Goal: Information Seeking & Learning: Learn about a topic

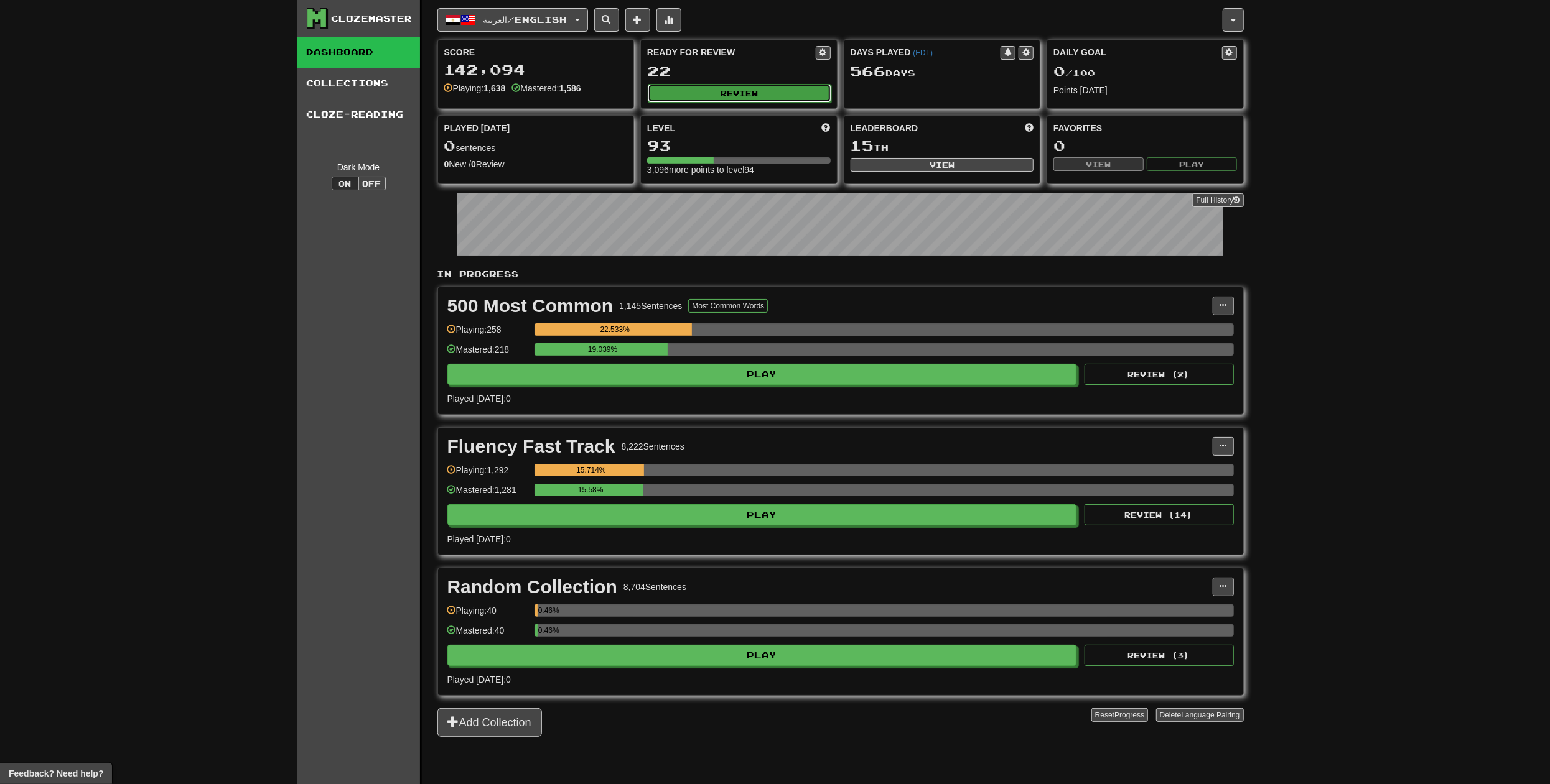
click at [698, 87] on button "Review" at bounding box center [739, 93] width 183 height 19
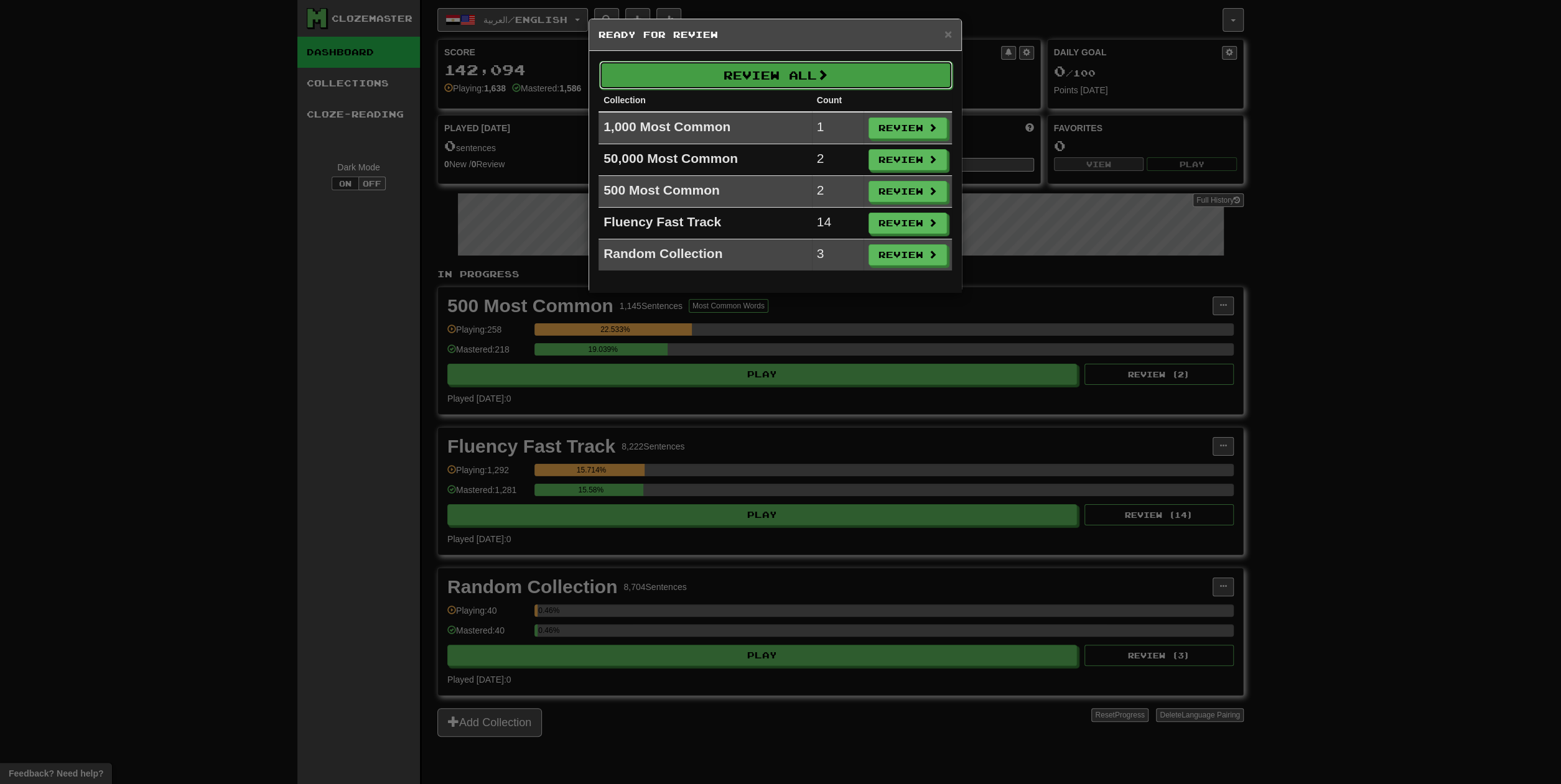
click at [729, 71] on button "Review All" at bounding box center [776, 74] width 354 height 29
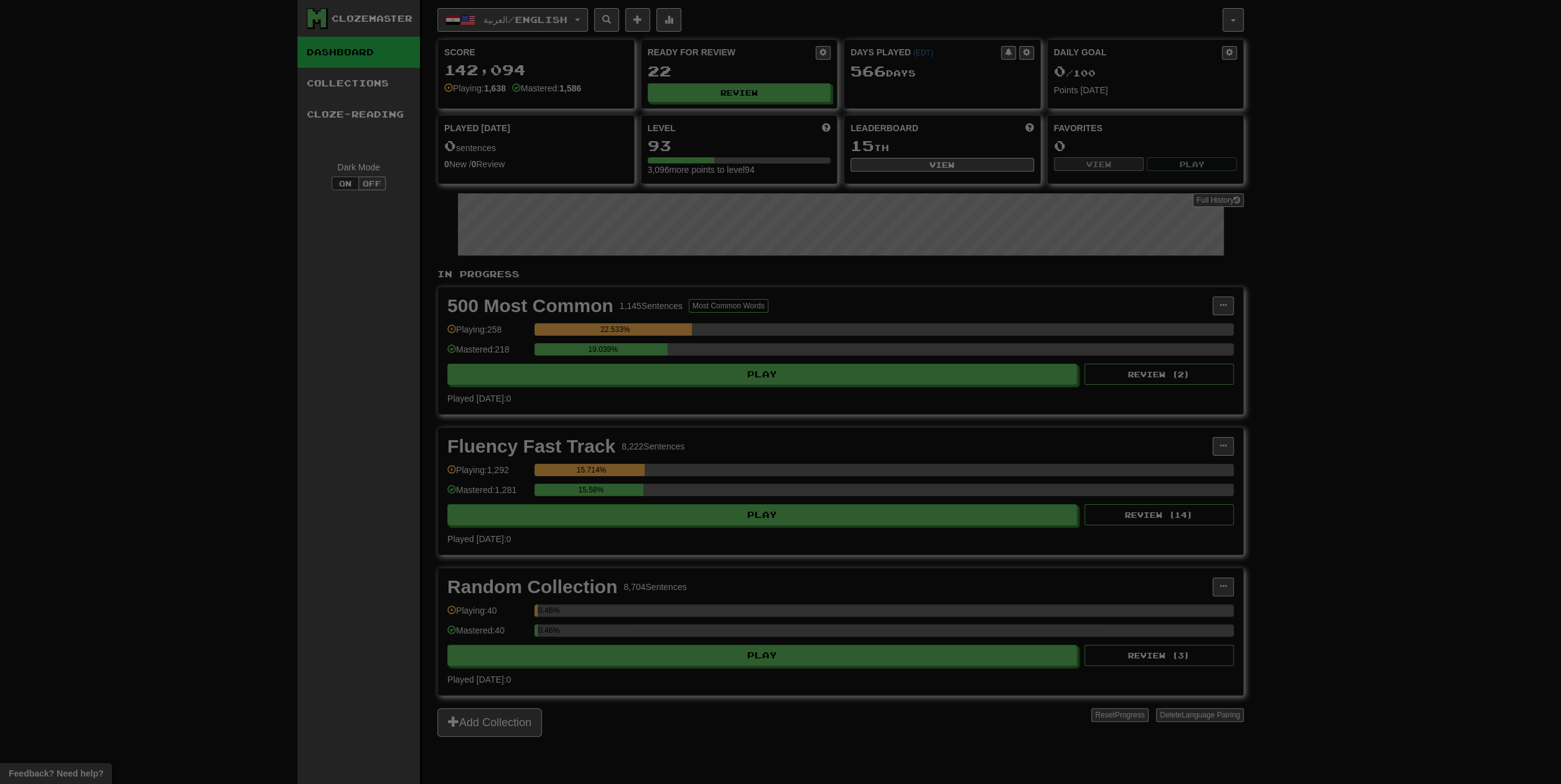
select select "**"
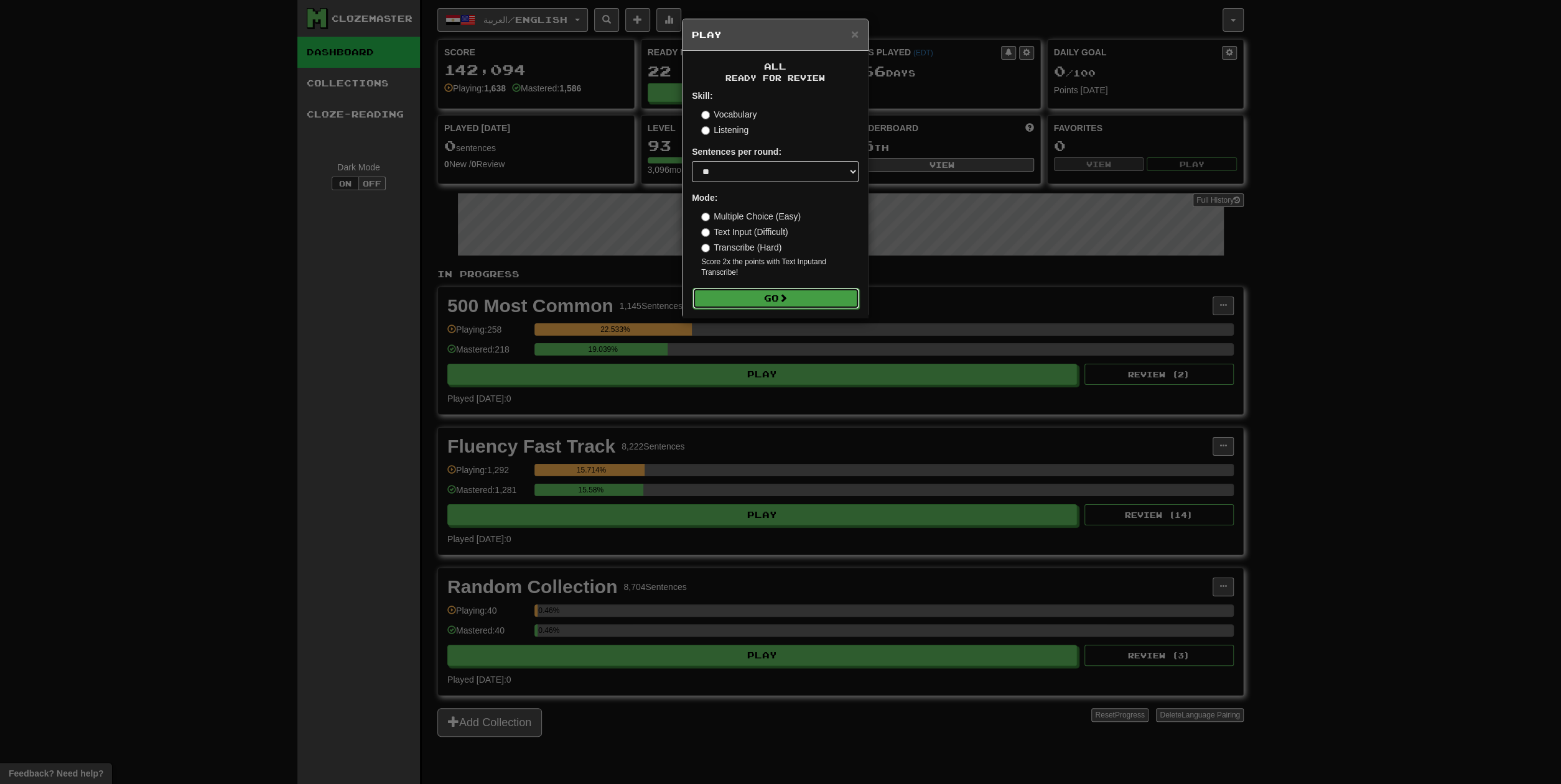
click at [765, 306] on button "Go" at bounding box center [776, 299] width 167 height 21
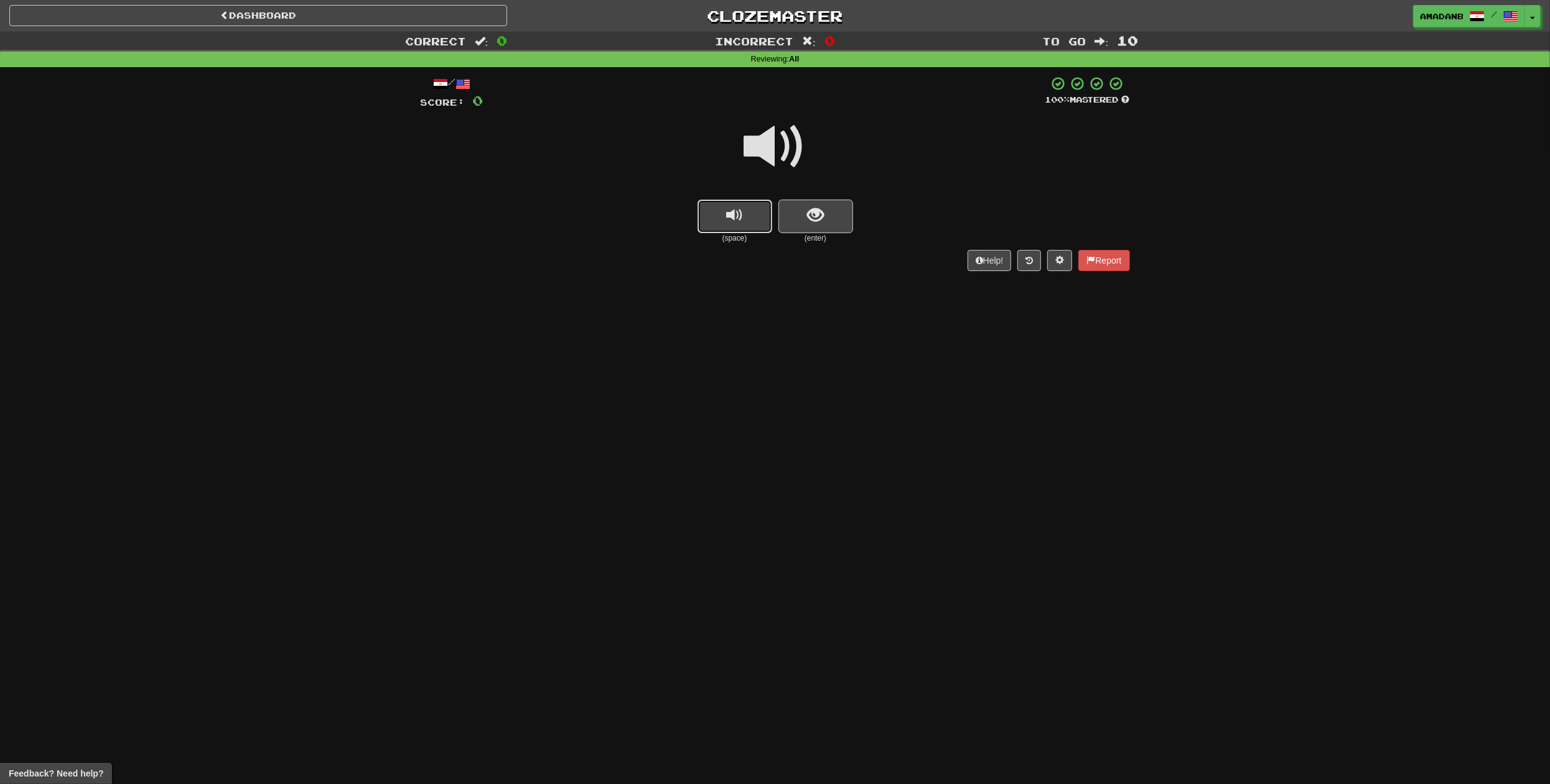
click at [724, 219] on button "replay audio" at bounding box center [734, 216] width 75 height 34
click at [844, 214] on button "show sentence" at bounding box center [816, 216] width 75 height 34
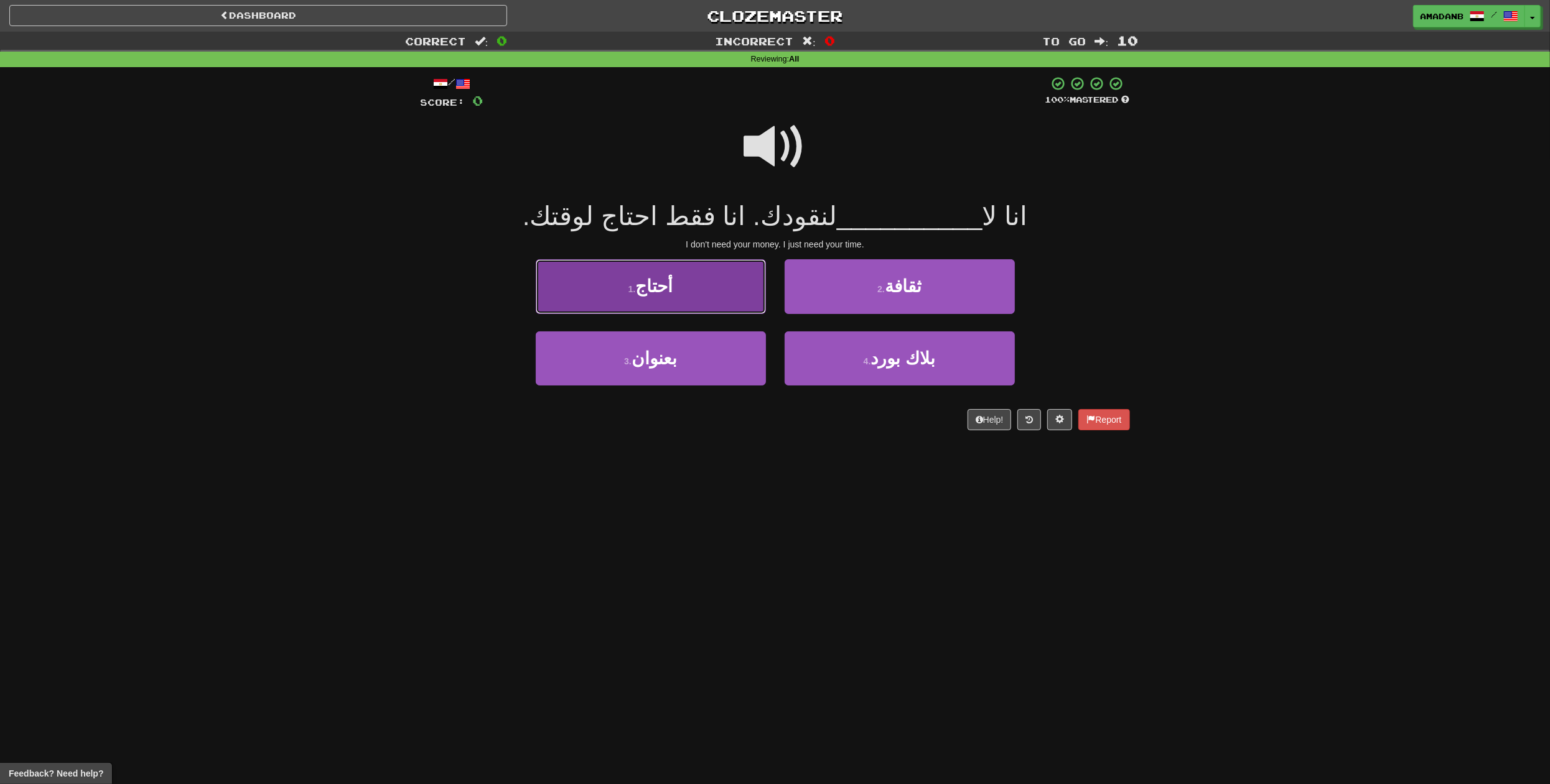
click at [746, 286] on button "1 . أحتاج" at bounding box center [650, 286] width 230 height 54
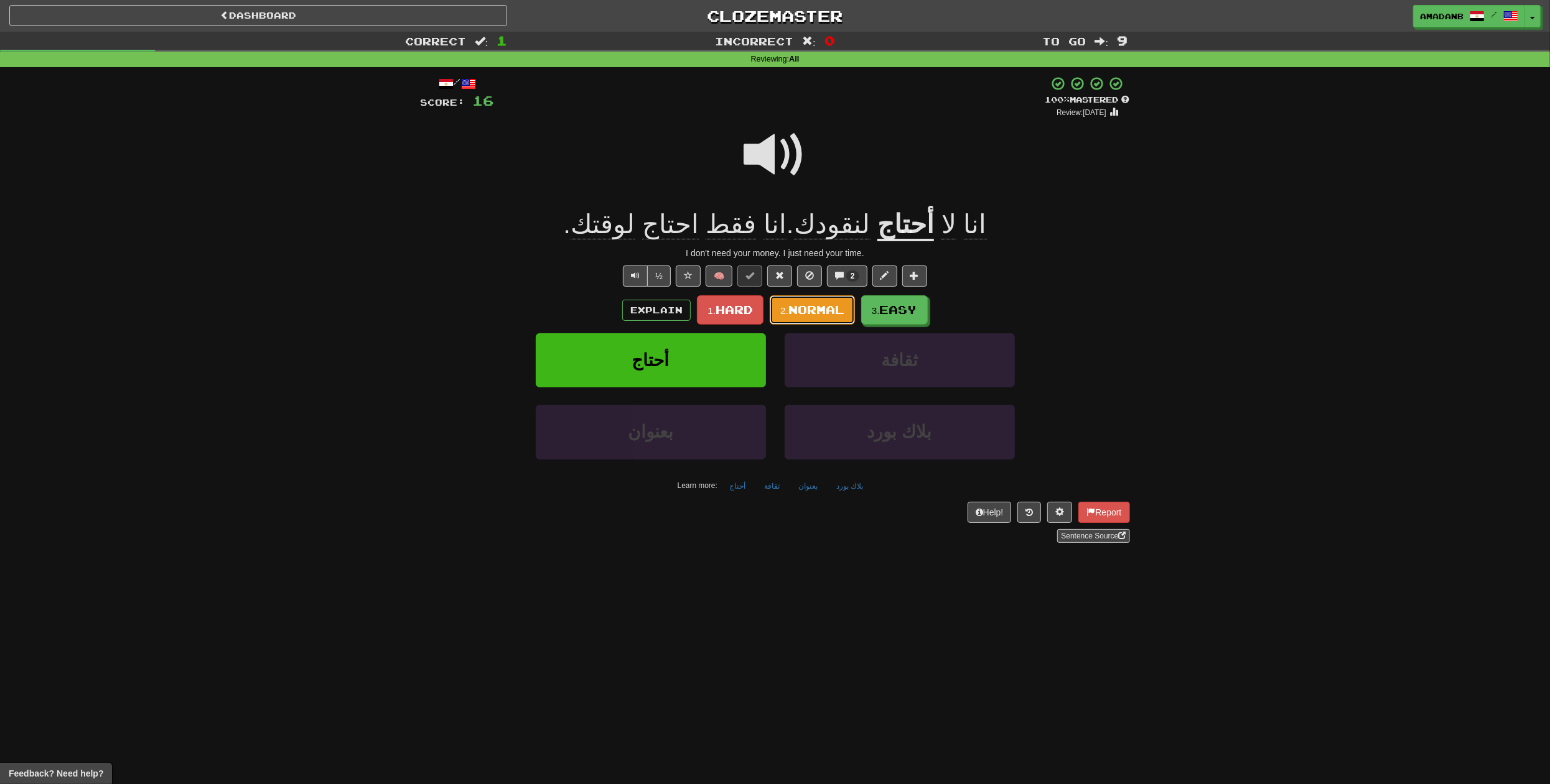
click at [823, 303] on span "Normal" at bounding box center [816, 309] width 56 height 14
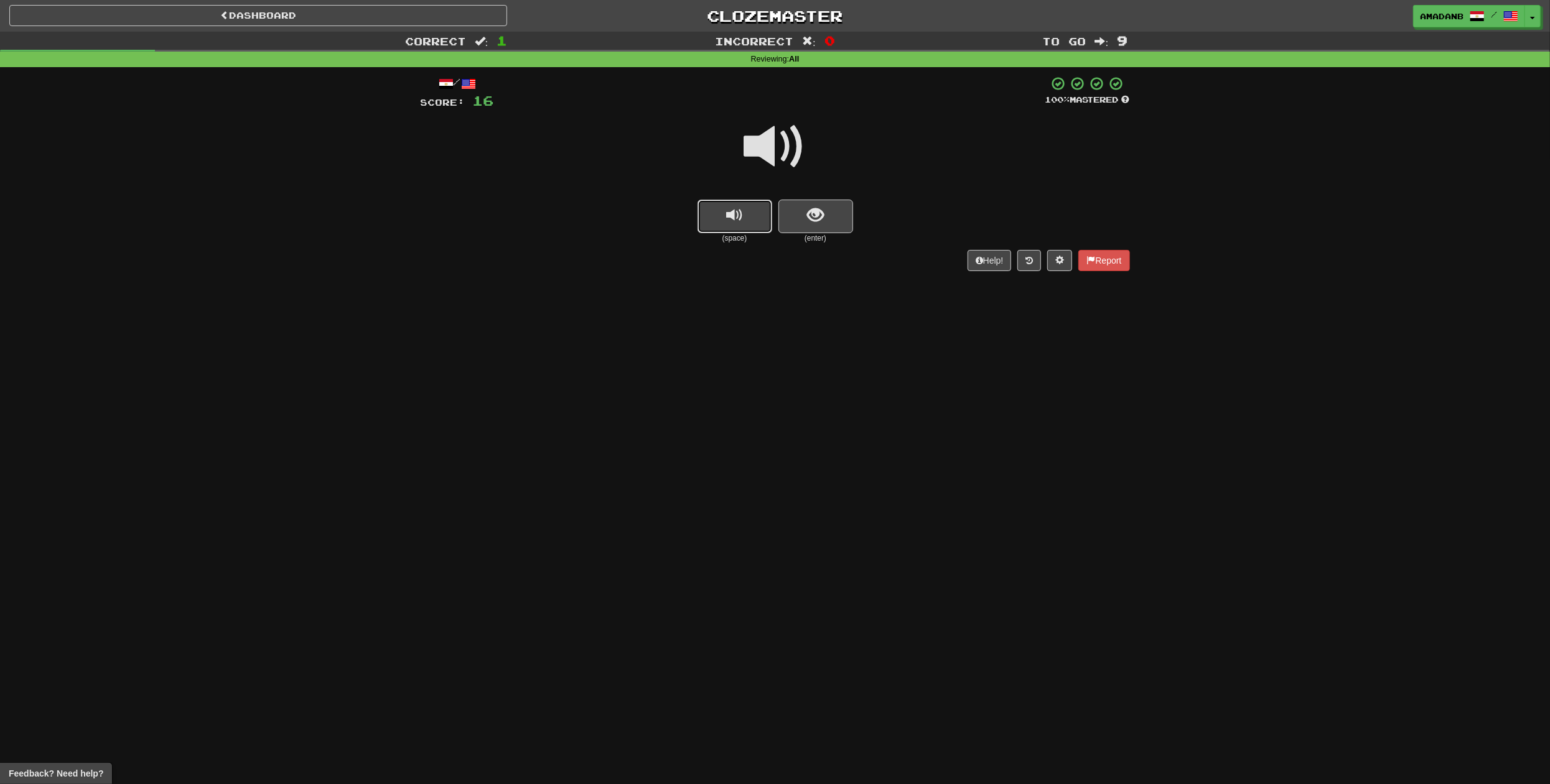
click at [753, 229] on button "replay audio" at bounding box center [734, 216] width 75 height 34
click at [810, 216] on span "show sentence" at bounding box center [816, 215] width 17 height 17
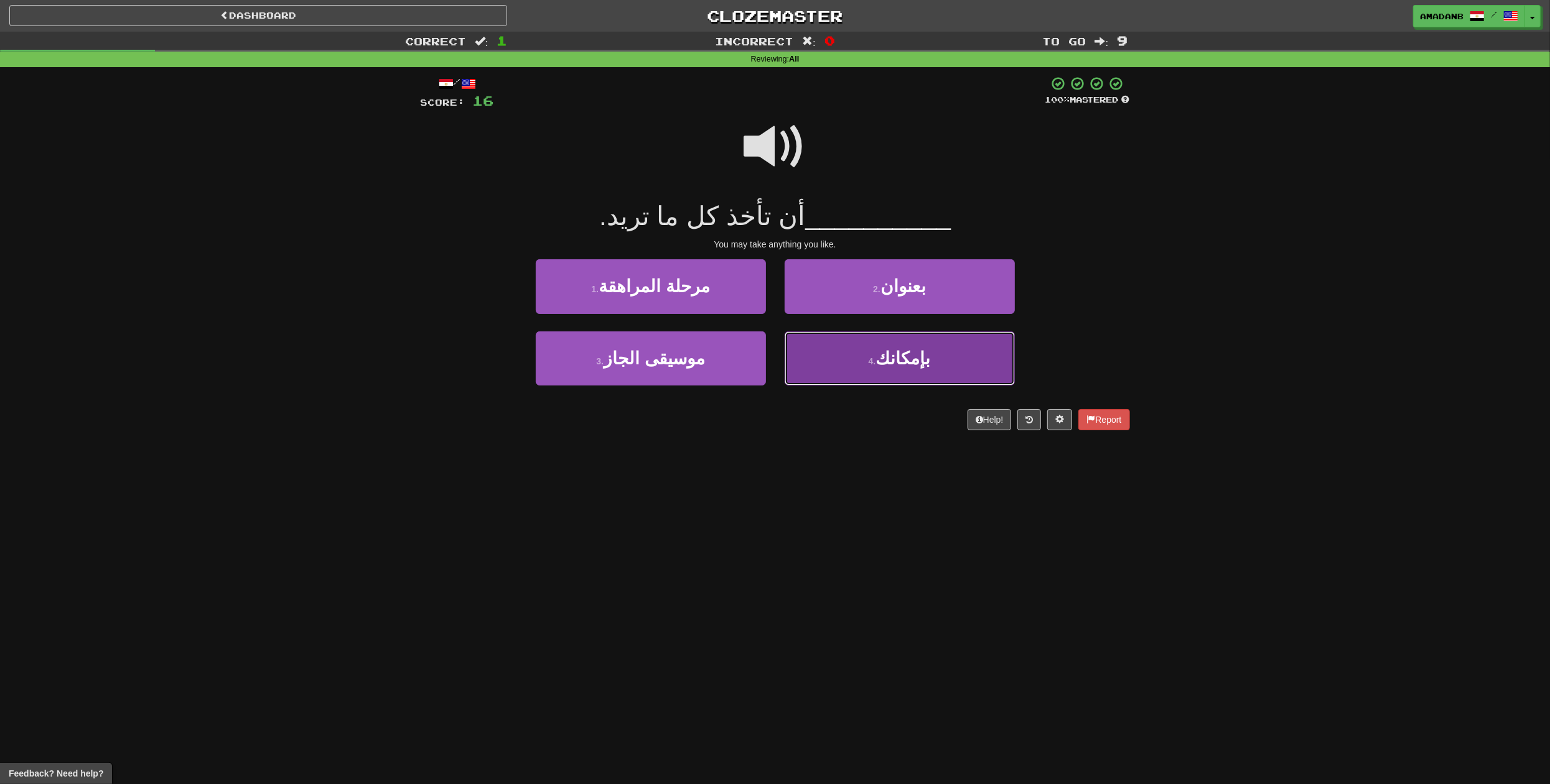
click at [845, 354] on button "4 . بإمكانك" at bounding box center [899, 358] width 230 height 54
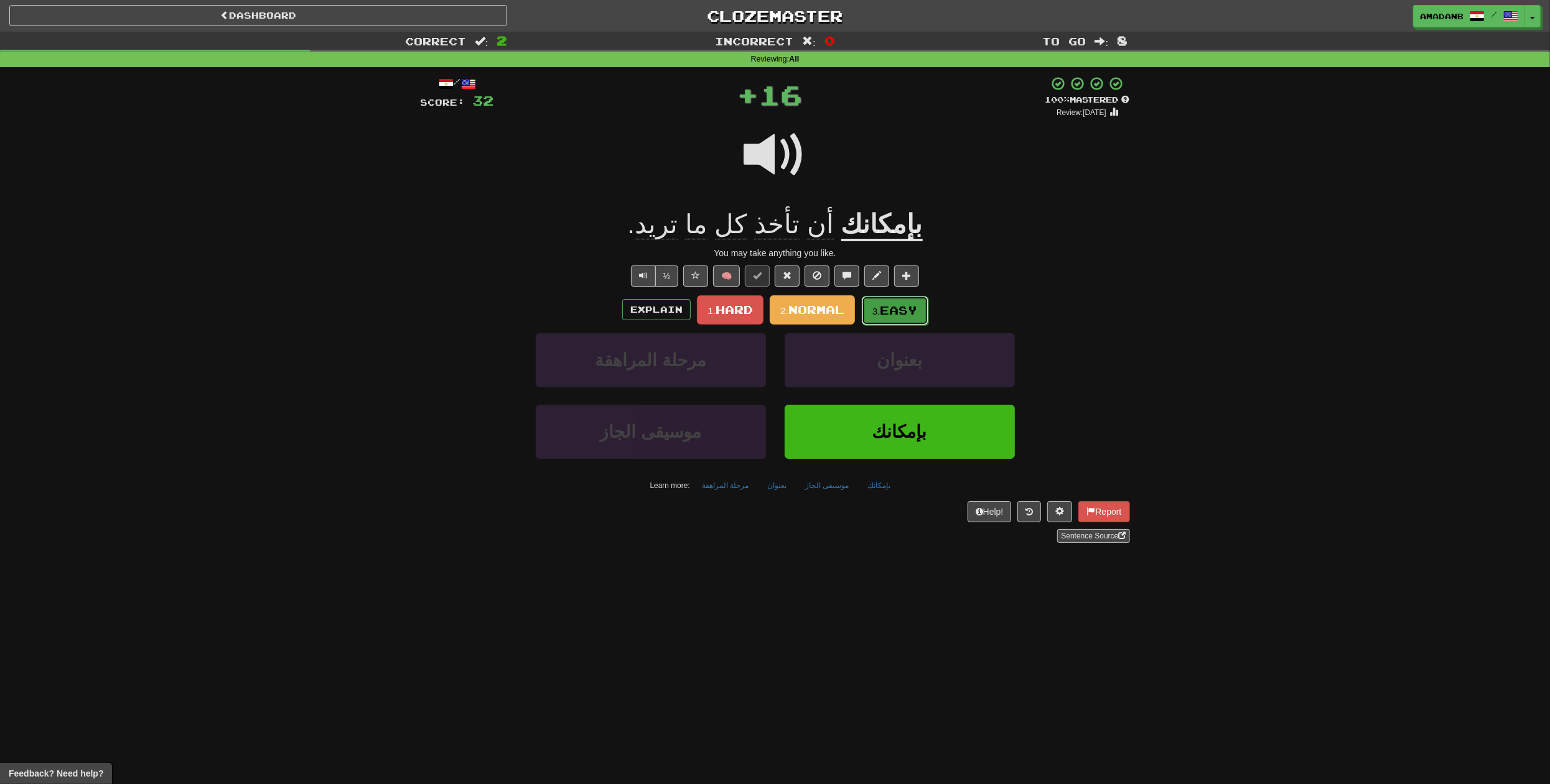
click at [878, 308] on small "3." at bounding box center [877, 311] width 8 height 11
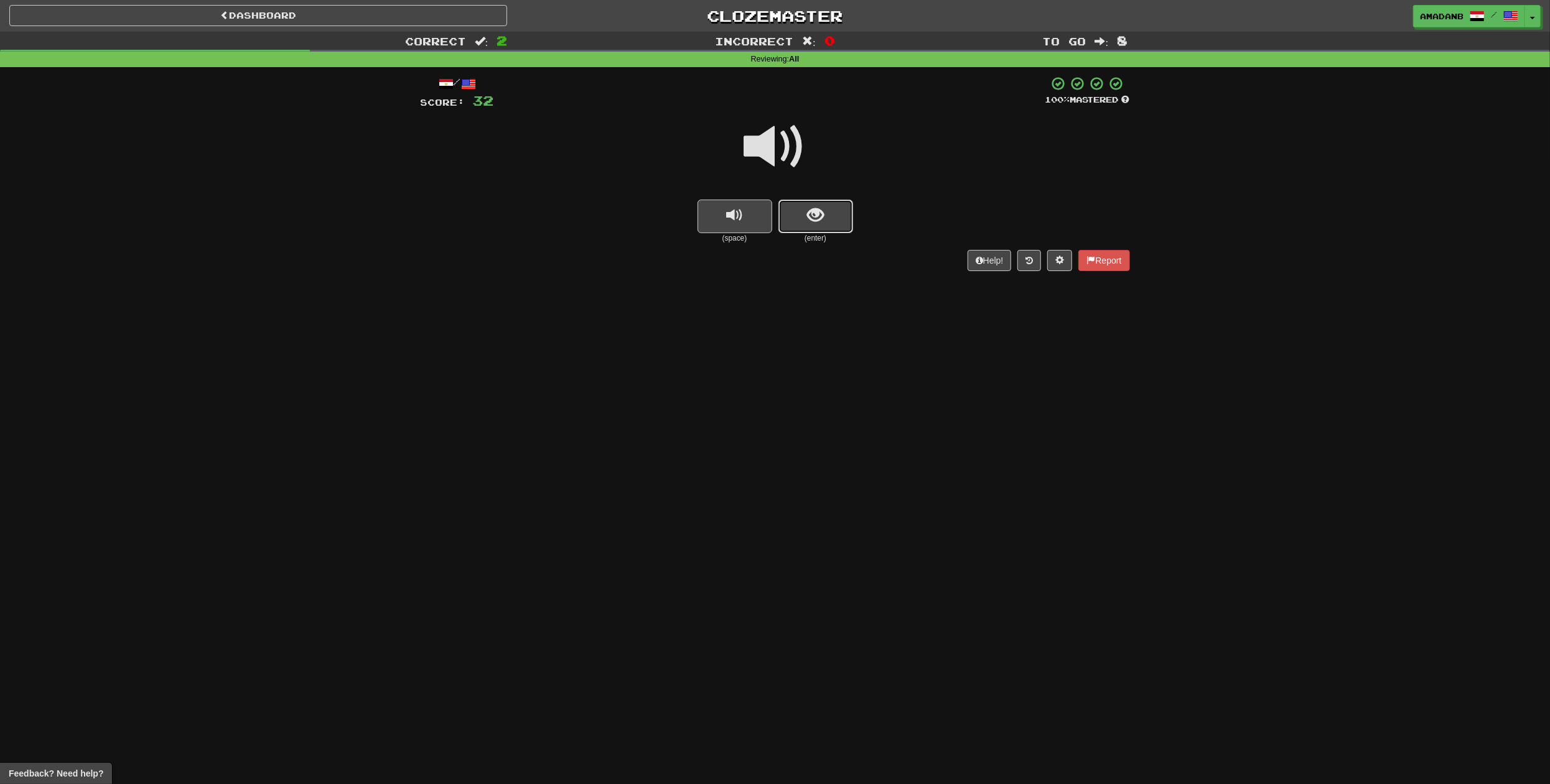
click at [825, 221] on button "show sentence" at bounding box center [816, 216] width 75 height 34
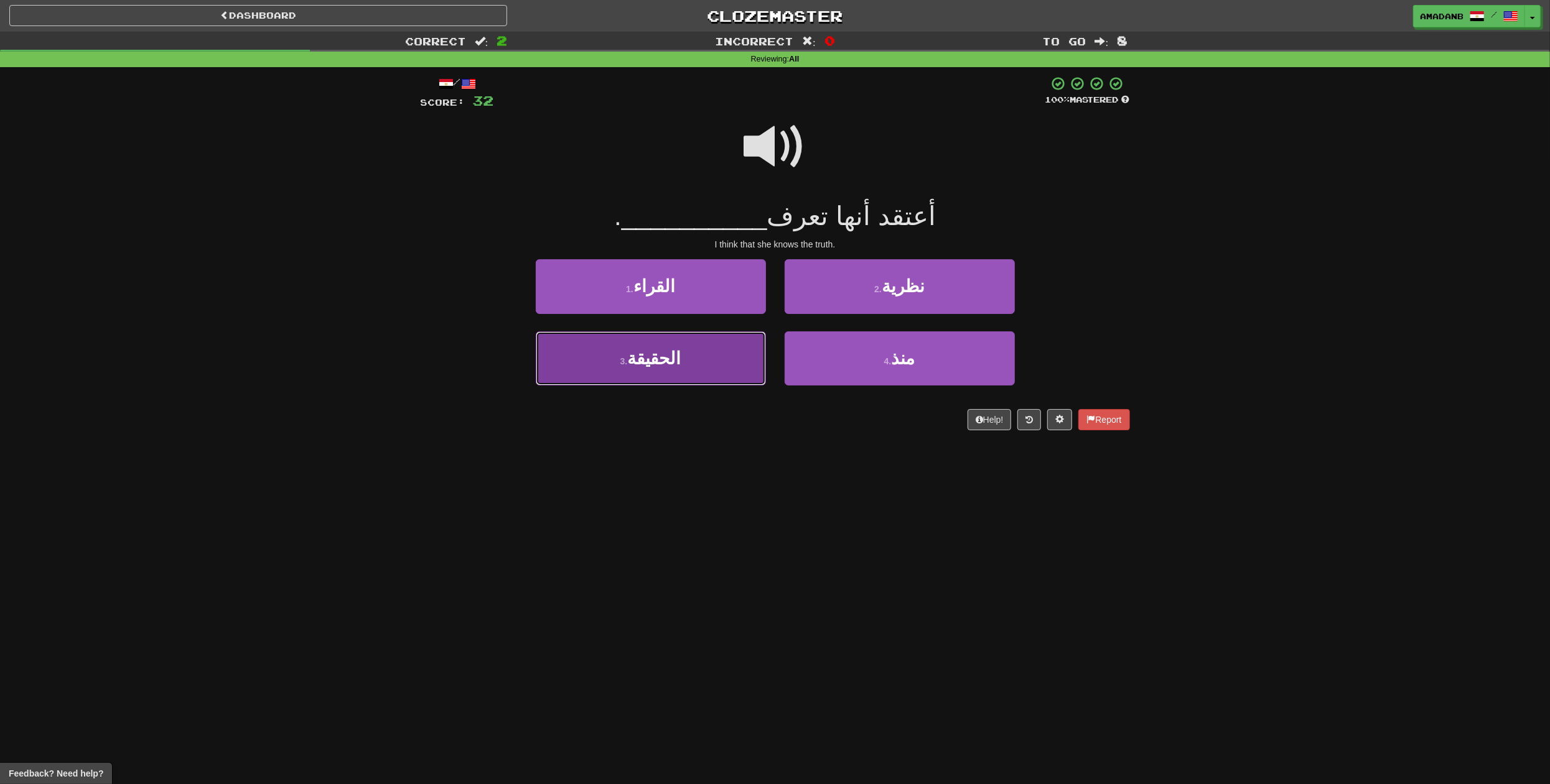
click at [738, 334] on button "3 . الحقيقة" at bounding box center [650, 358] width 230 height 54
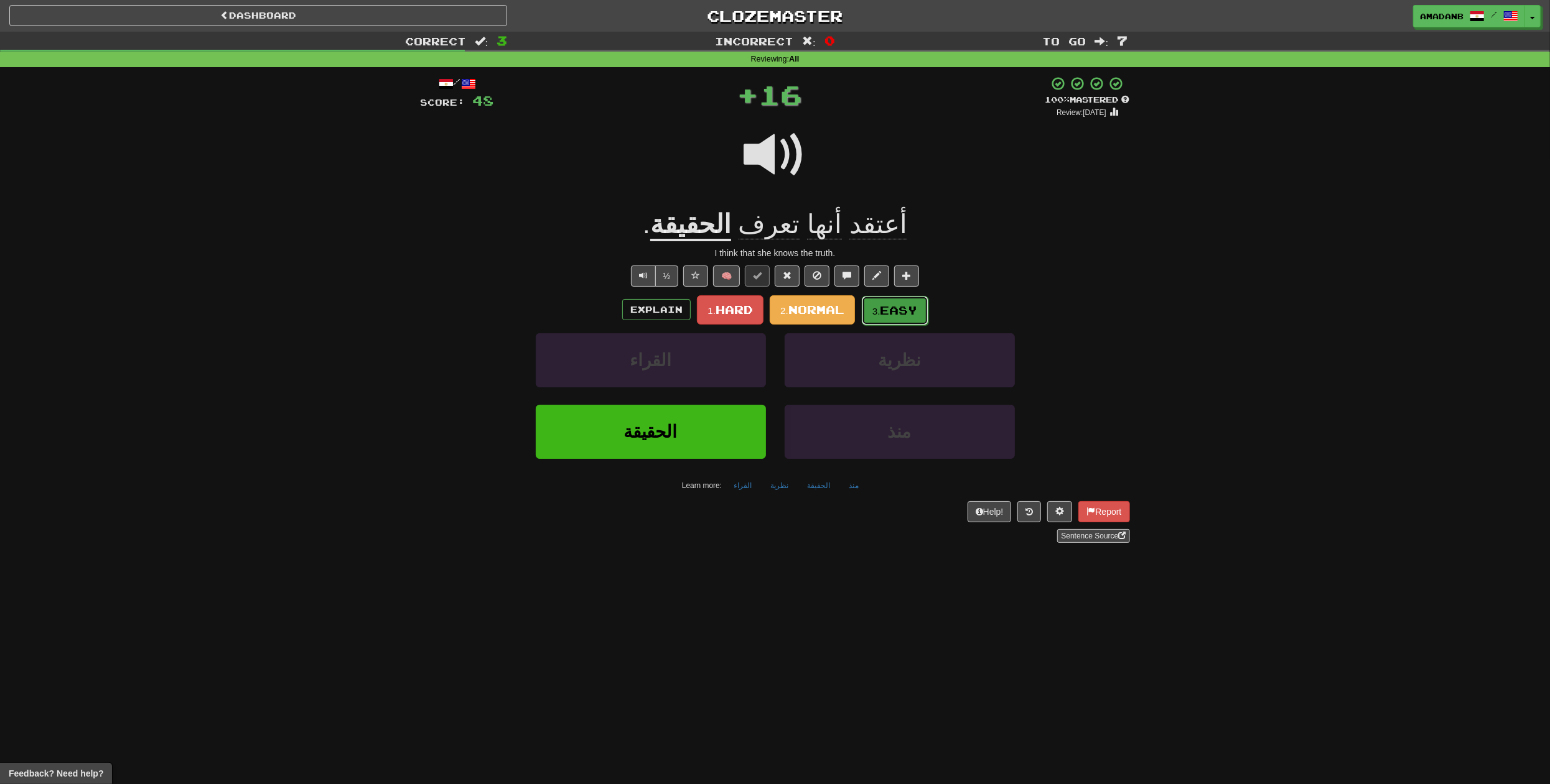
click at [878, 303] on button "3. Easy" at bounding box center [895, 311] width 66 height 29
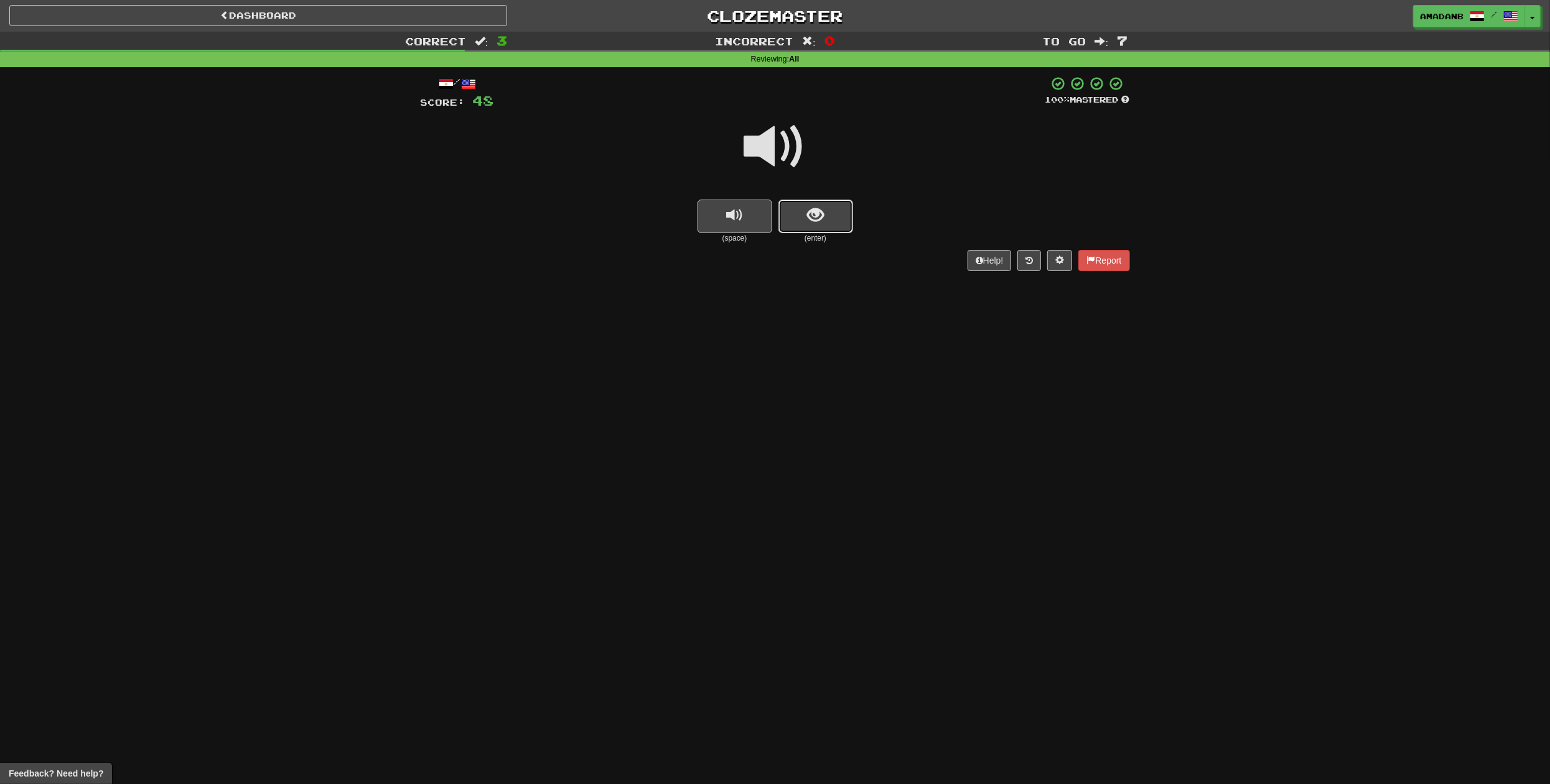
click at [815, 221] on span "show sentence" at bounding box center [816, 215] width 17 height 17
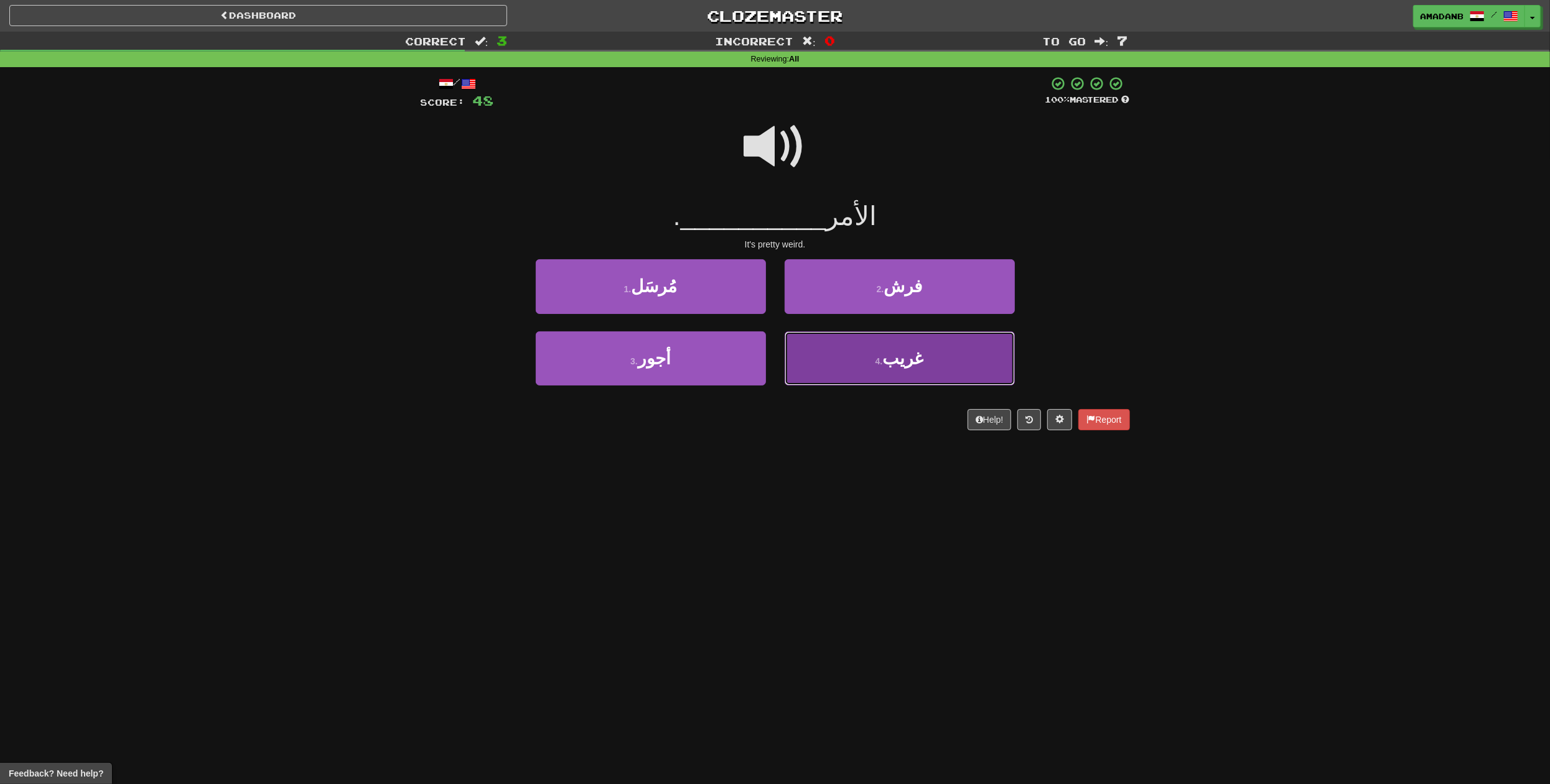
click at [838, 363] on button "4 . غريب" at bounding box center [899, 358] width 230 height 54
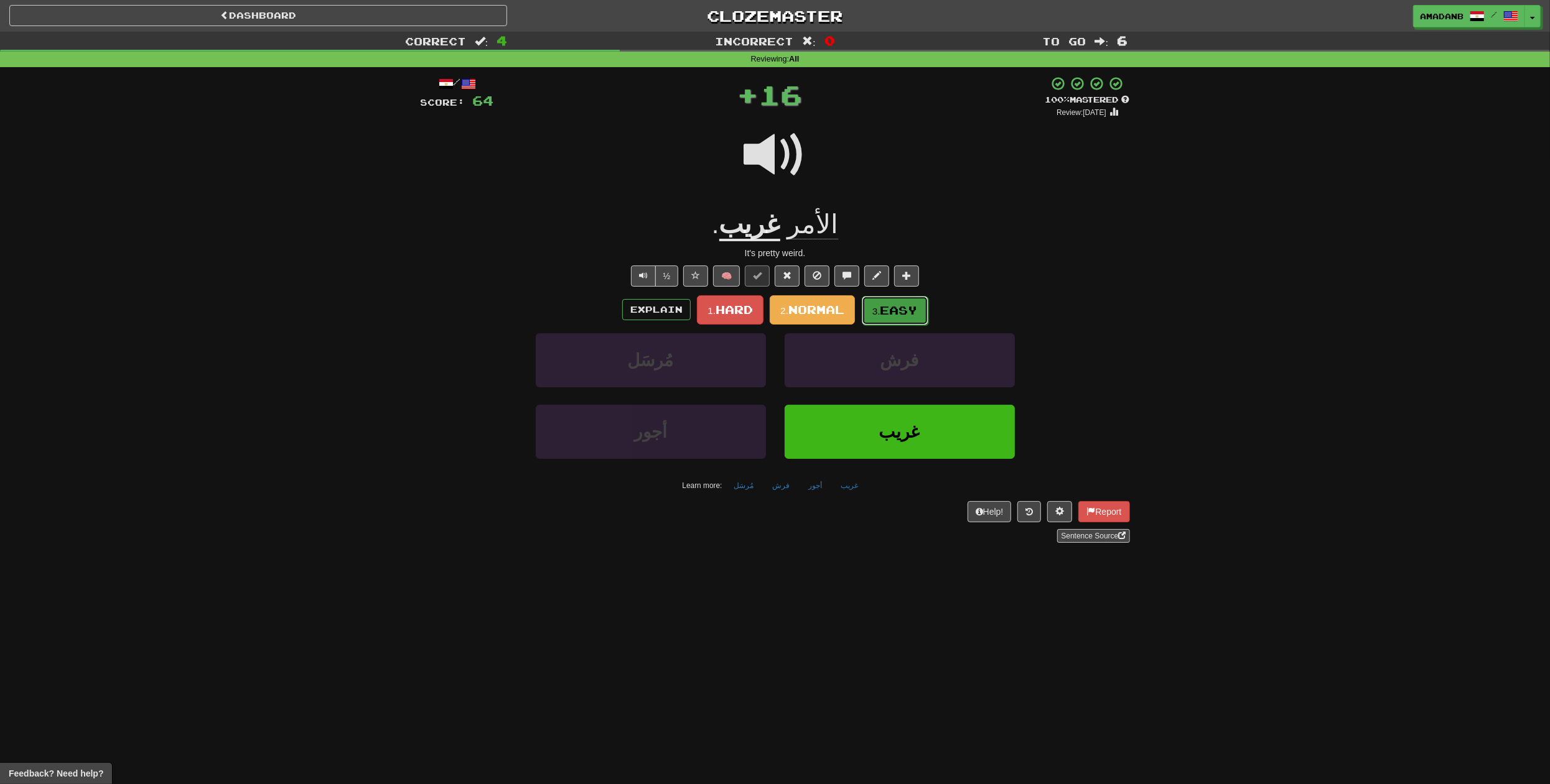
click at [886, 302] on button "3. Easy" at bounding box center [895, 311] width 66 height 29
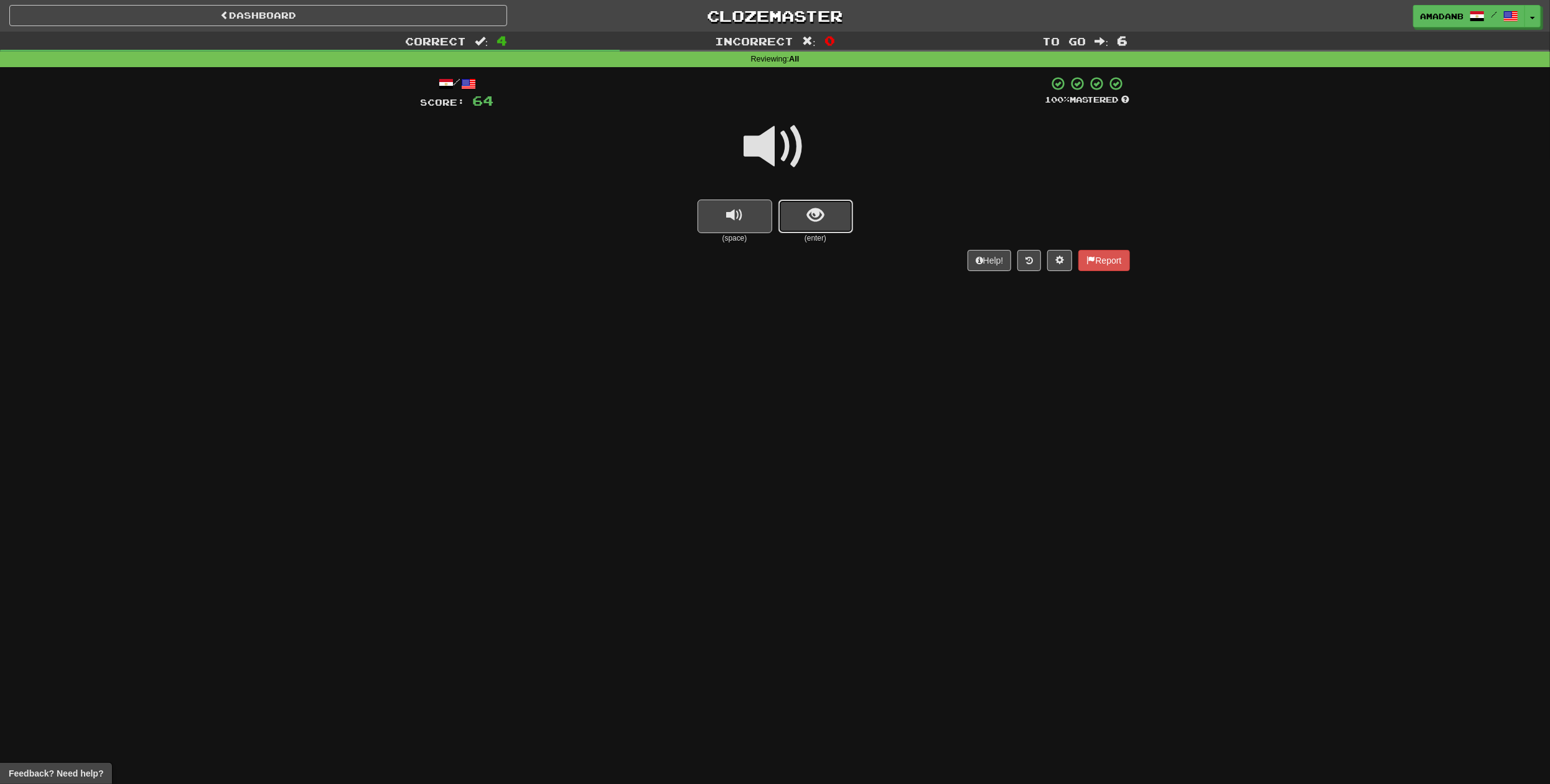
click at [807, 215] on span "show sentence" at bounding box center [816, 215] width 17 height 17
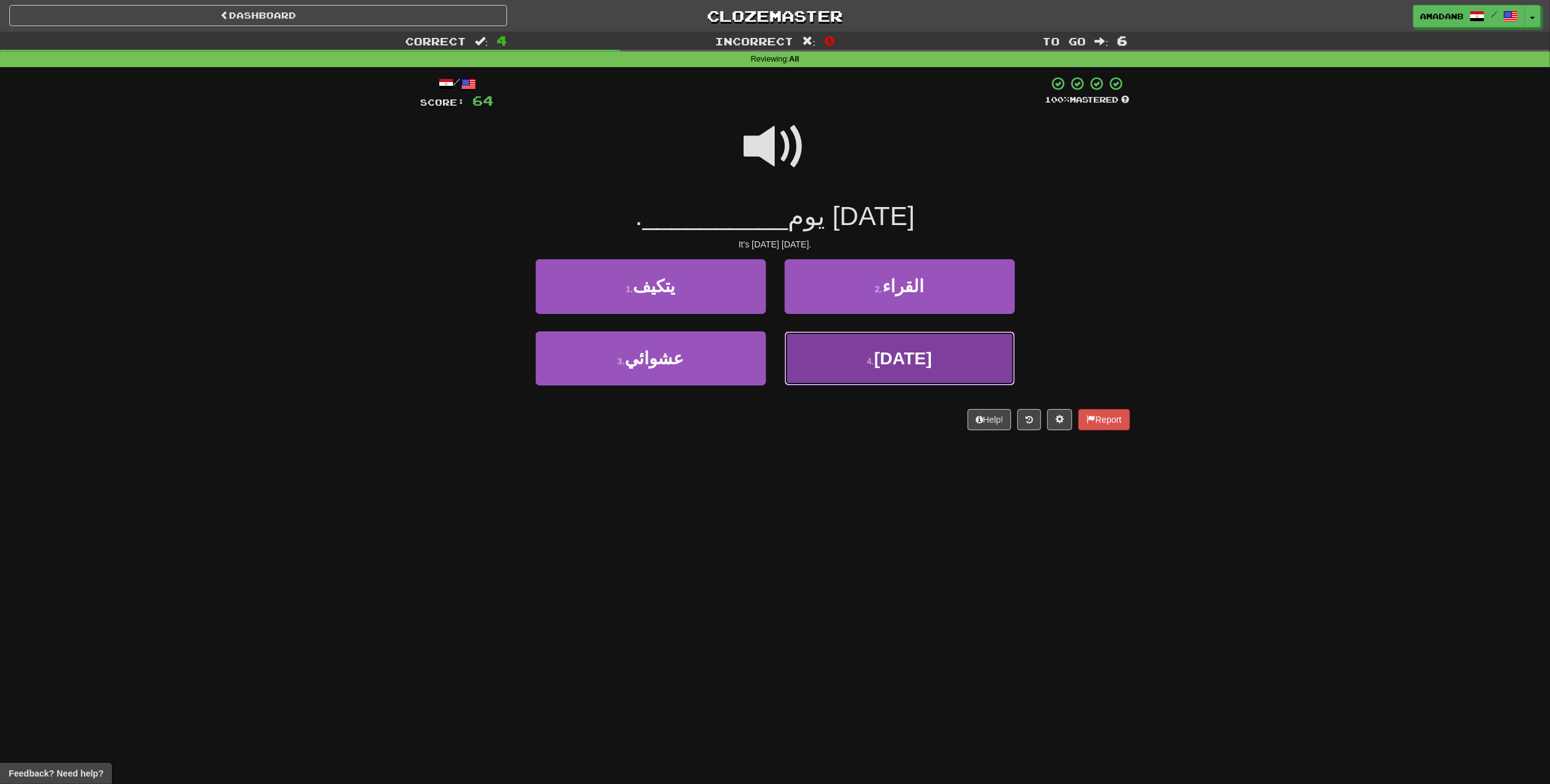
click at [848, 356] on button "4 . [DATE]" at bounding box center [899, 358] width 230 height 54
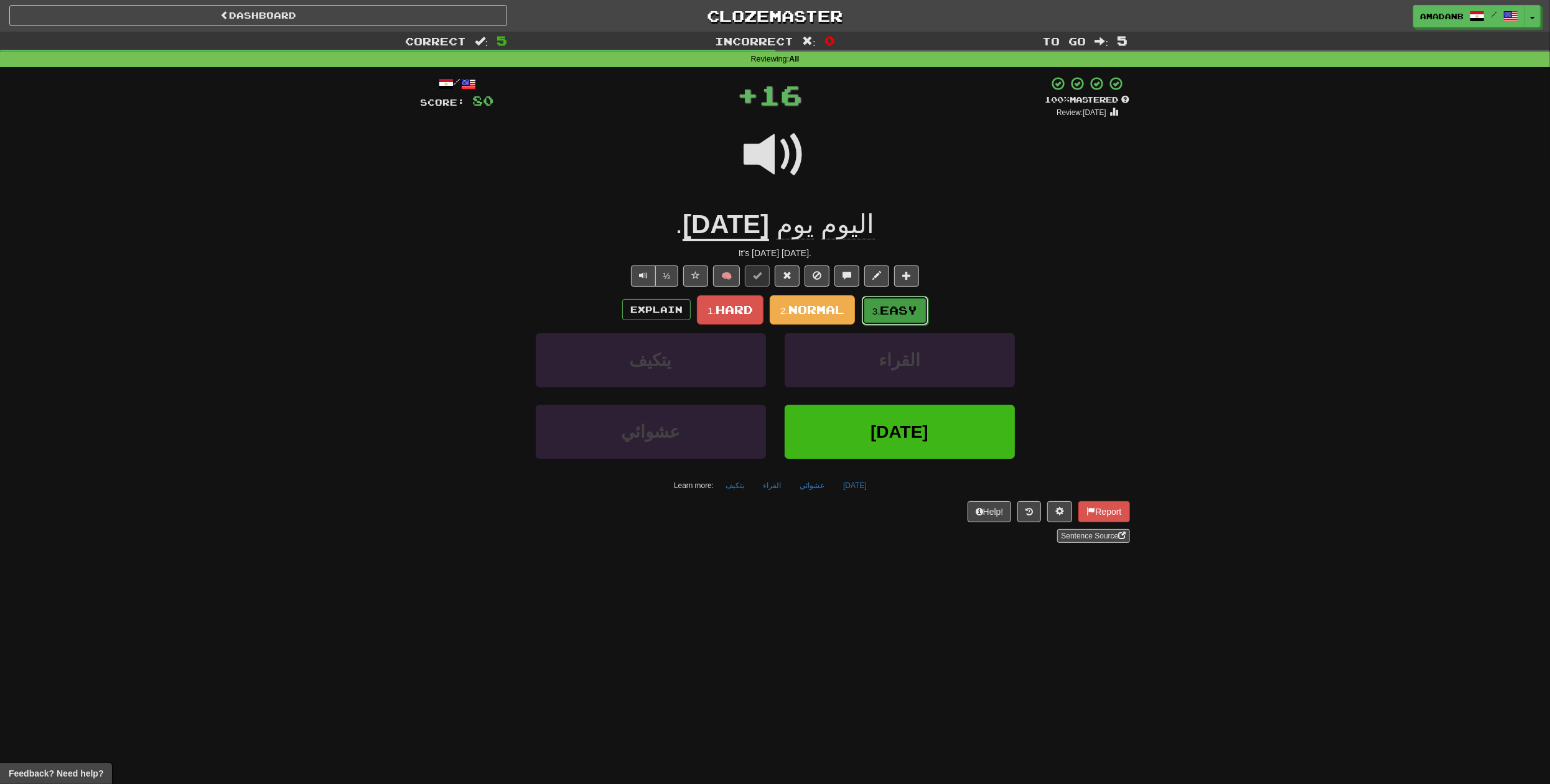
click at [880, 308] on small "3." at bounding box center [877, 311] width 8 height 11
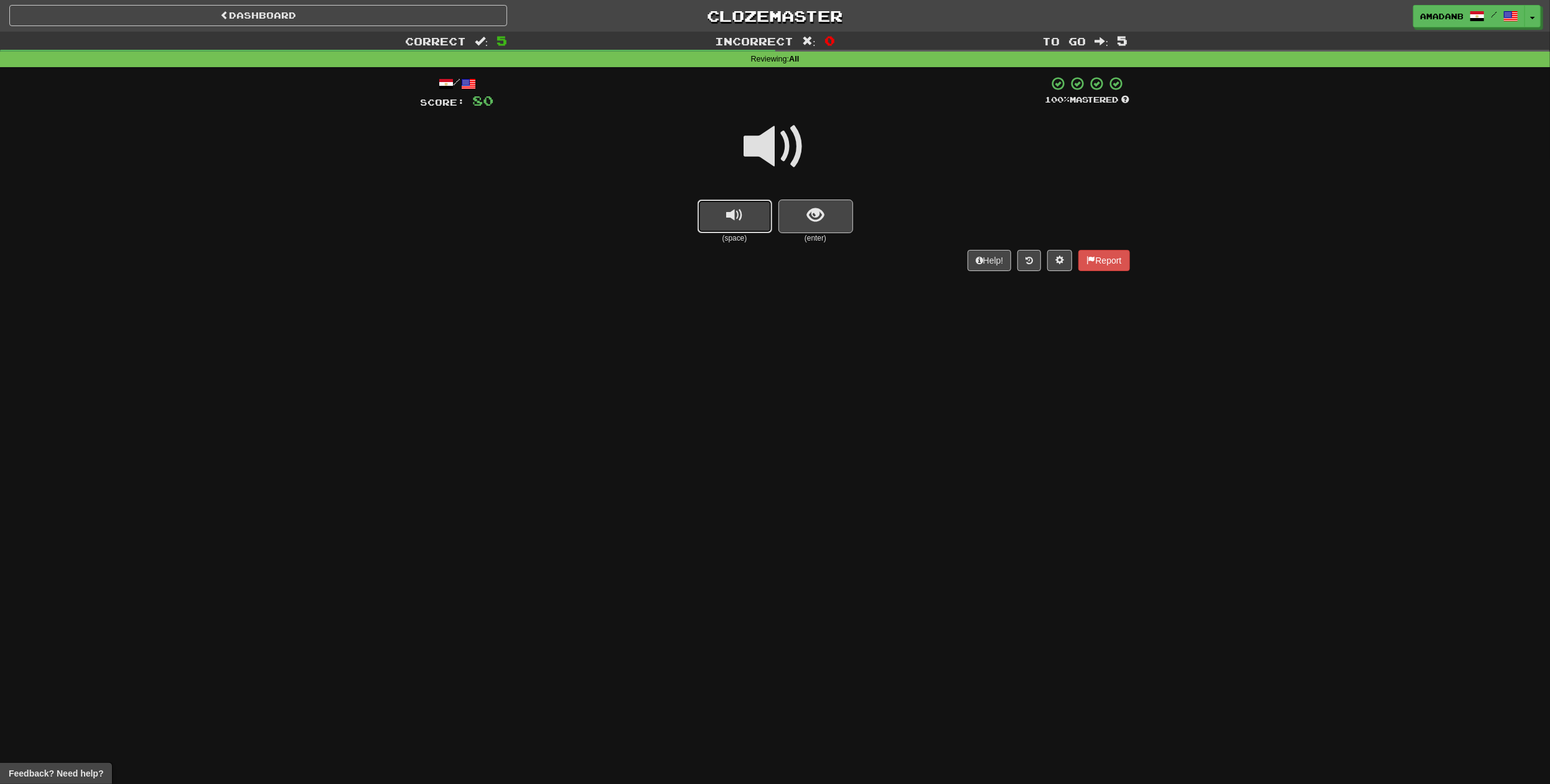
click at [734, 227] on button "replay audio" at bounding box center [734, 216] width 75 height 34
click at [816, 215] on span "show sentence" at bounding box center [816, 215] width 17 height 17
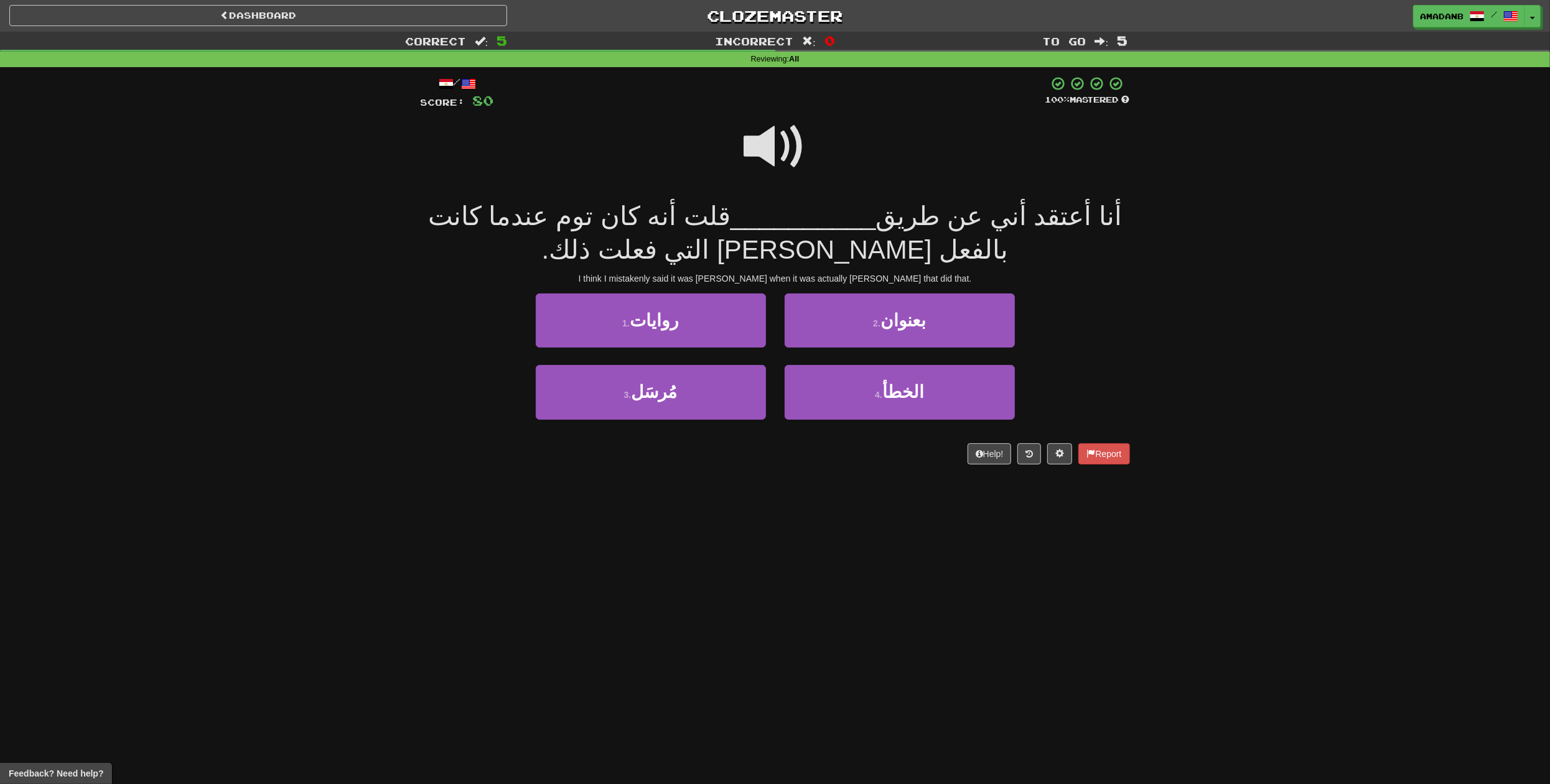
click at [766, 157] on span at bounding box center [775, 146] width 62 height 62
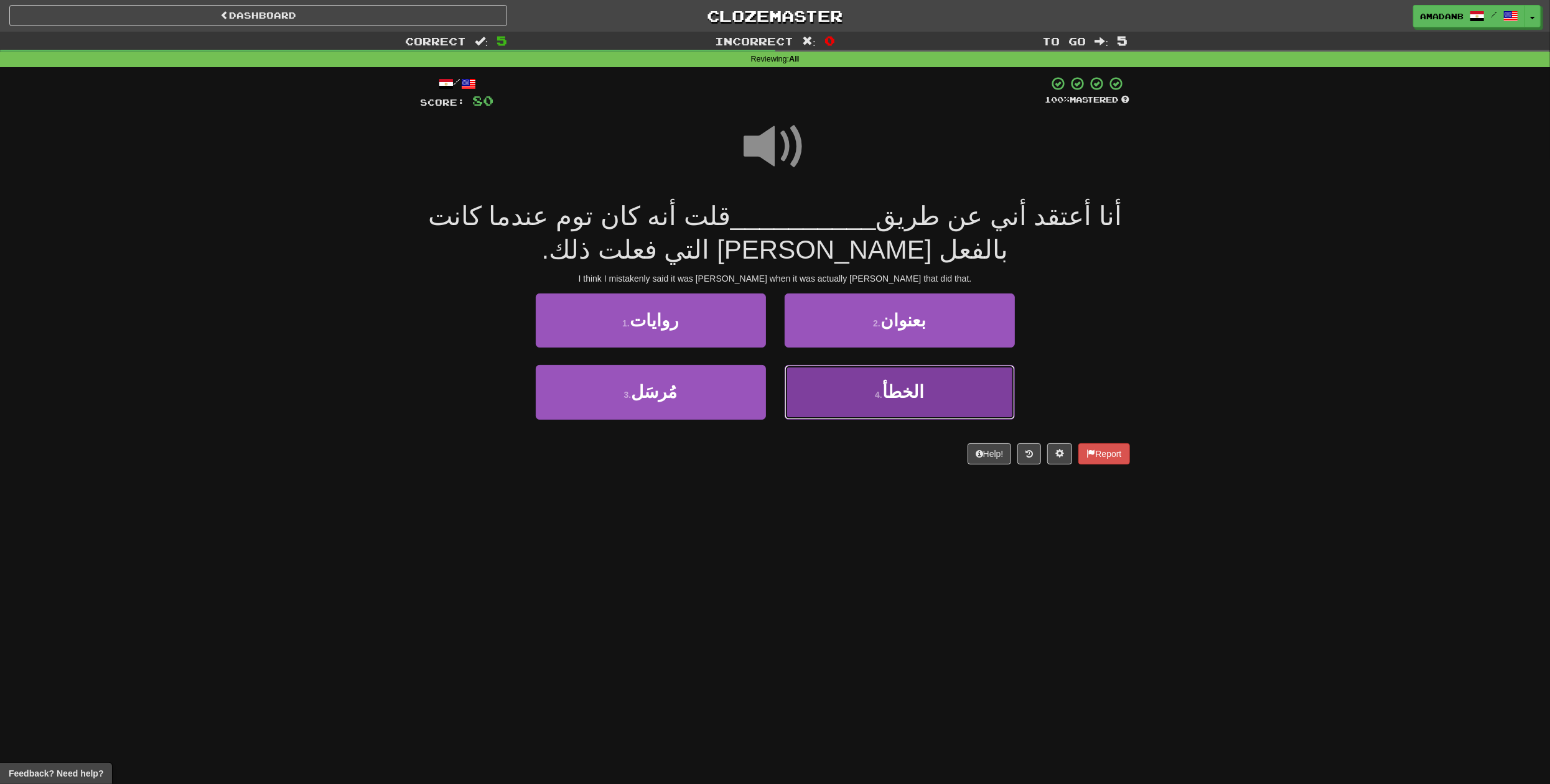
click at [865, 380] on button "4 . الخطأ" at bounding box center [899, 392] width 230 height 54
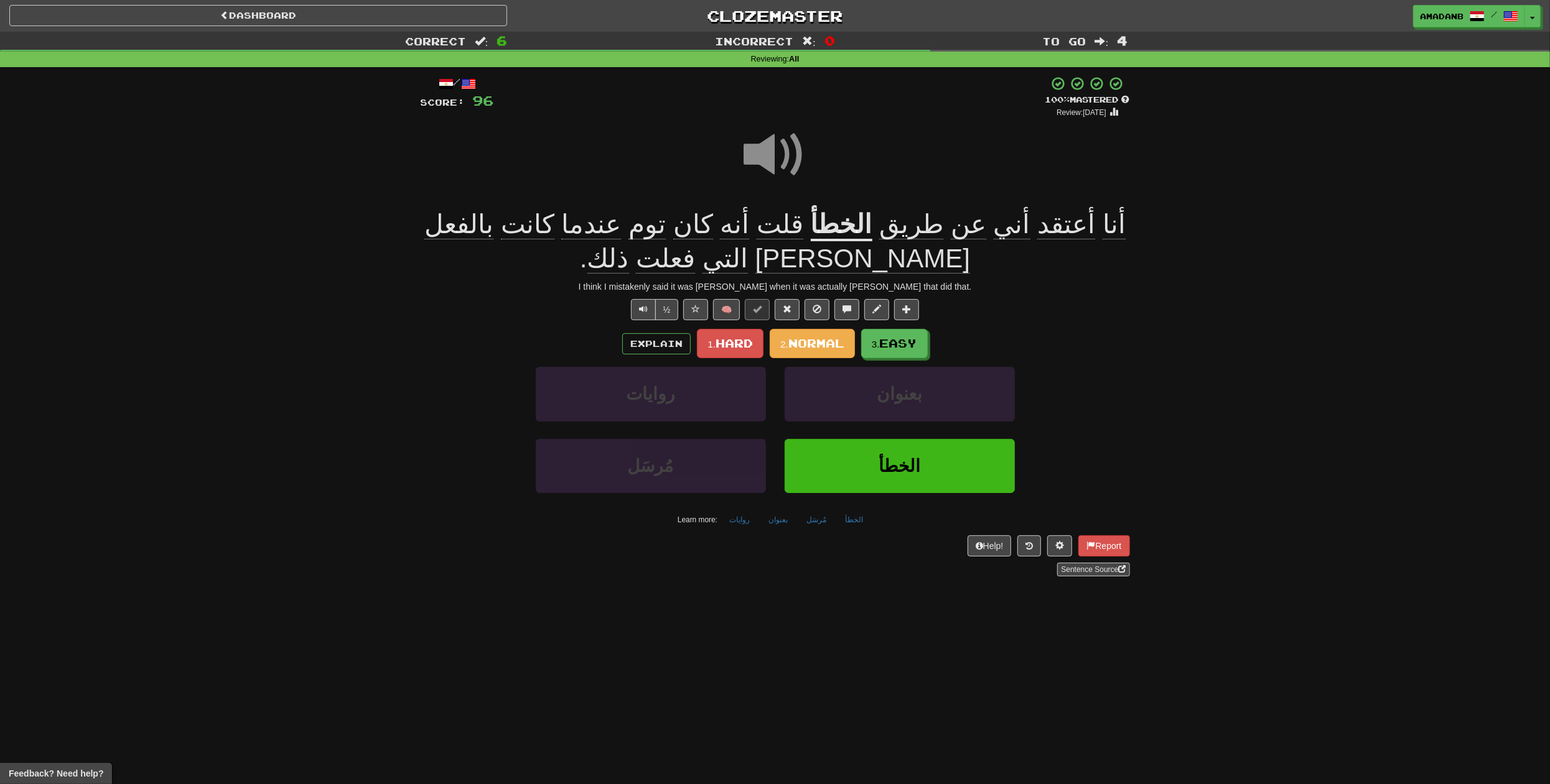
click at [1031, 221] on span "أعتقد" at bounding box center [1012, 224] width 37 height 29
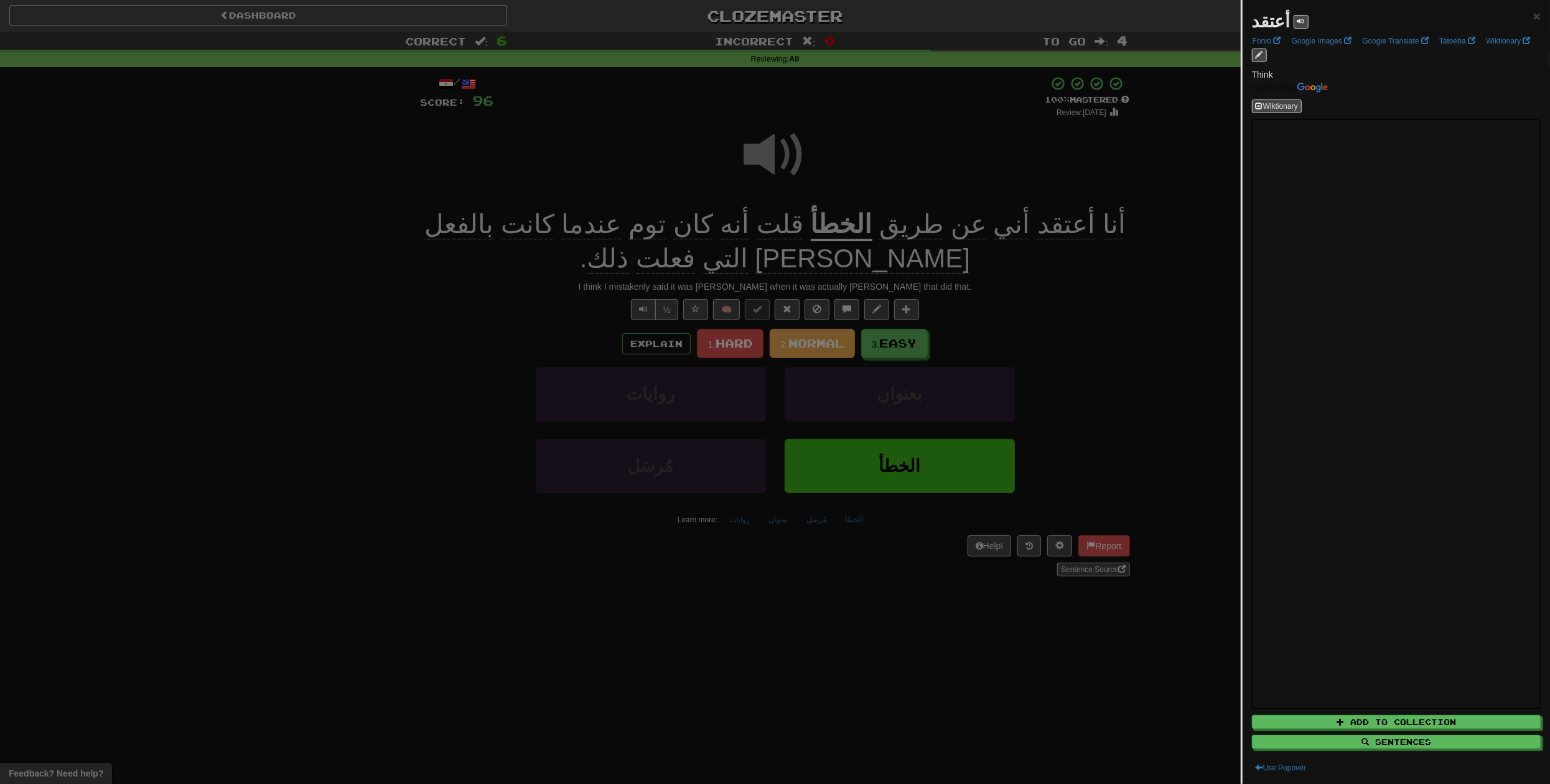
click at [400, 339] on div at bounding box center [775, 392] width 1550 height 784
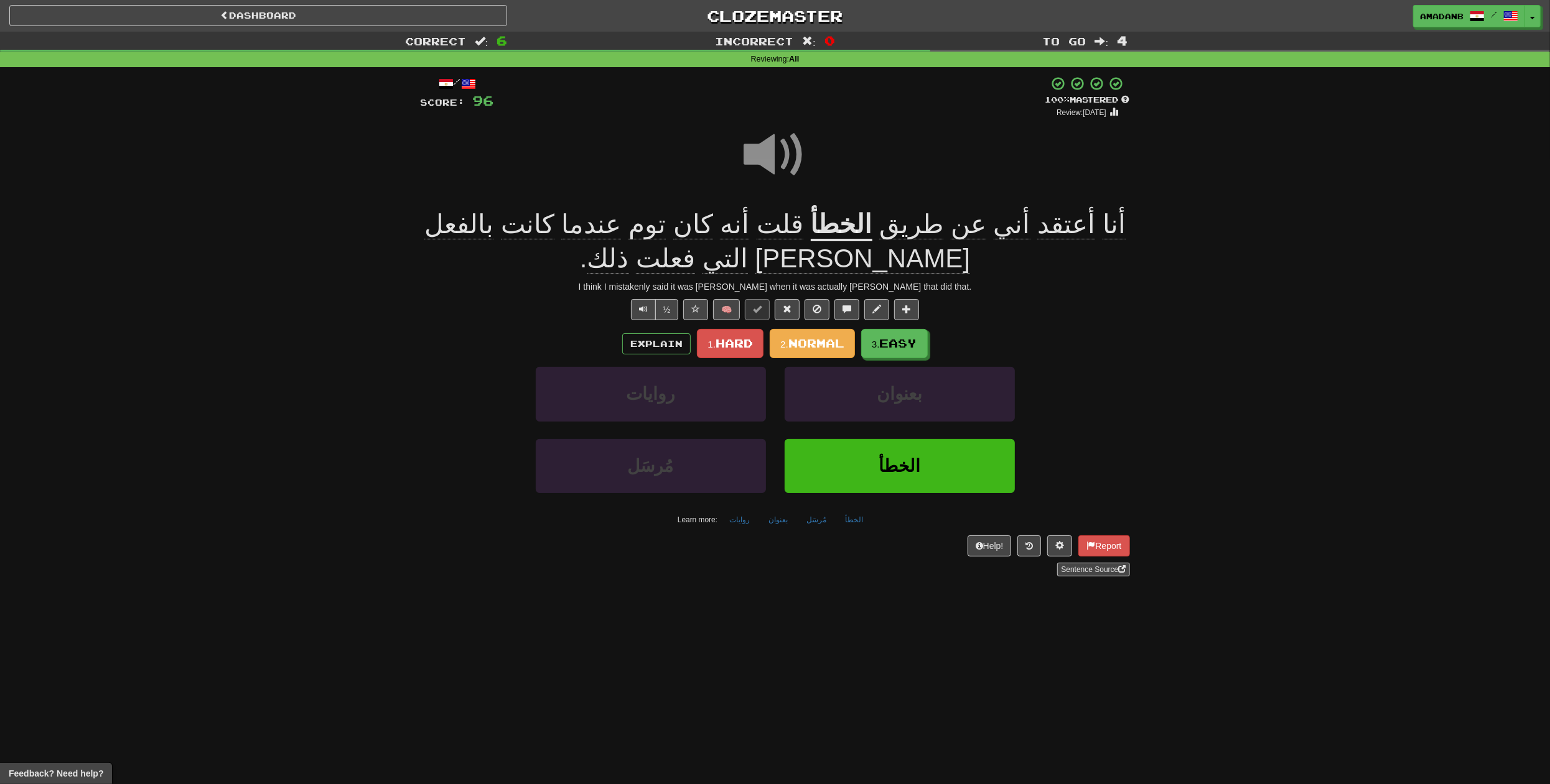
click at [761, 164] on span at bounding box center [775, 155] width 62 height 62
click at [801, 347] on span "Normal" at bounding box center [816, 343] width 56 height 14
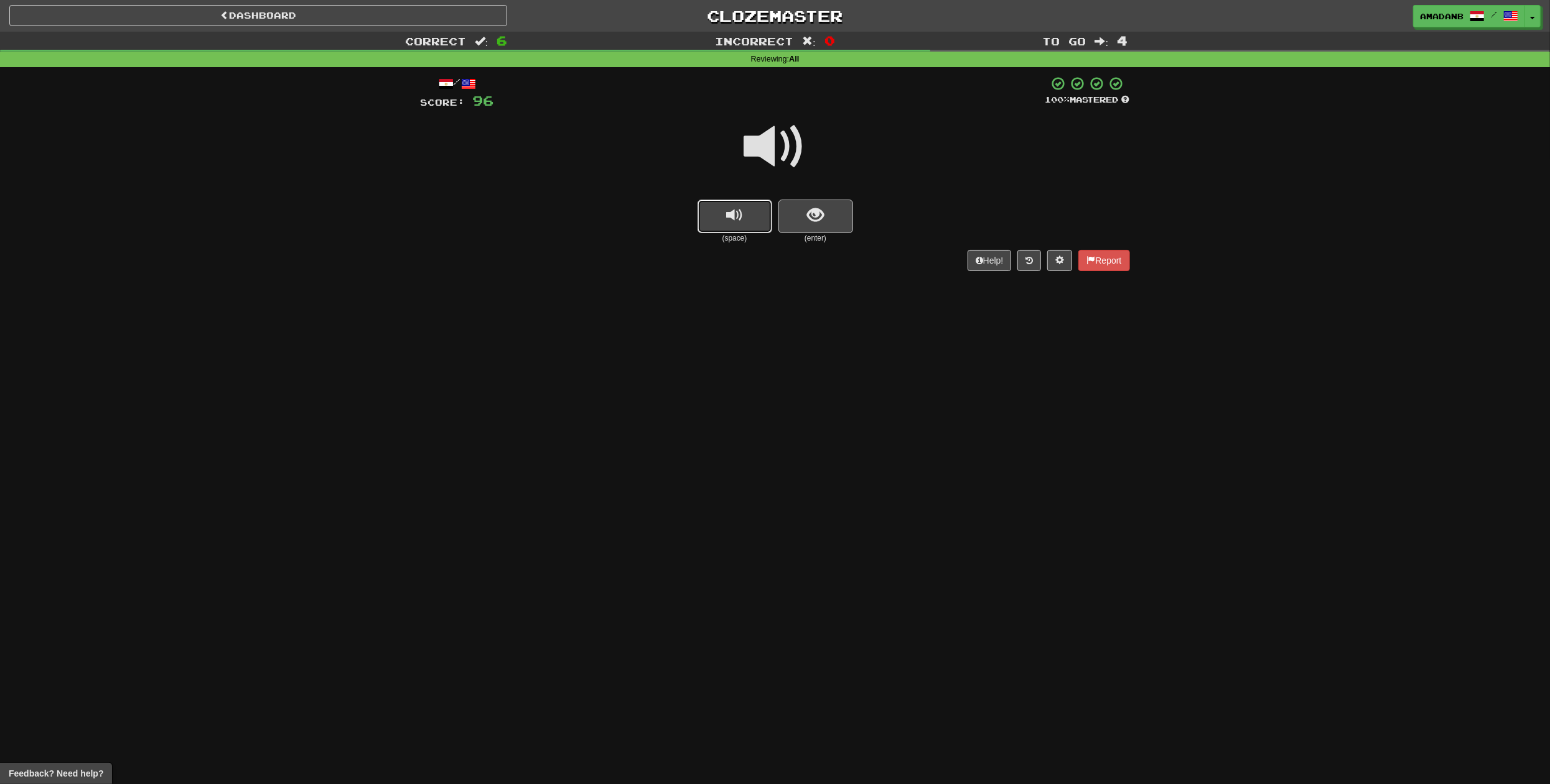
click at [758, 232] on button "replay audio" at bounding box center [734, 216] width 75 height 34
click at [818, 228] on button "show sentence" at bounding box center [816, 216] width 75 height 34
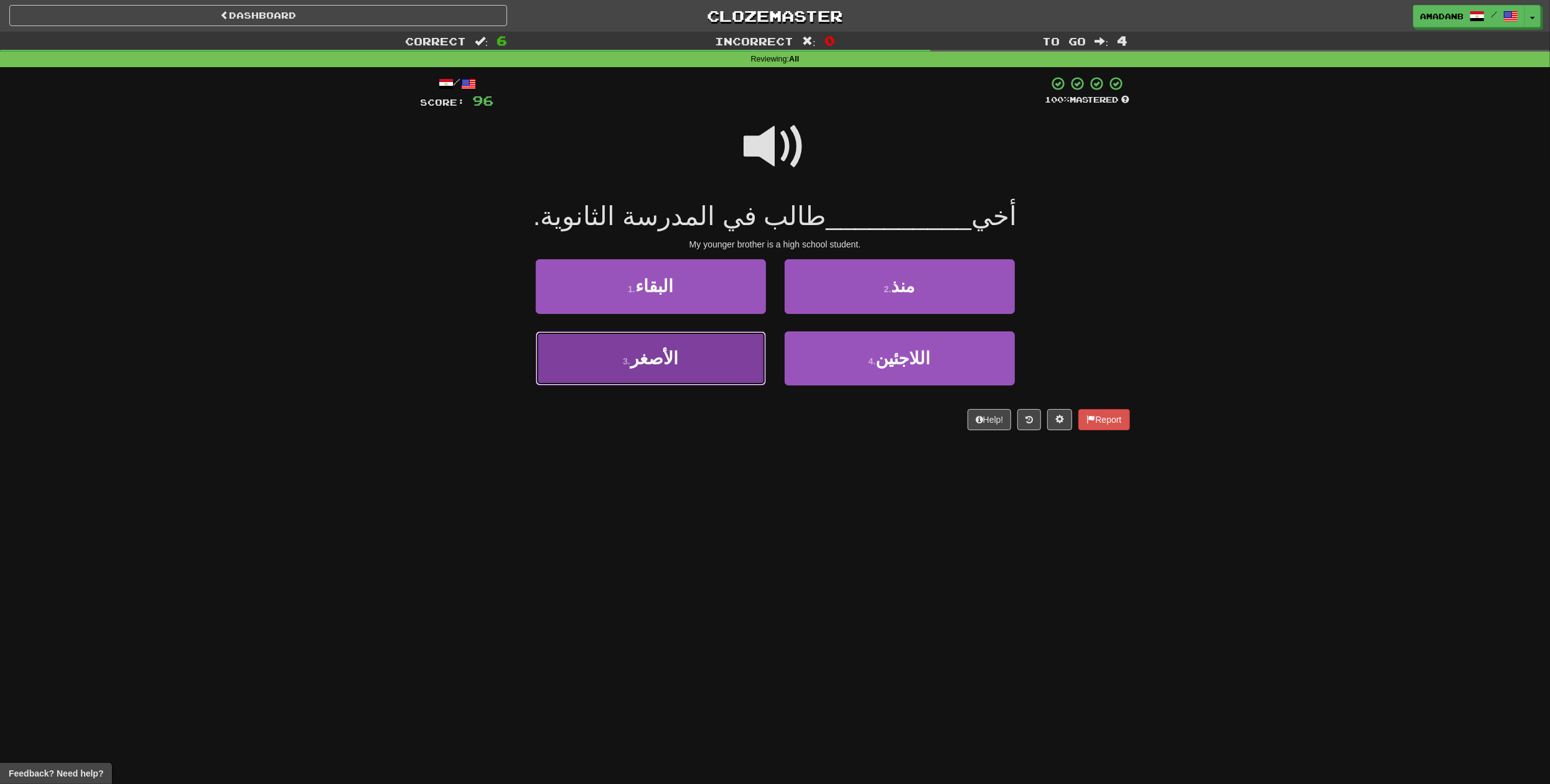
click at [743, 349] on button "3 . الأصغر" at bounding box center [650, 358] width 230 height 54
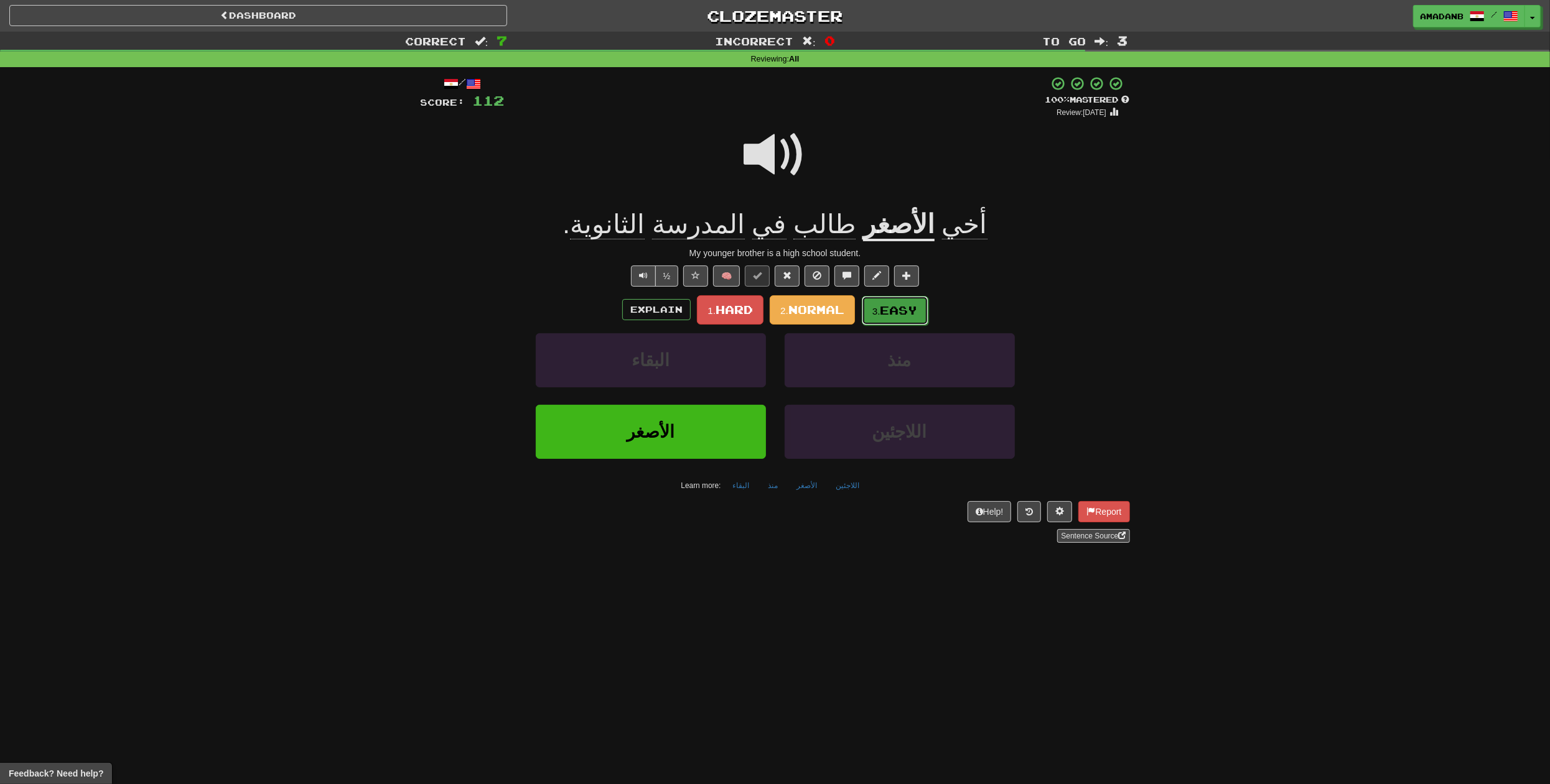
click at [880, 309] on small "3." at bounding box center [877, 311] width 8 height 11
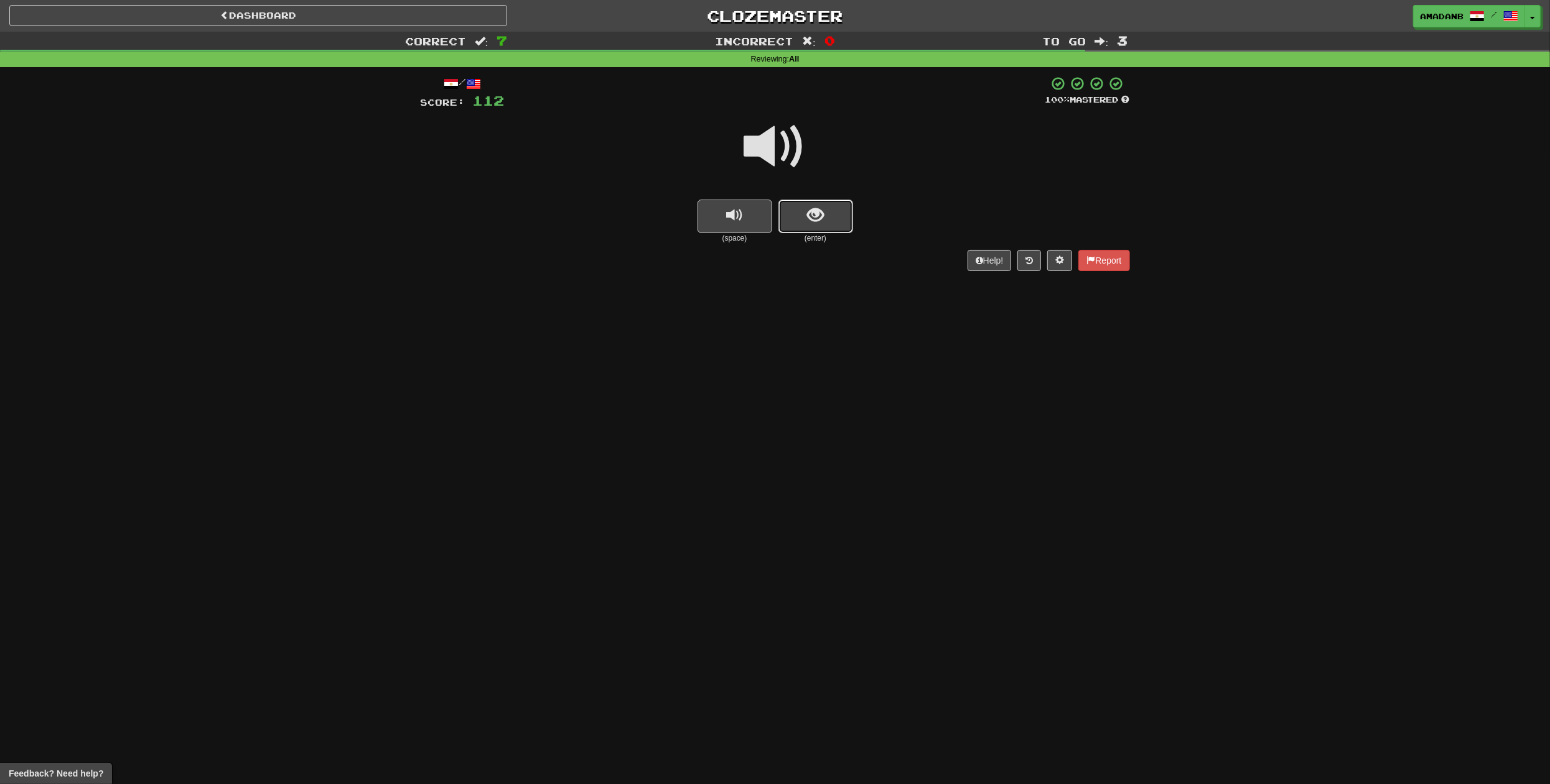
click at [816, 223] on span "show sentence" at bounding box center [816, 215] width 17 height 17
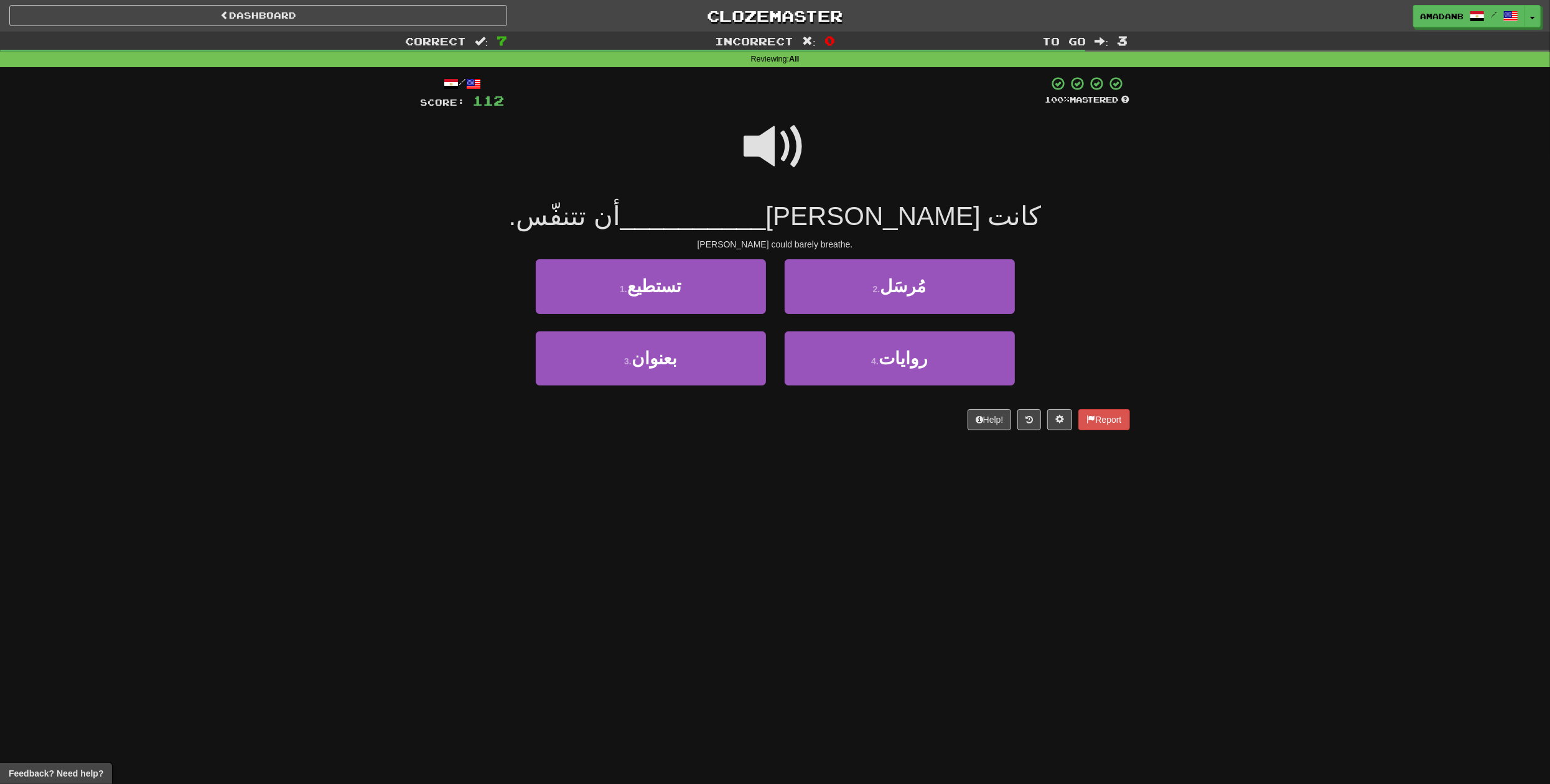
click at [769, 159] on span at bounding box center [775, 146] width 62 height 62
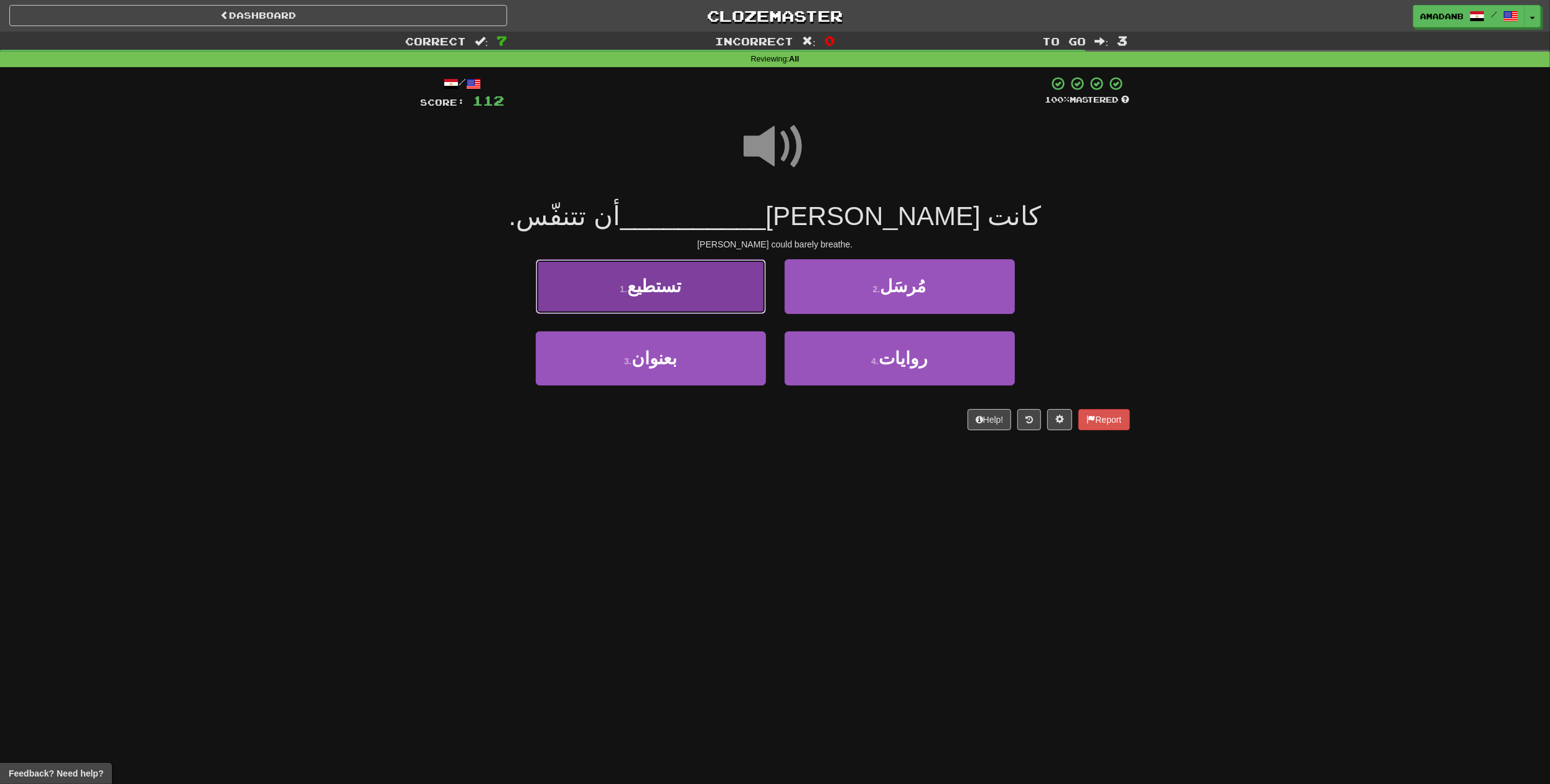
click at [711, 294] on button "1 . تستطيع" at bounding box center [650, 286] width 230 height 54
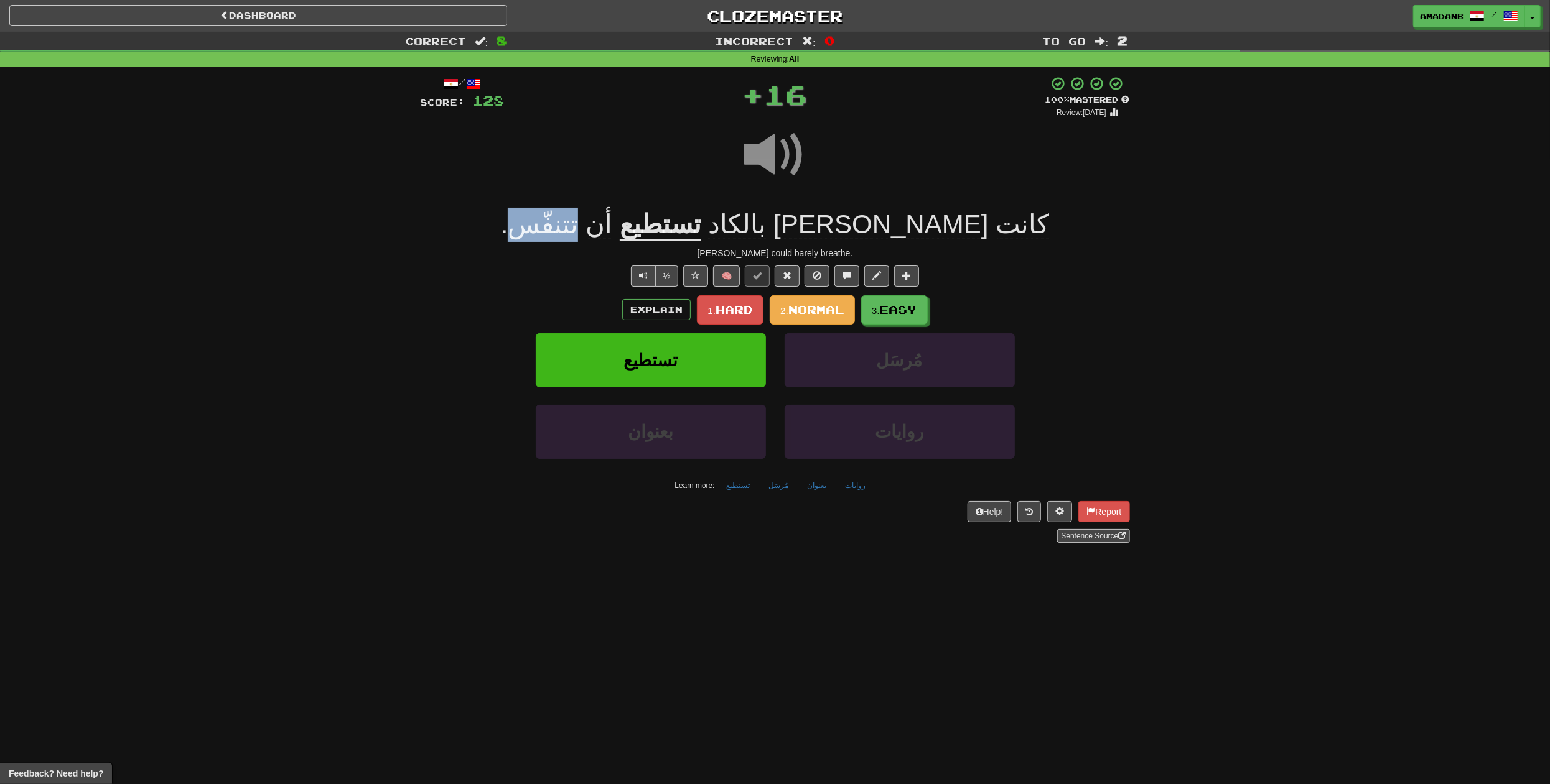
drag, startPoint x: 685, startPoint y: 226, endPoint x: 639, endPoint y: 226, distance: 46.0
click at [620, 226] on span "أن تتنفّس ." at bounding box center [560, 224] width 119 height 29
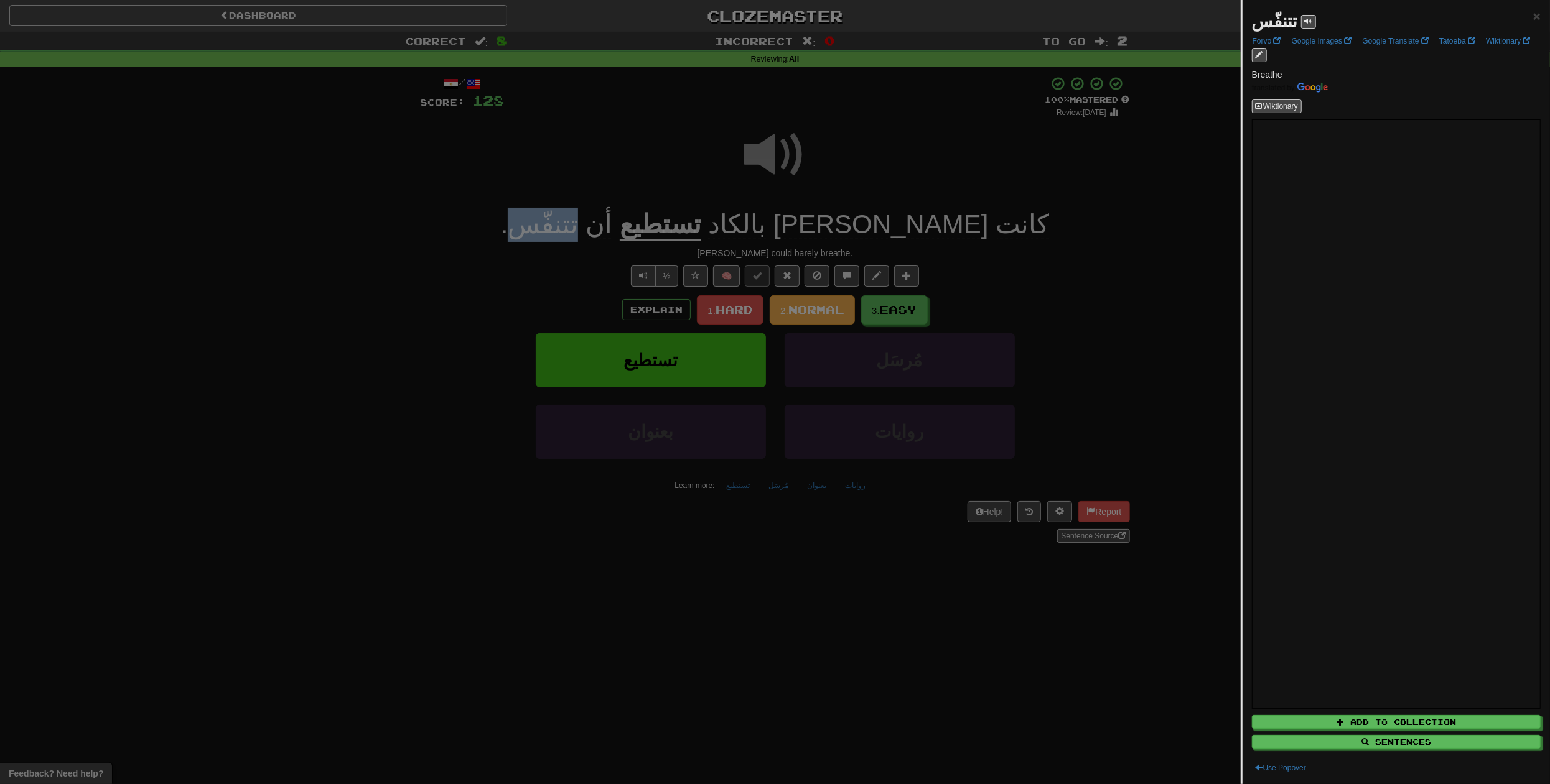
copy span "تتنفّس"
click at [1014, 226] on div at bounding box center [775, 392] width 1550 height 784
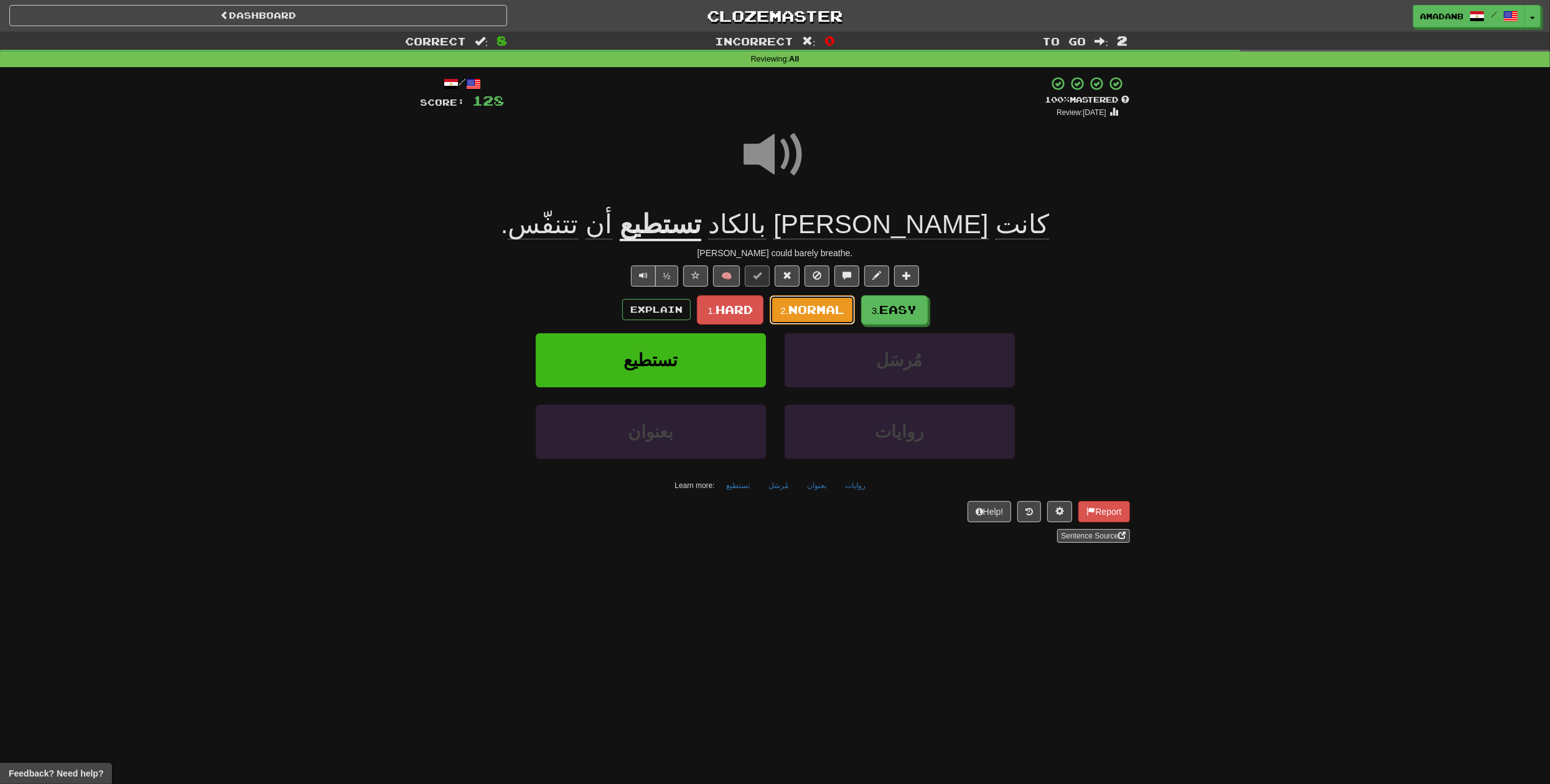
click at [834, 315] on span "Normal" at bounding box center [816, 309] width 56 height 14
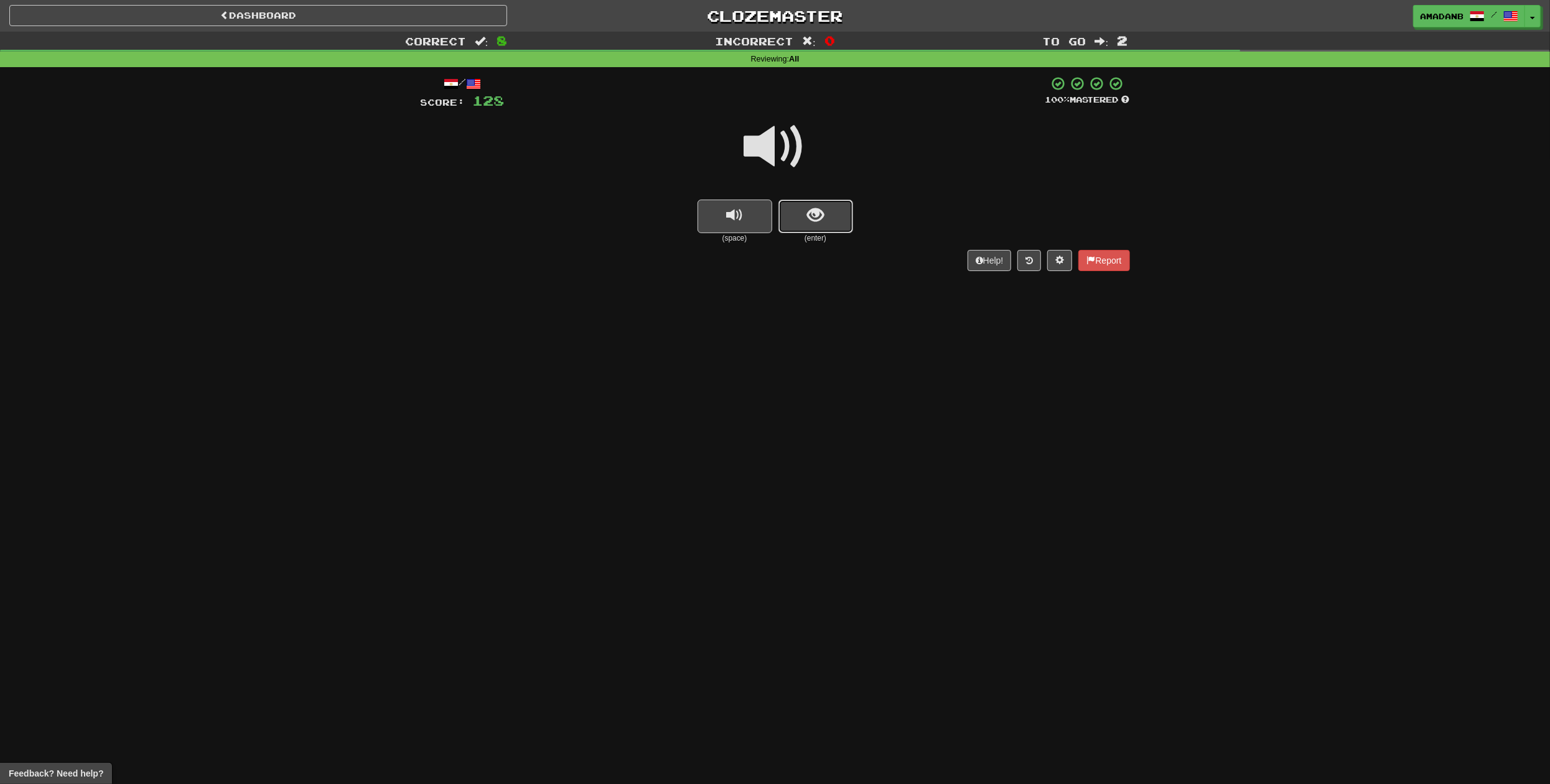
click at [802, 214] on button "show sentence" at bounding box center [816, 216] width 75 height 34
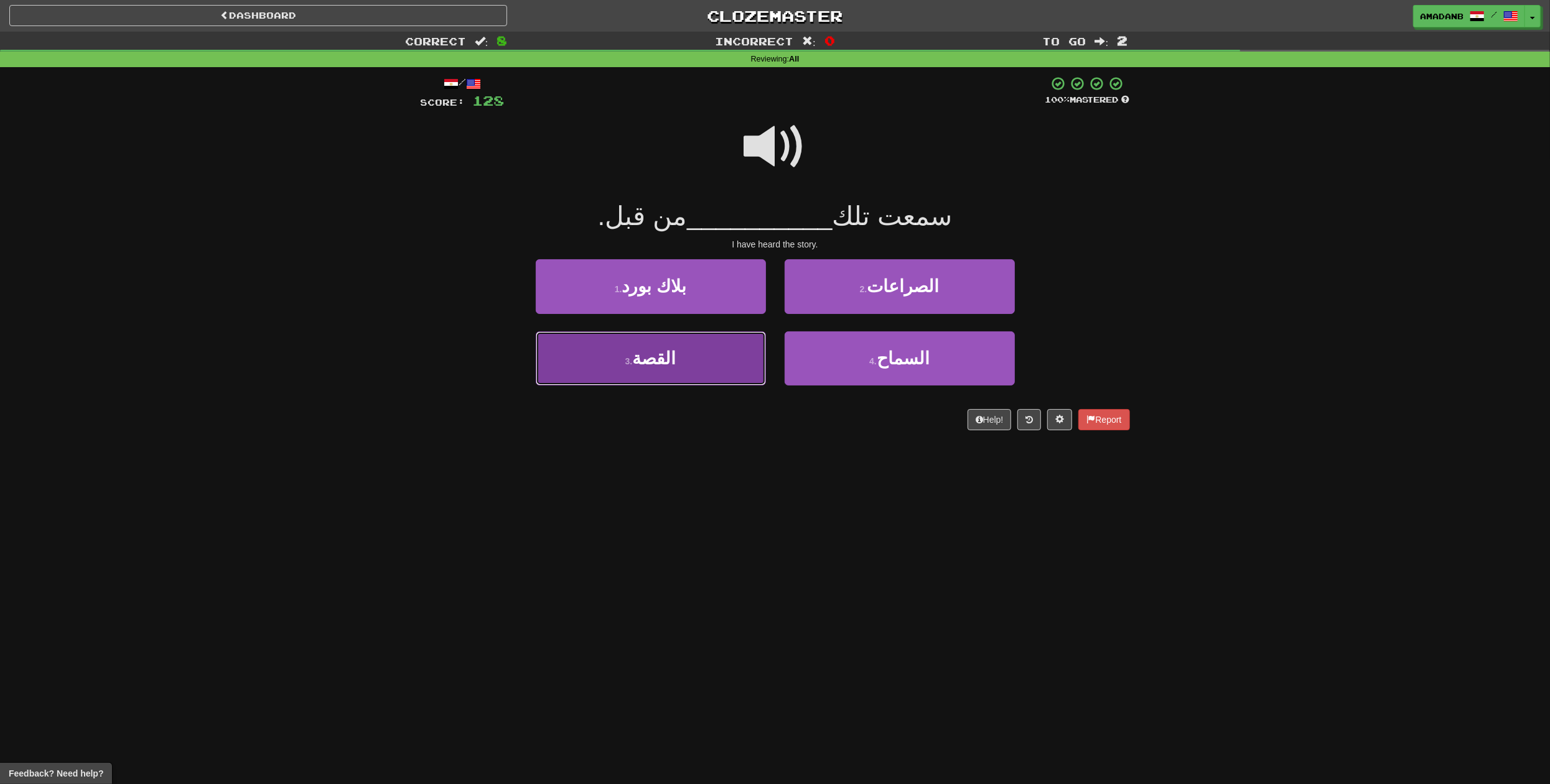
click at [743, 347] on button "3 . القصة" at bounding box center [650, 358] width 230 height 54
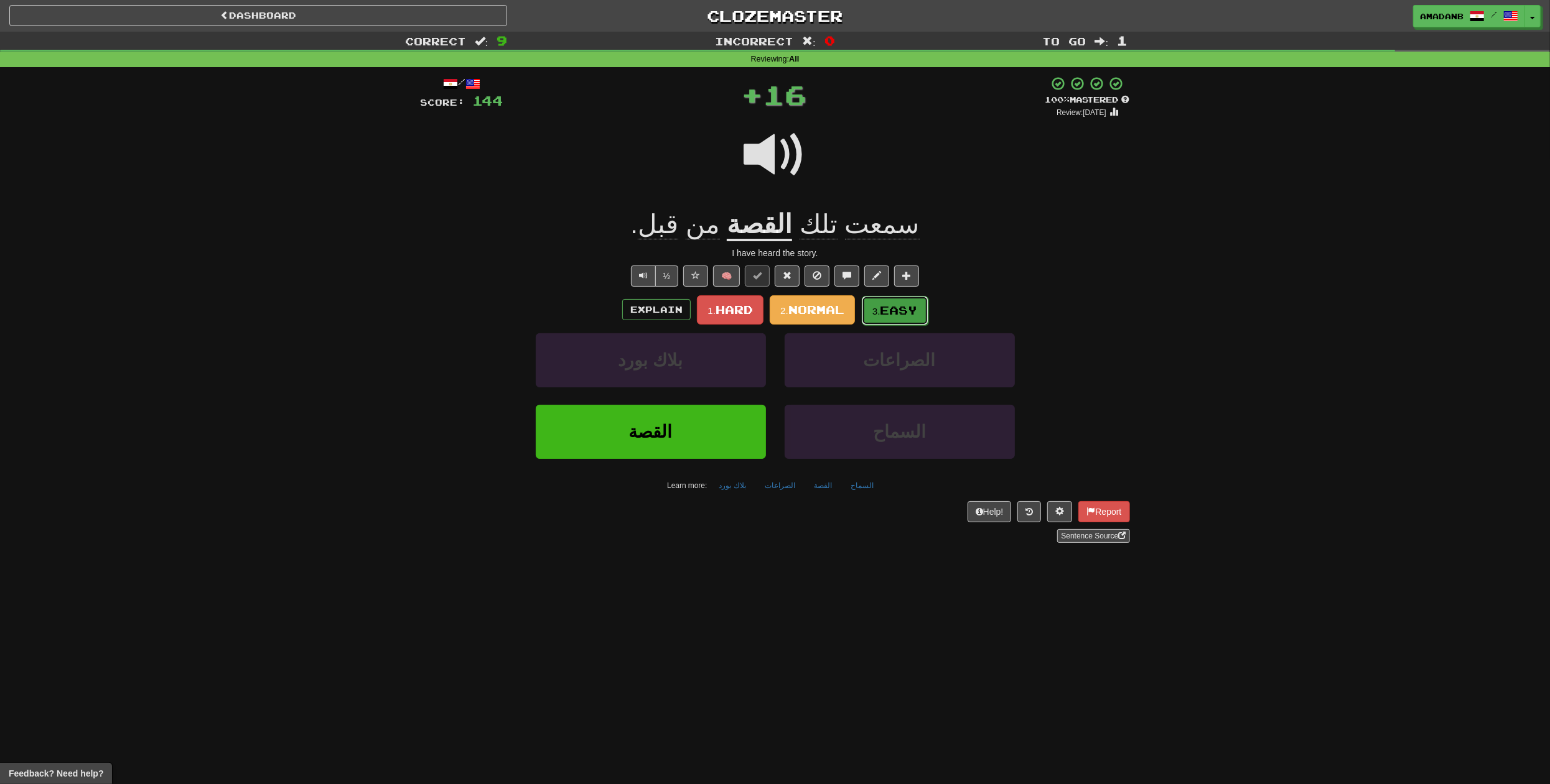
click at [898, 311] on span "Easy" at bounding box center [899, 310] width 38 height 14
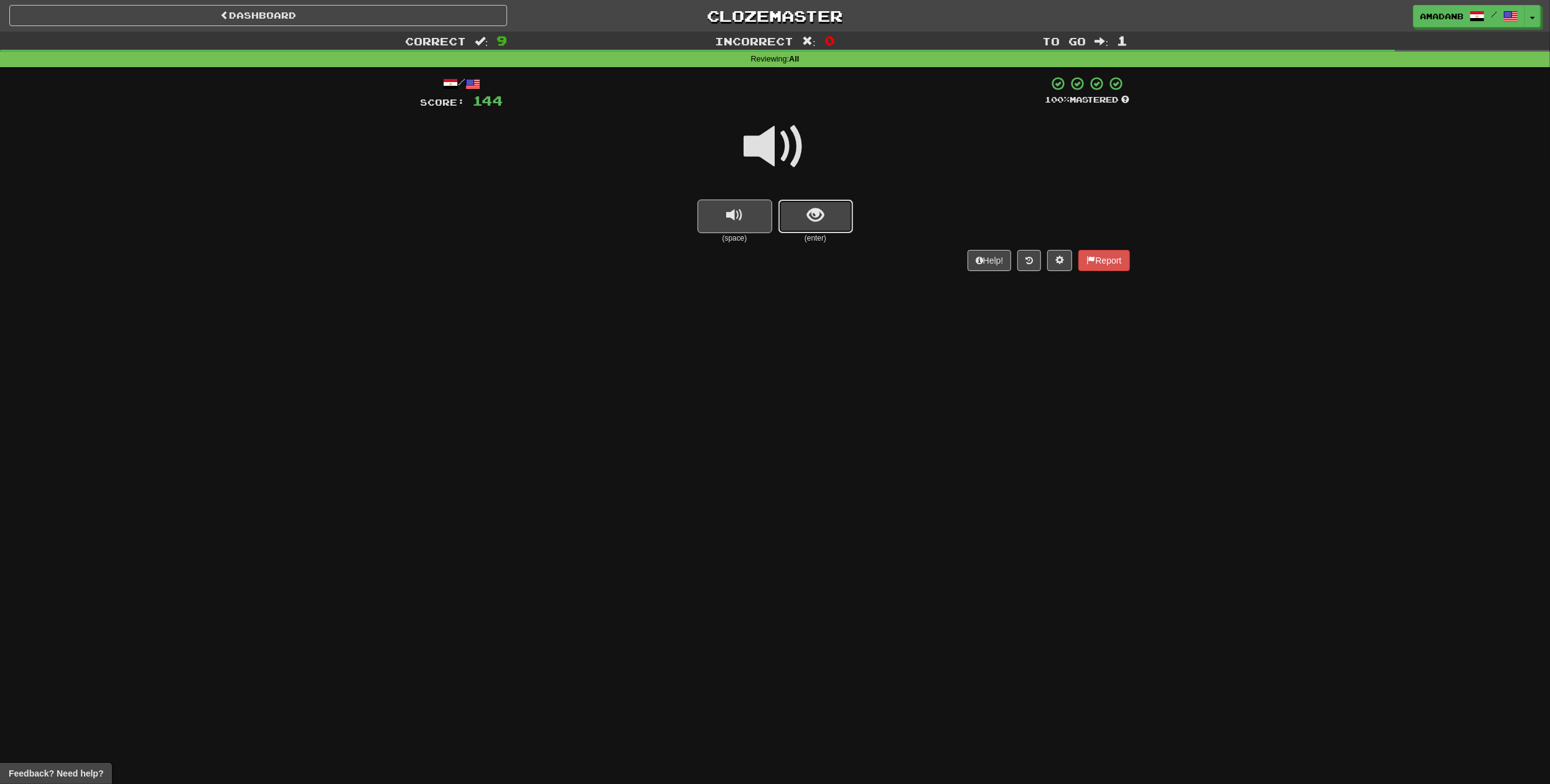
click at [833, 224] on button "show sentence" at bounding box center [816, 216] width 75 height 34
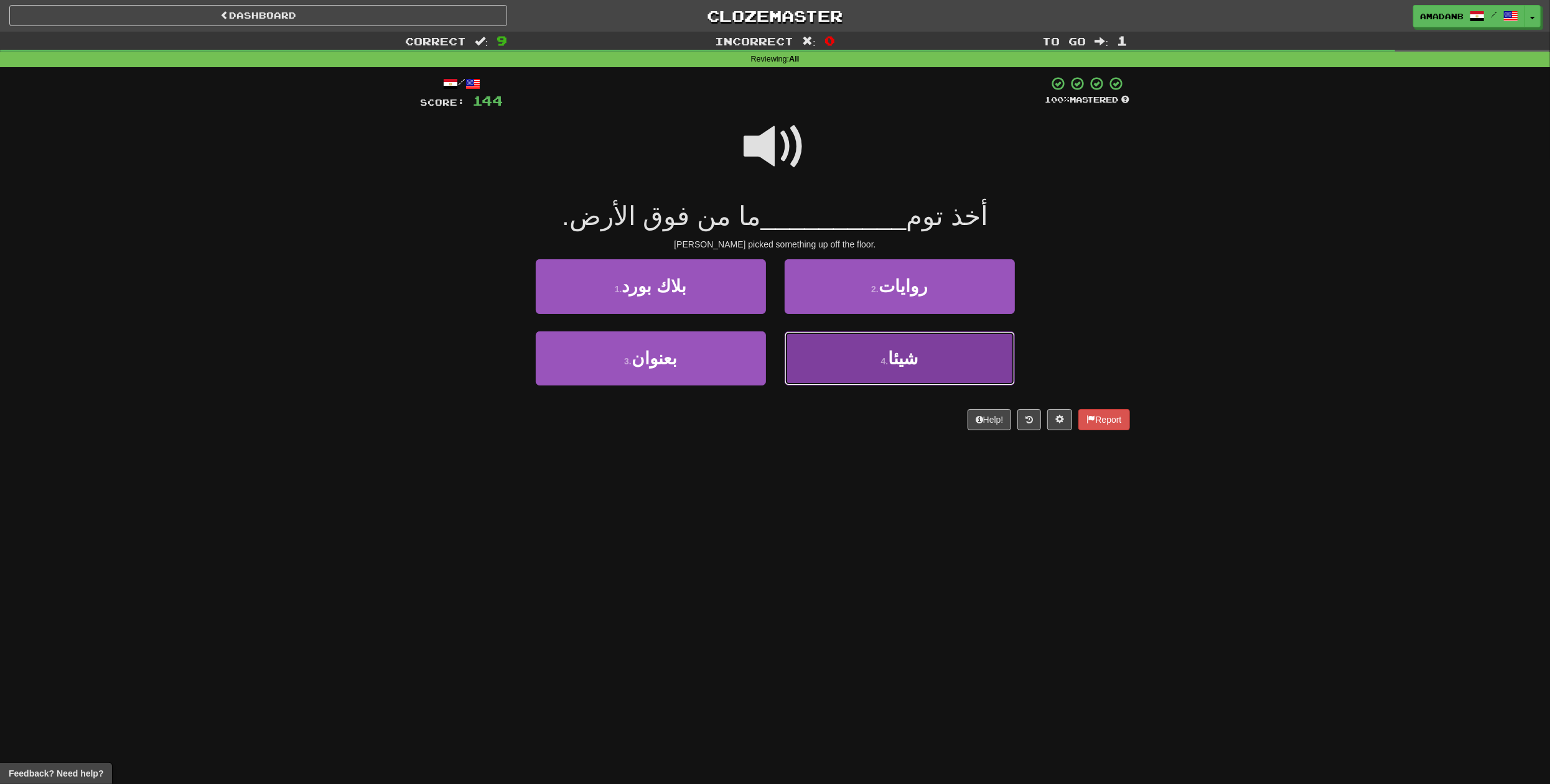
click at [855, 353] on button "4 . شيئا" at bounding box center [899, 358] width 230 height 54
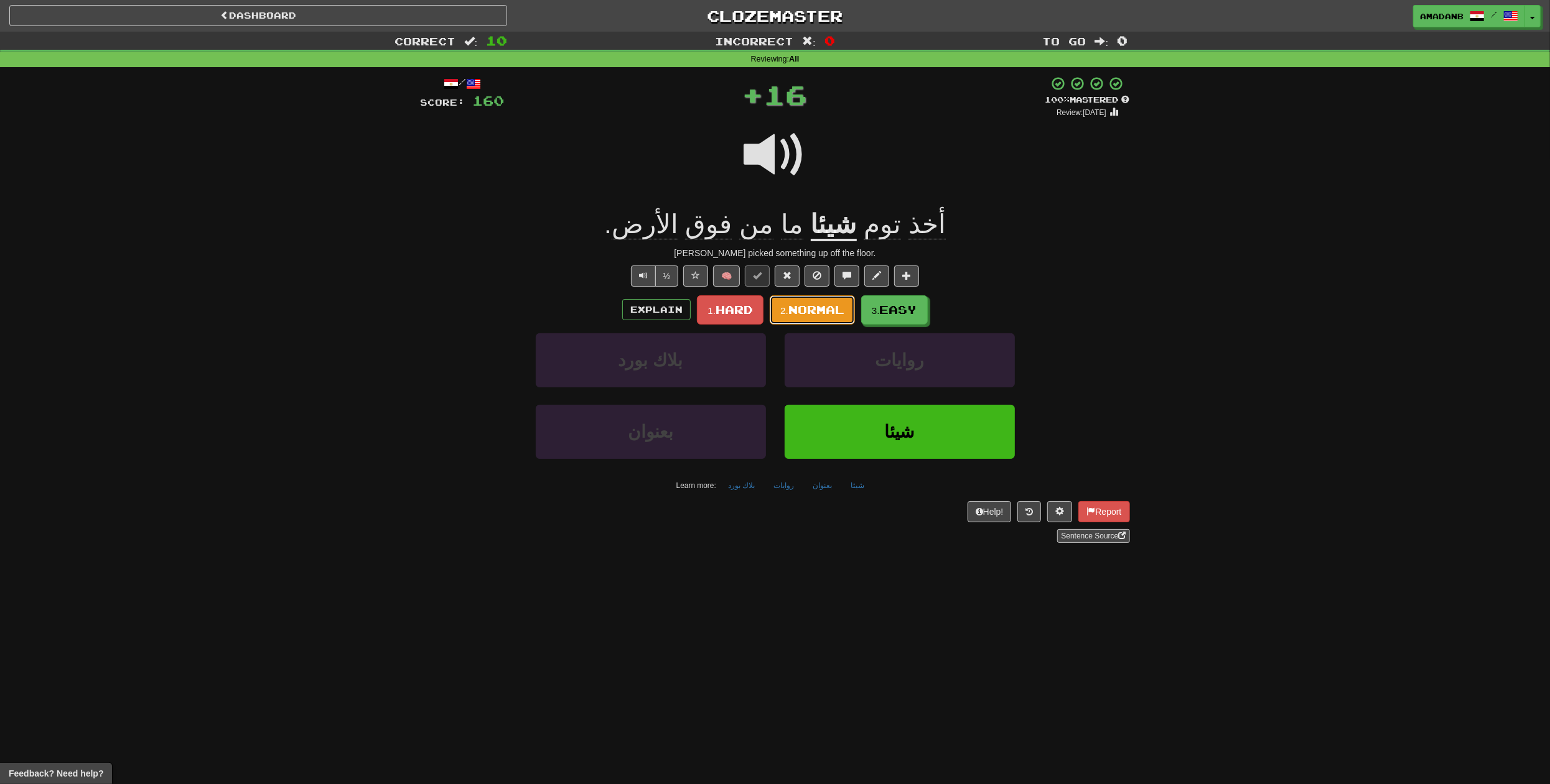
click at [844, 313] on span "Normal" at bounding box center [816, 309] width 56 height 14
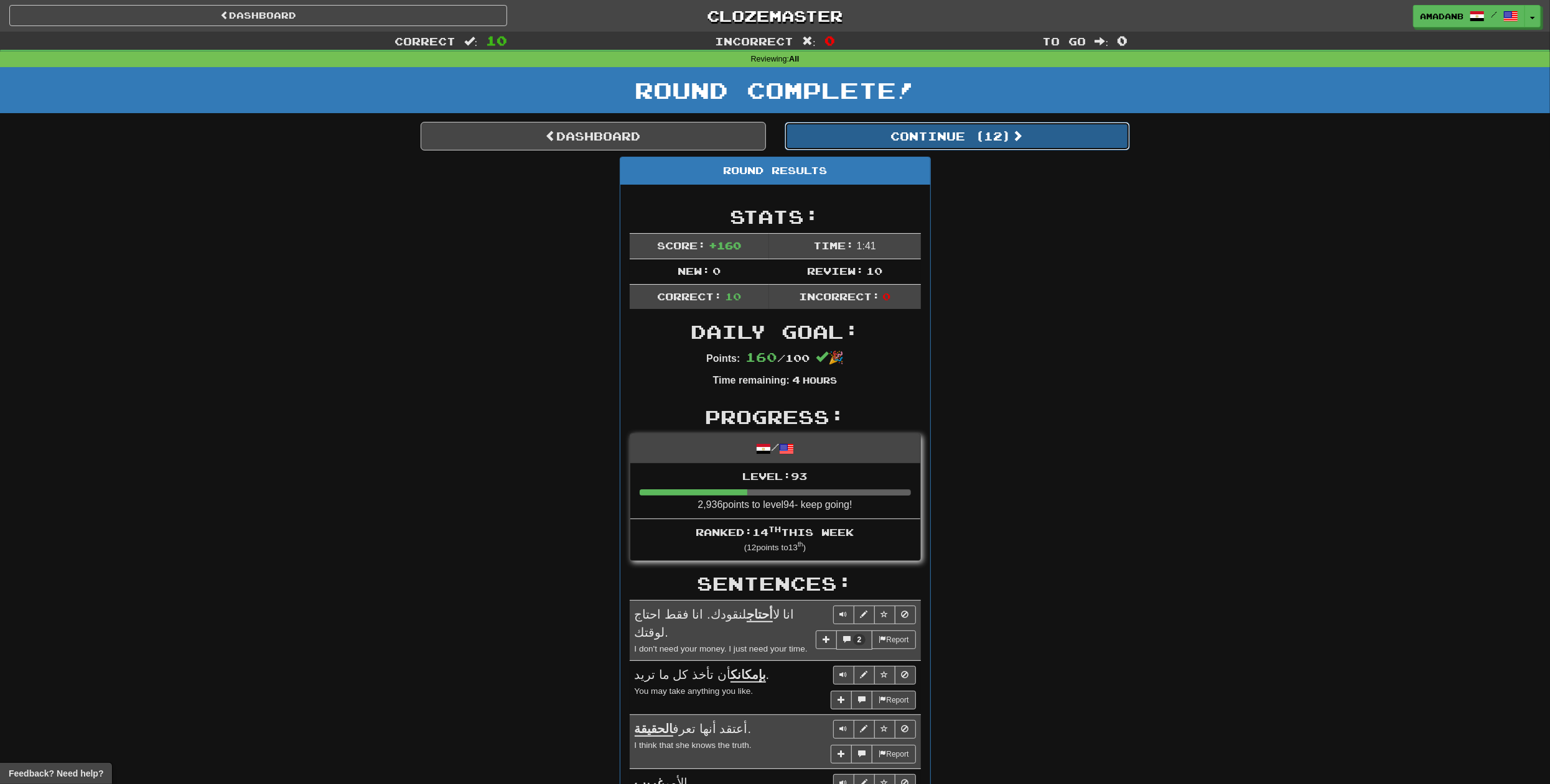
click at [909, 137] on button "Continue ( 12 )" at bounding box center [957, 136] width 346 height 29
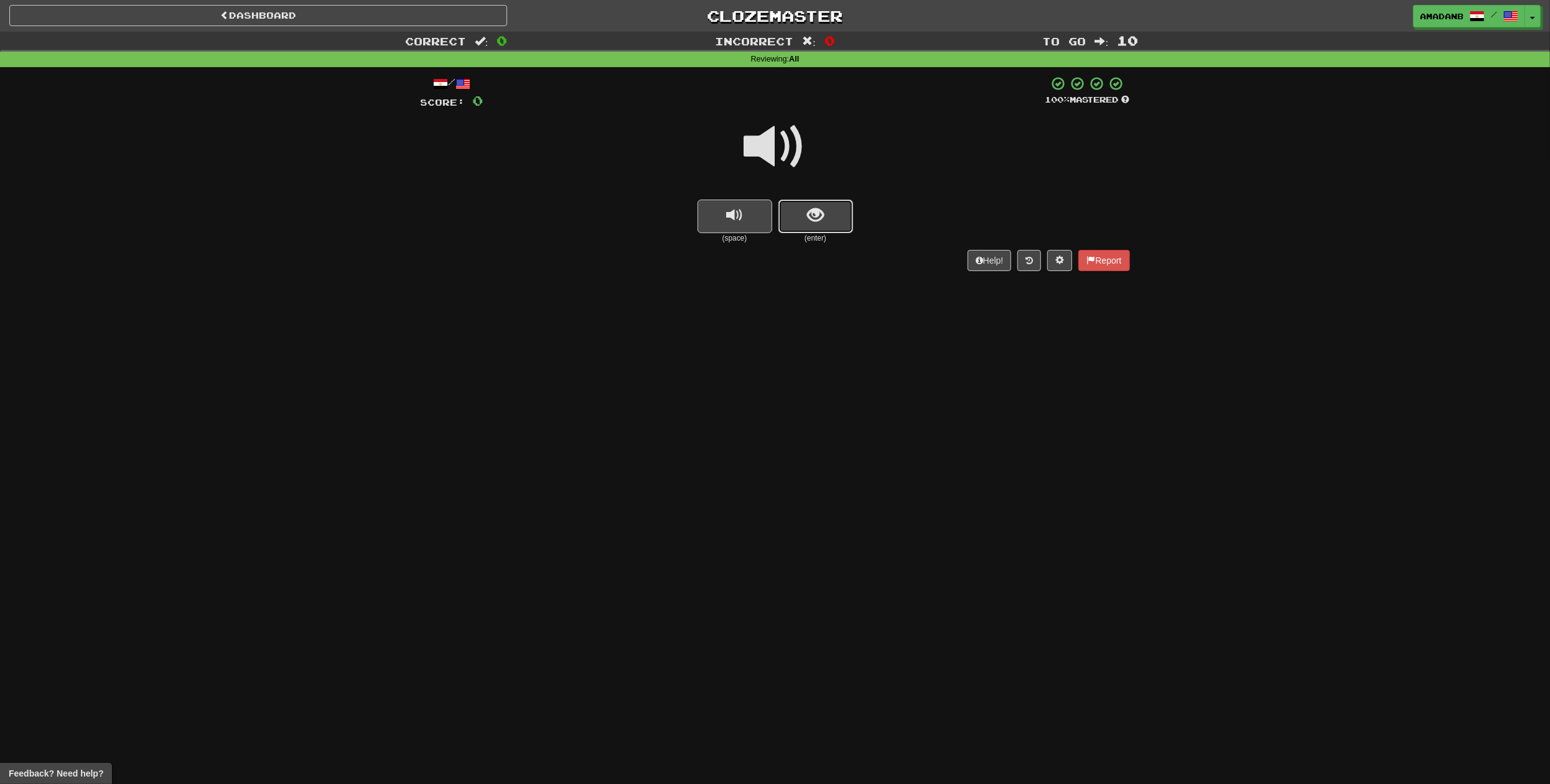
click at [793, 201] on button "show sentence" at bounding box center [816, 216] width 75 height 34
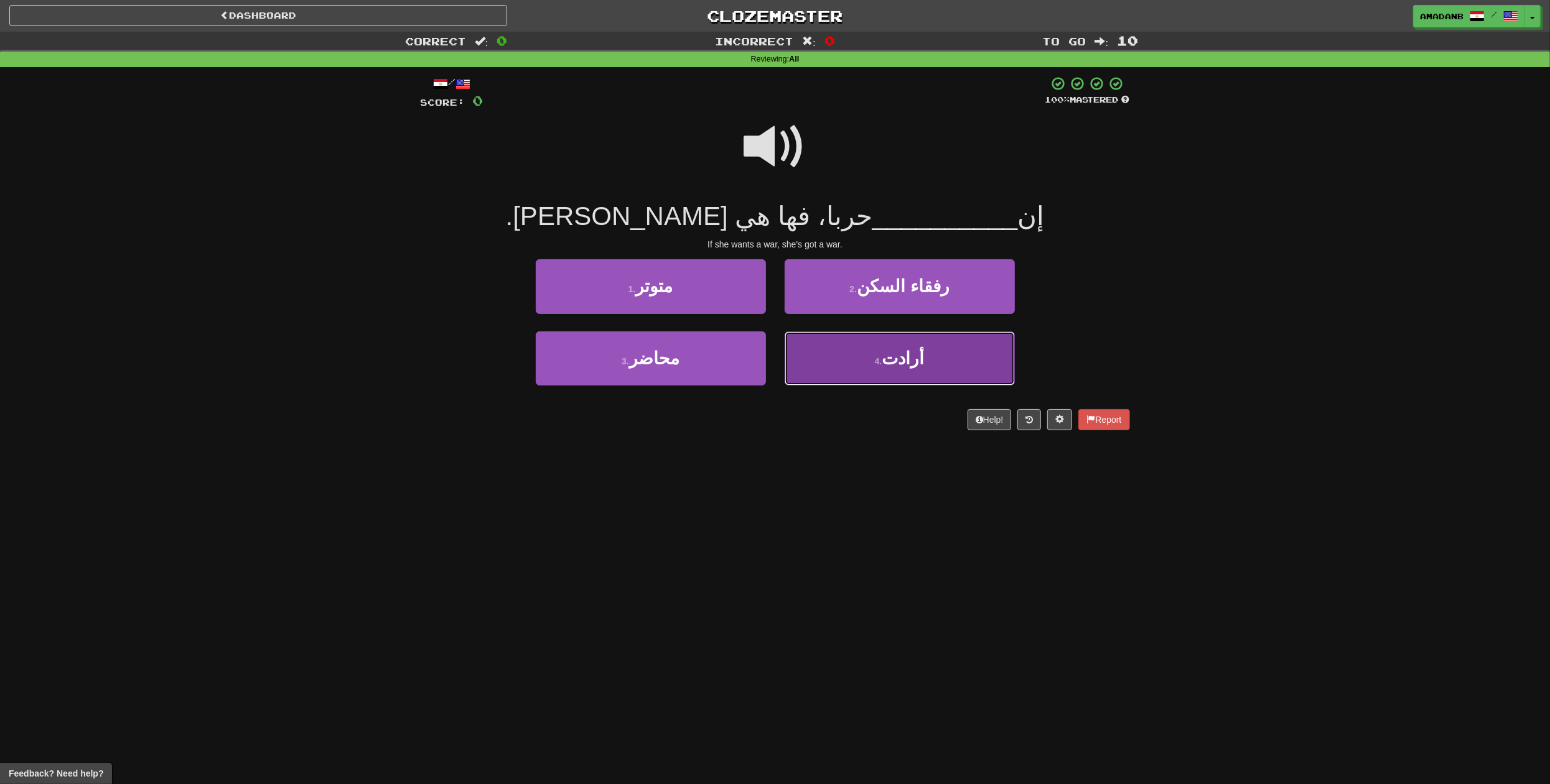
click at [837, 356] on button "4 . أرادت" at bounding box center [899, 358] width 230 height 54
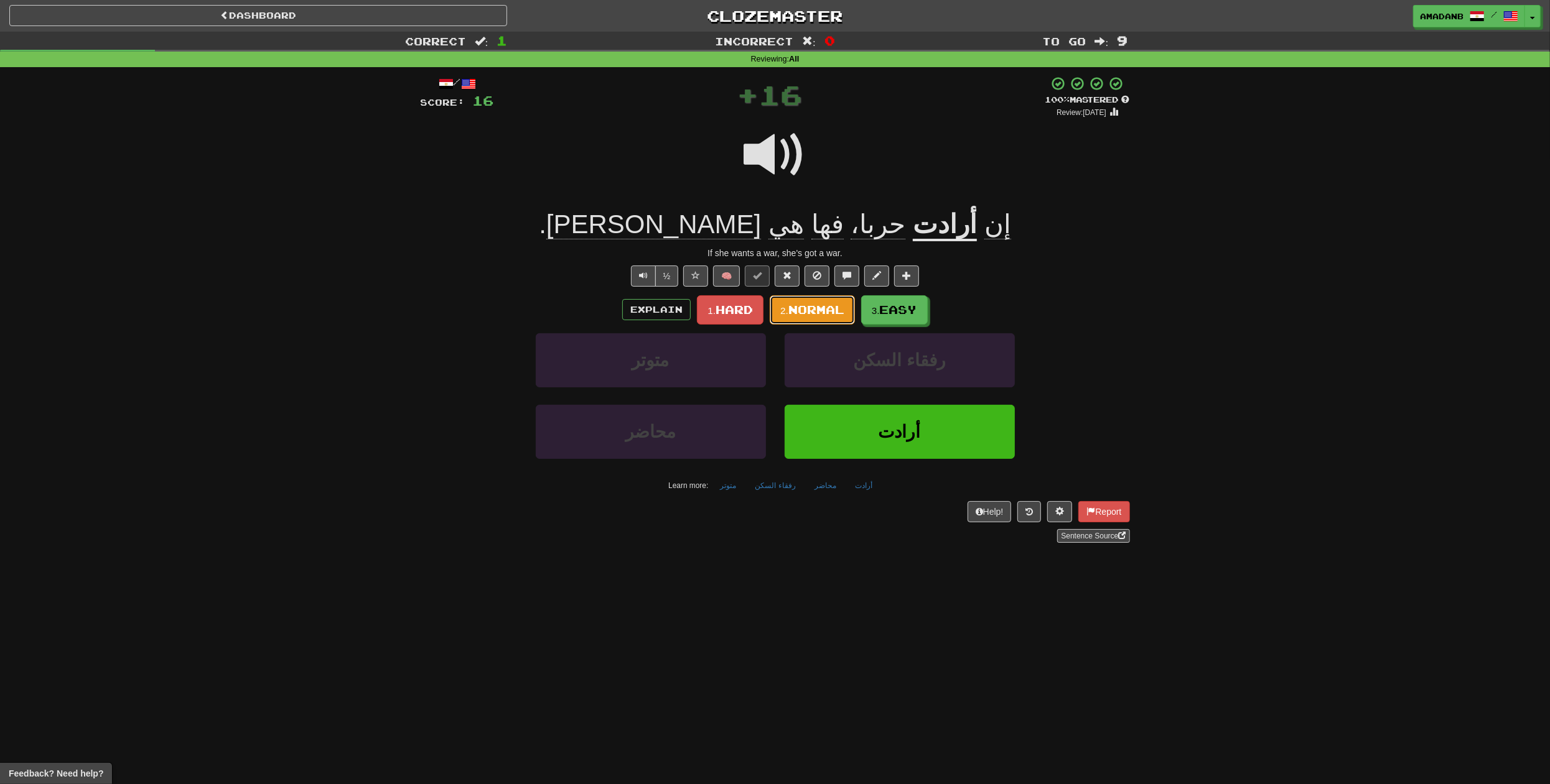
click at [816, 315] on span "Normal" at bounding box center [816, 309] width 56 height 14
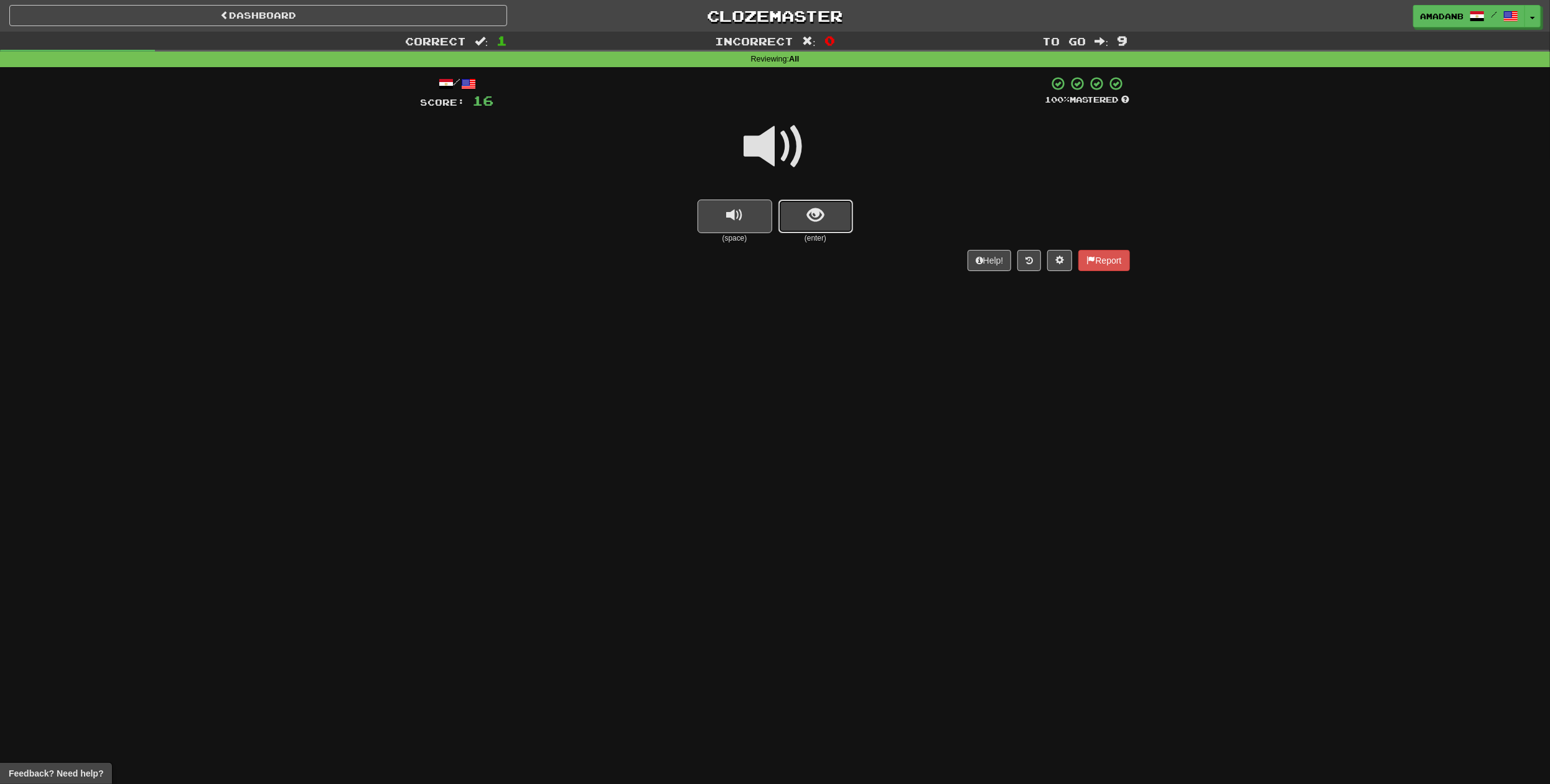
click at [817, 230] on button "show sentence" at bounding box center [816, 216] width 75 height 34
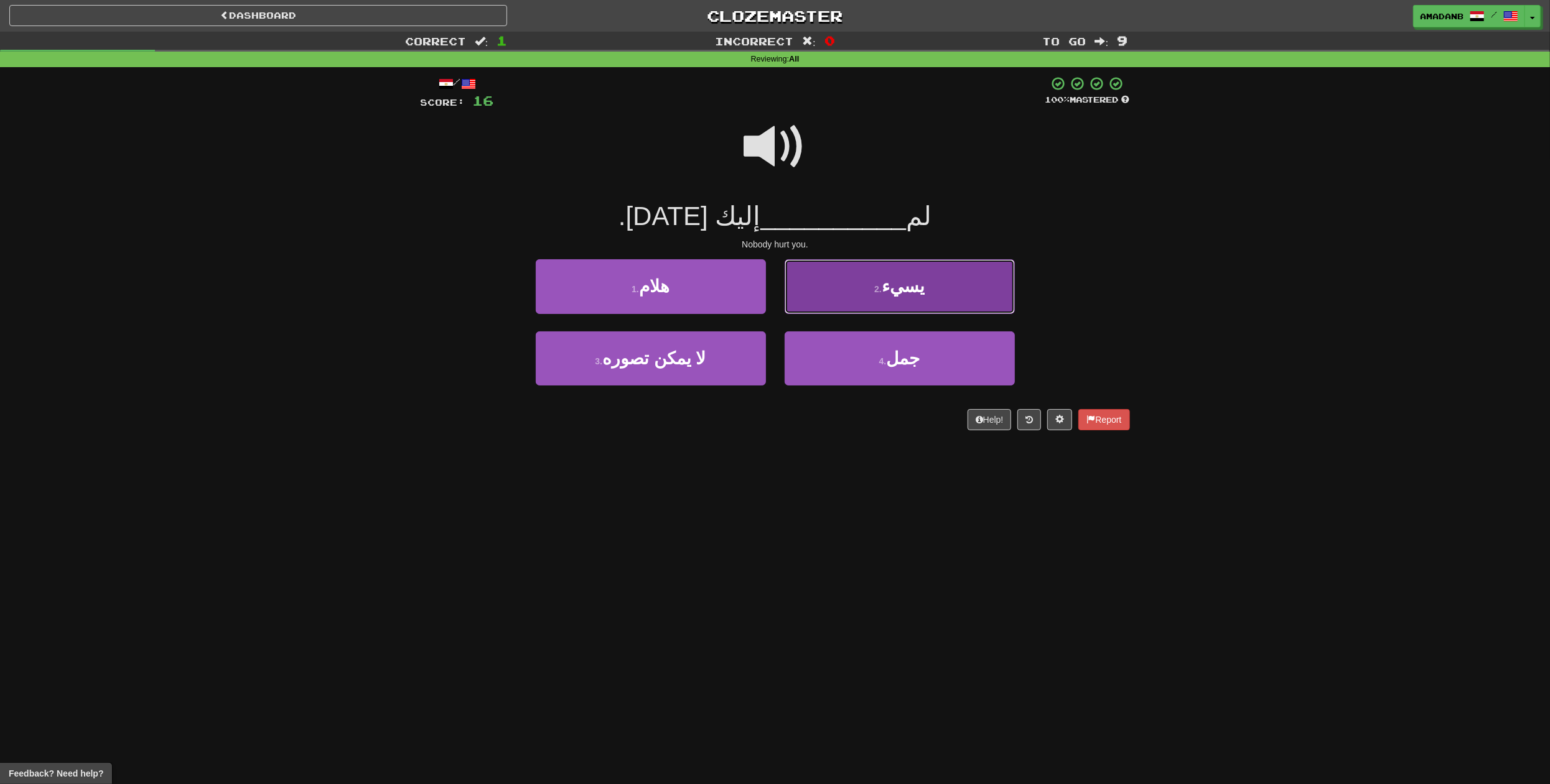
click at [859, 295] on button "2 . يسيء" at bounding box center [899, 286] width 230 height 54
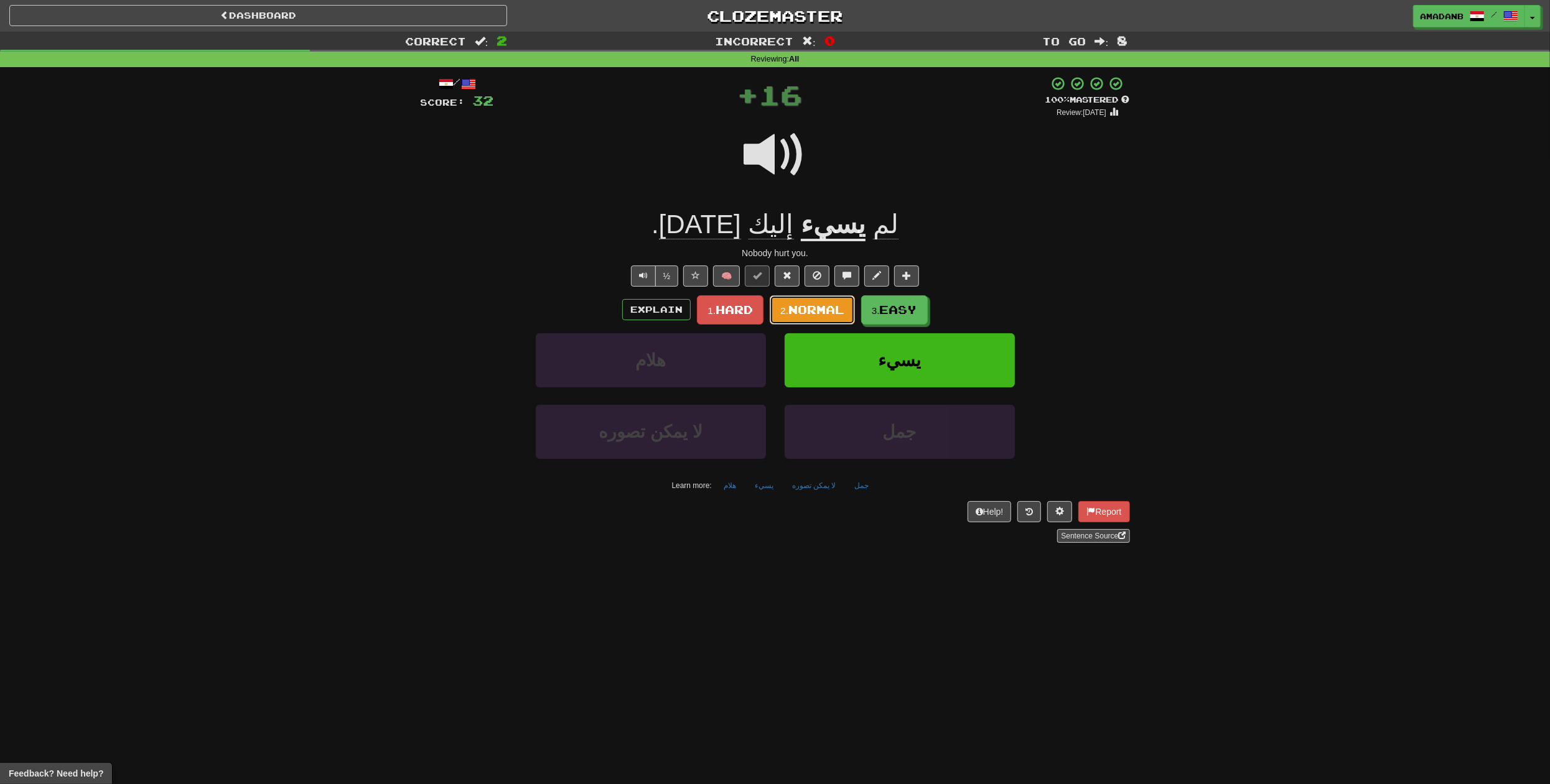
click at [829, 319] on button "2. Normal" at bounding box center [812, 310] width 85 height 29
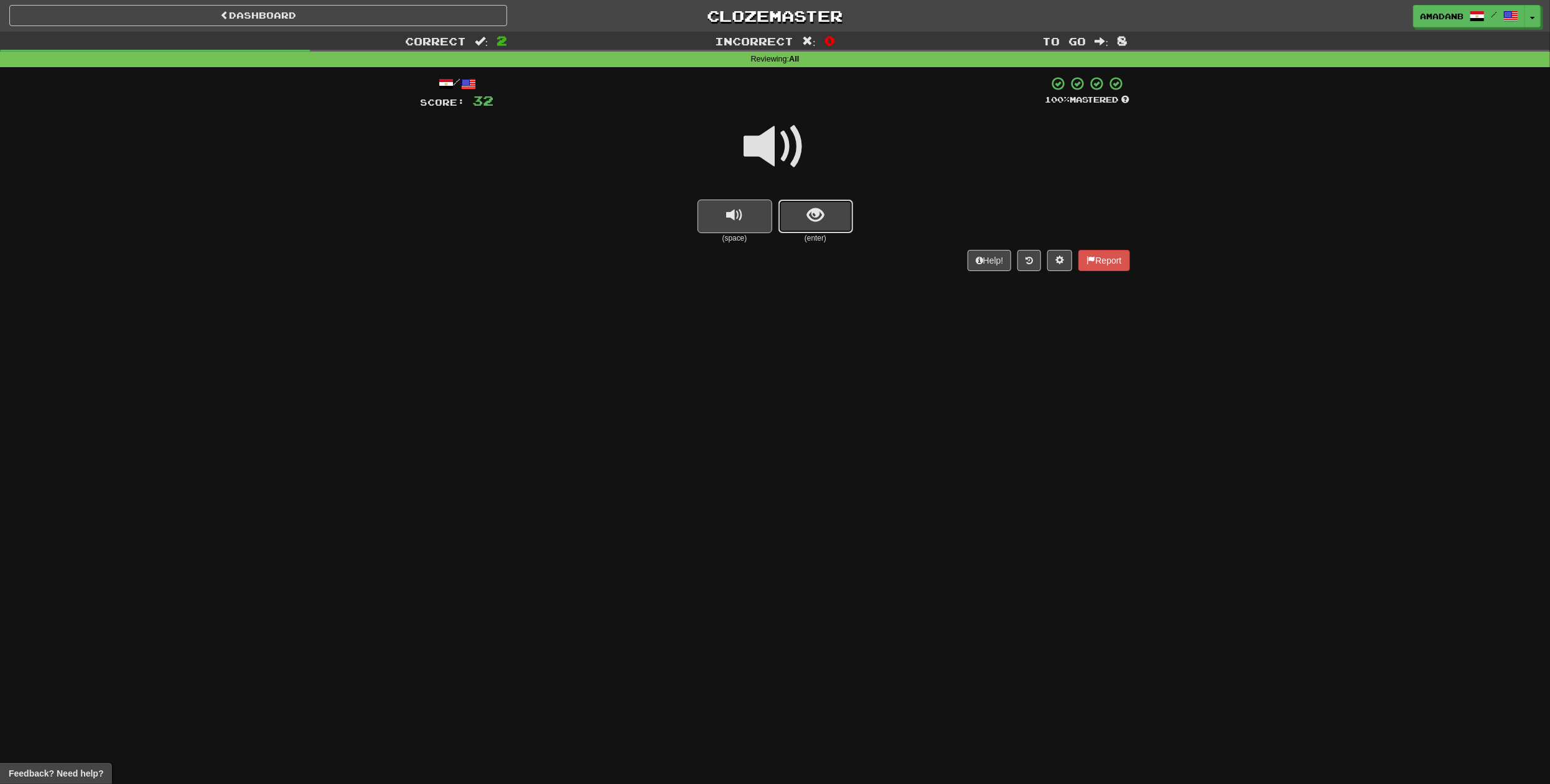
click at [815, 223] on span "show sentence" at bounding box center [816, 215] width 17 height 17
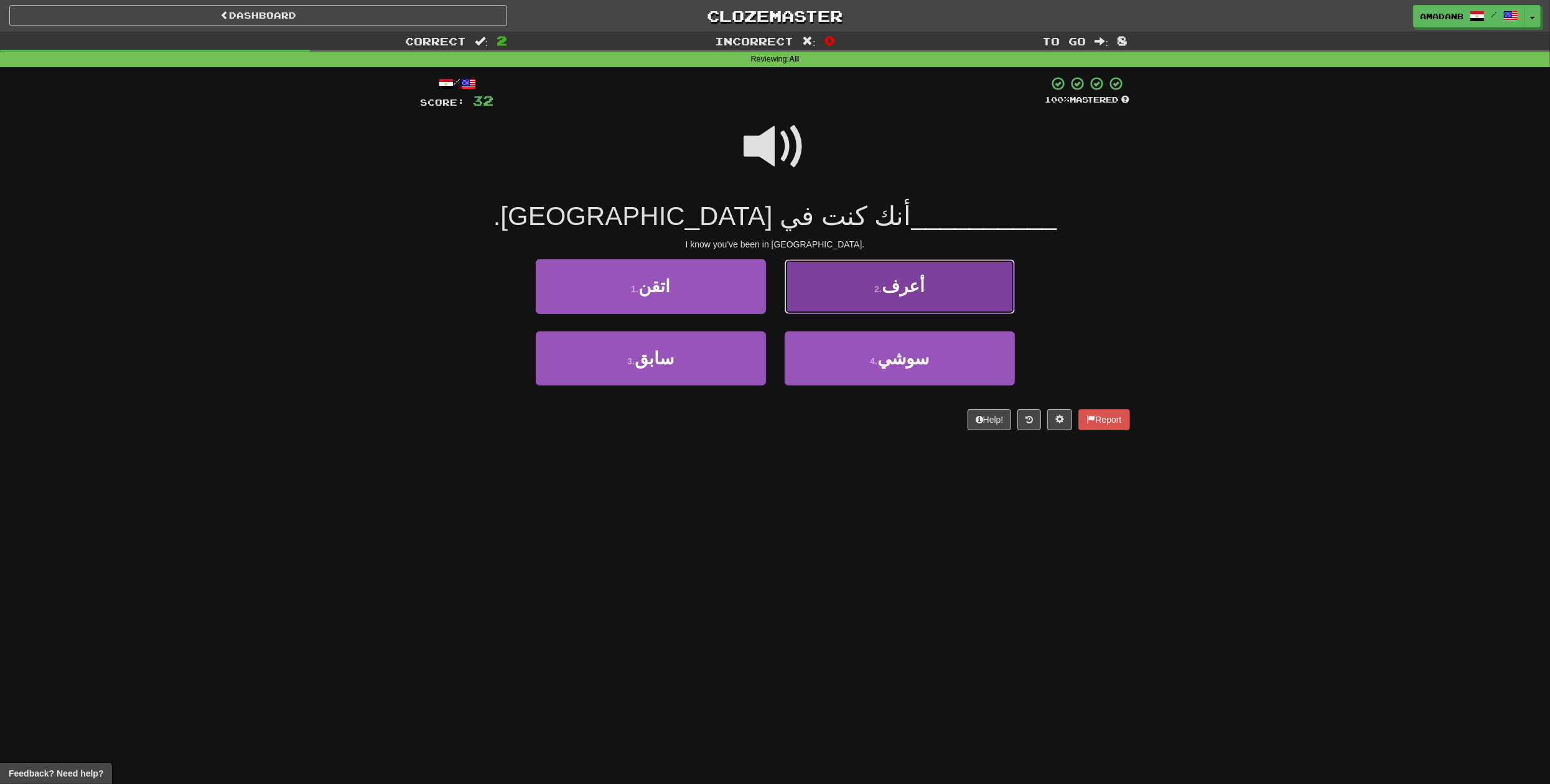
click at [869, 300] on button "2 . أعرف" at bounding box center [899, 286] width 230 height 54
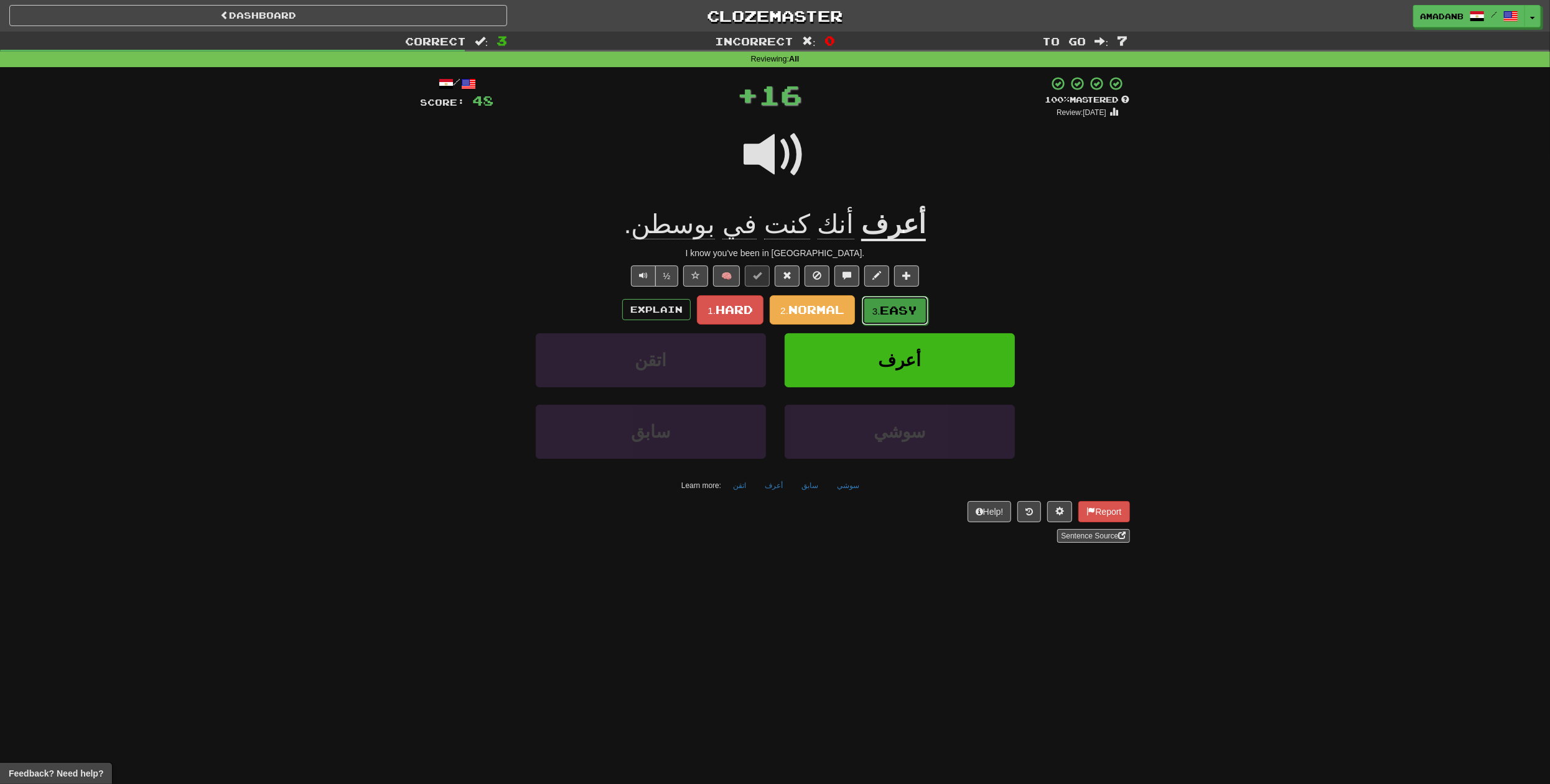
click at [886, 304] on span "Easy" at bounding box center [899, 310] width 38 height 14
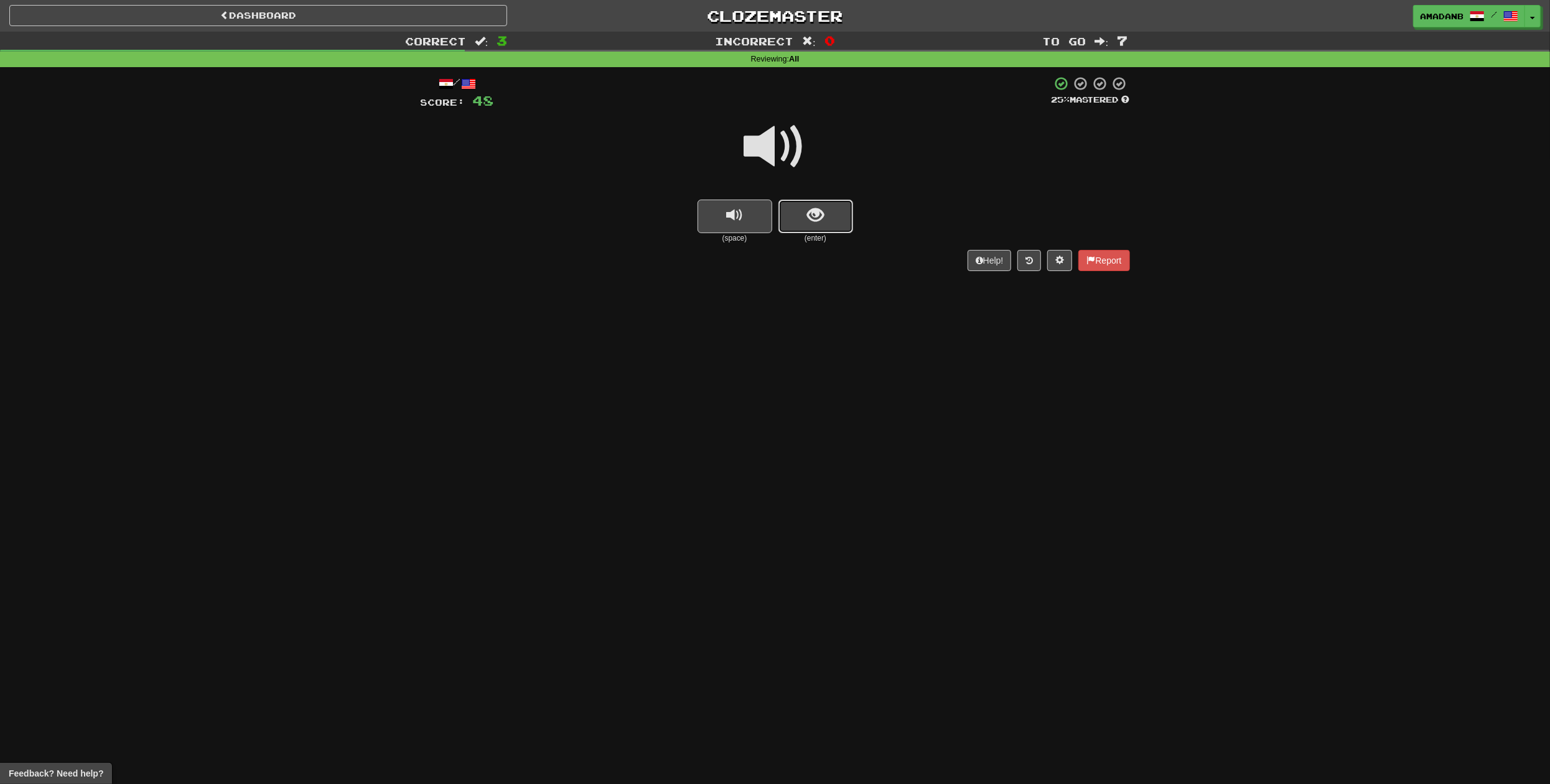
click at [824, 219] on span "show sentence" at bounding box center [816, 215] width 17 height 17
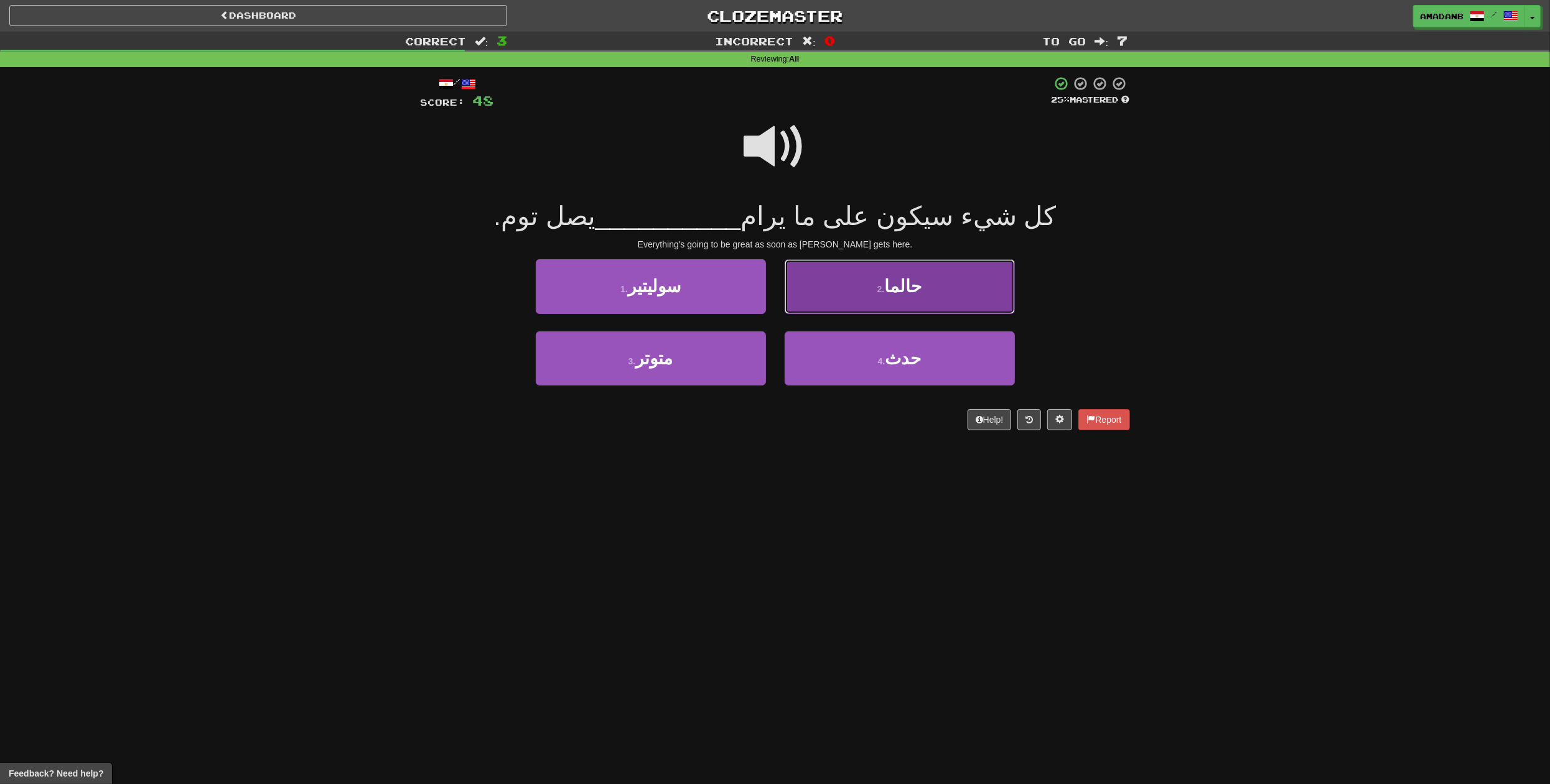
click at [847, 302] on button "2 . حالما" at bounding box center [899, 286] width 230 height 54
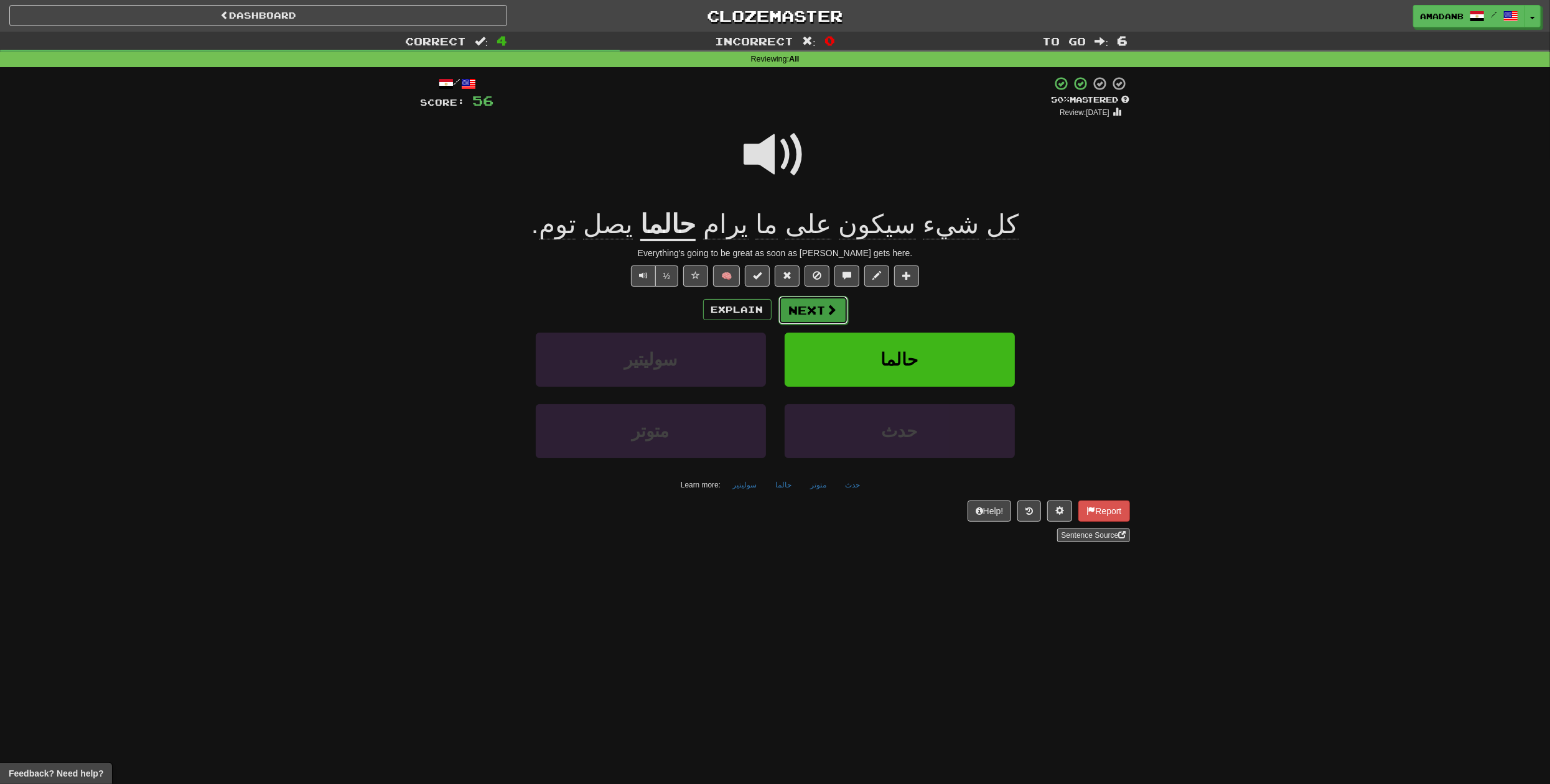
click at [838, 317] on button "Next" at bounding box center [813, 310] width 70 height 29
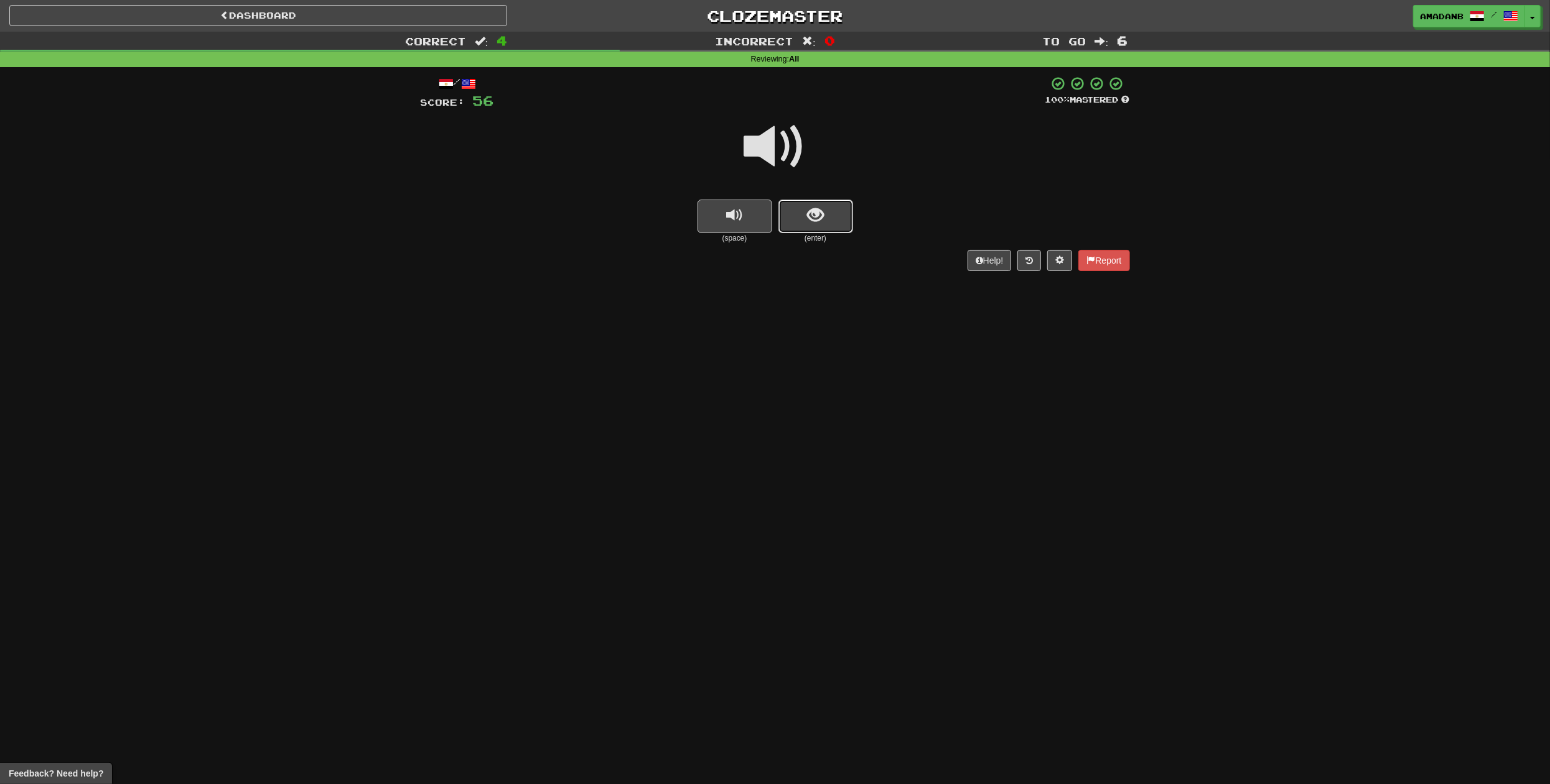
click at [811, 219] on span "show sentence" at bounding box center [816, 215] width 17 height 17
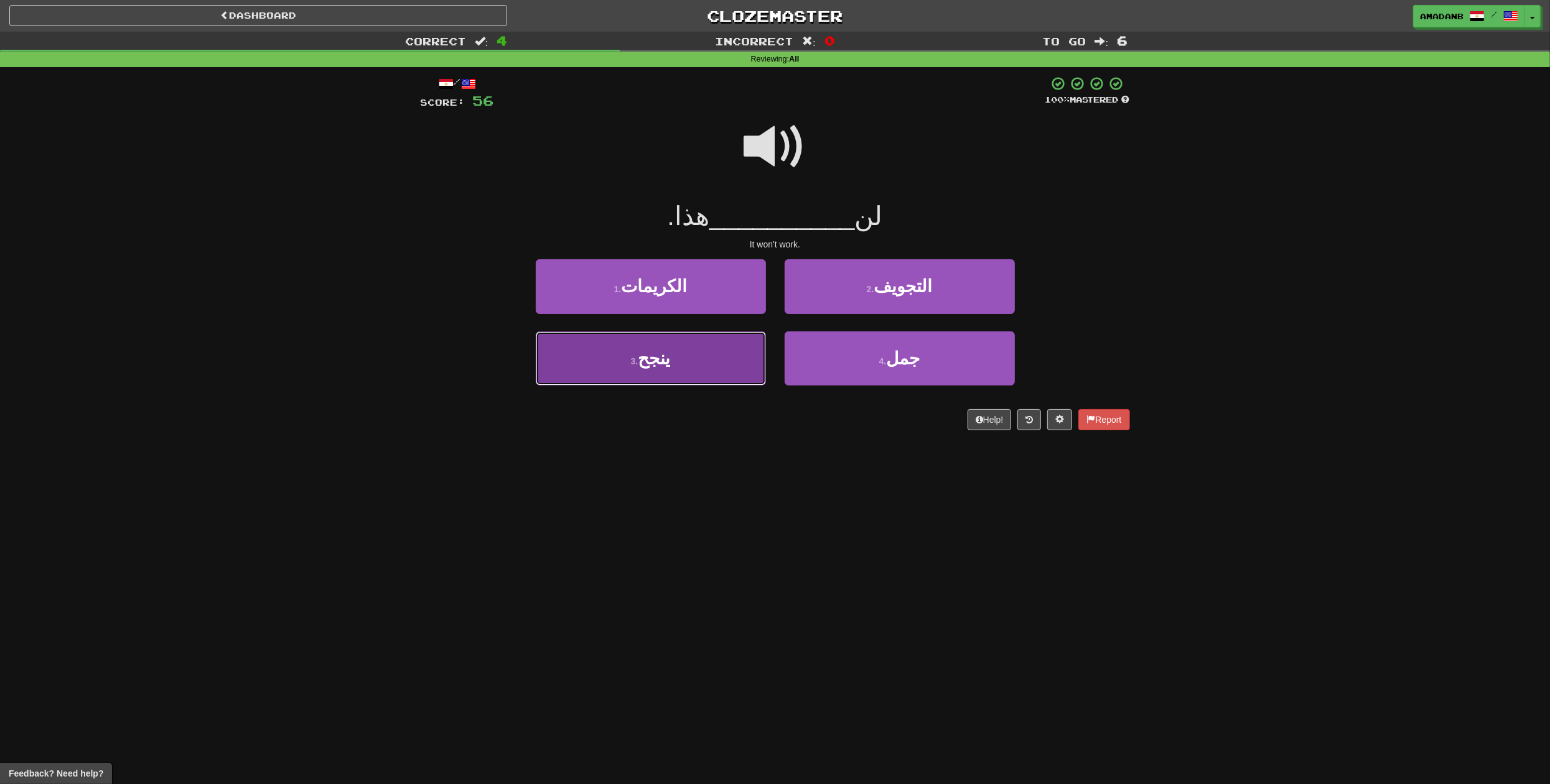
click at [739, 354] on button "3 . ينجح" at bounding box center [650, 358] width 230 height 54
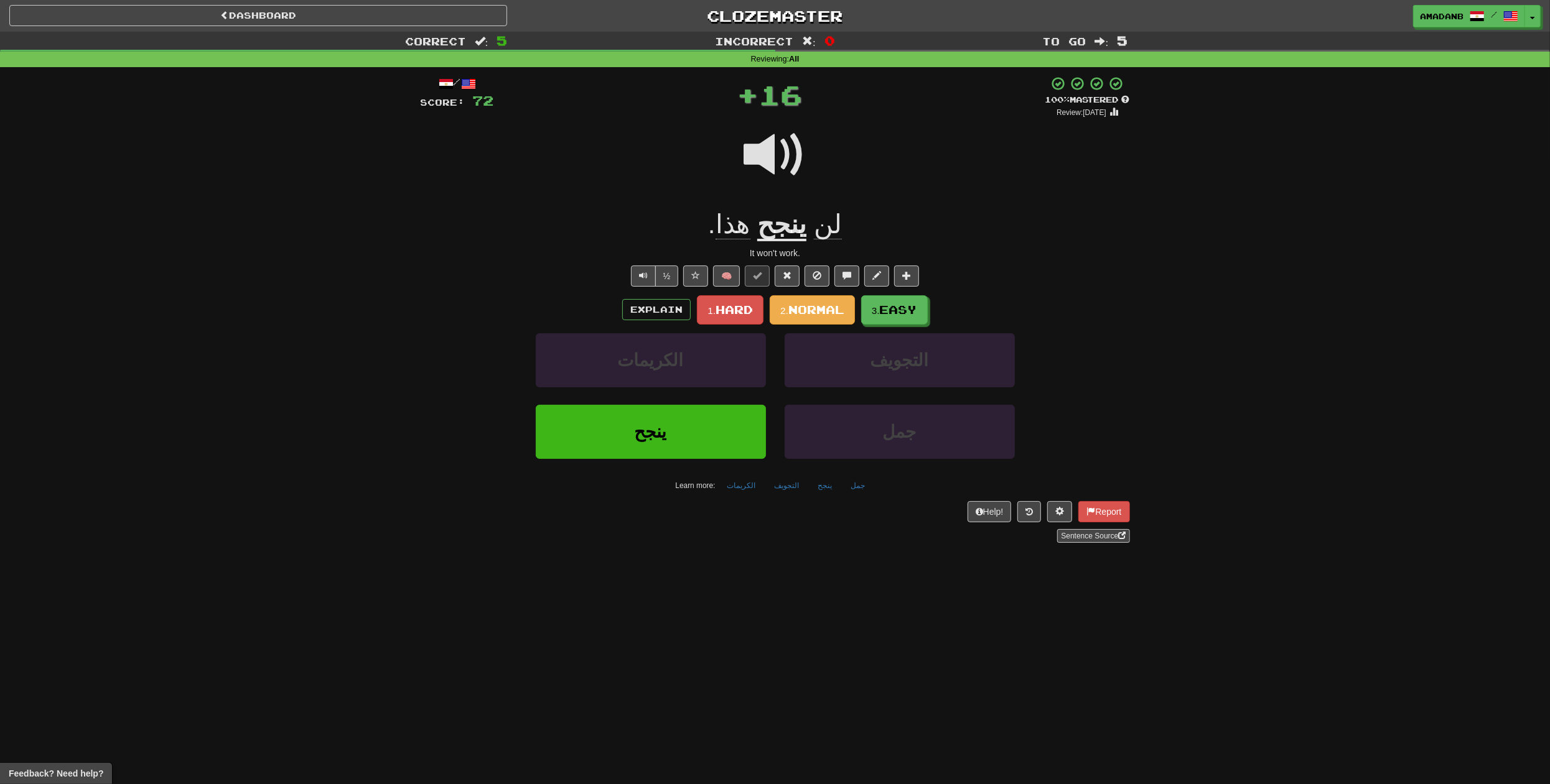
click at [787, 241] on u "ينجح" at bounding box center [782, 225] width 49 height 32
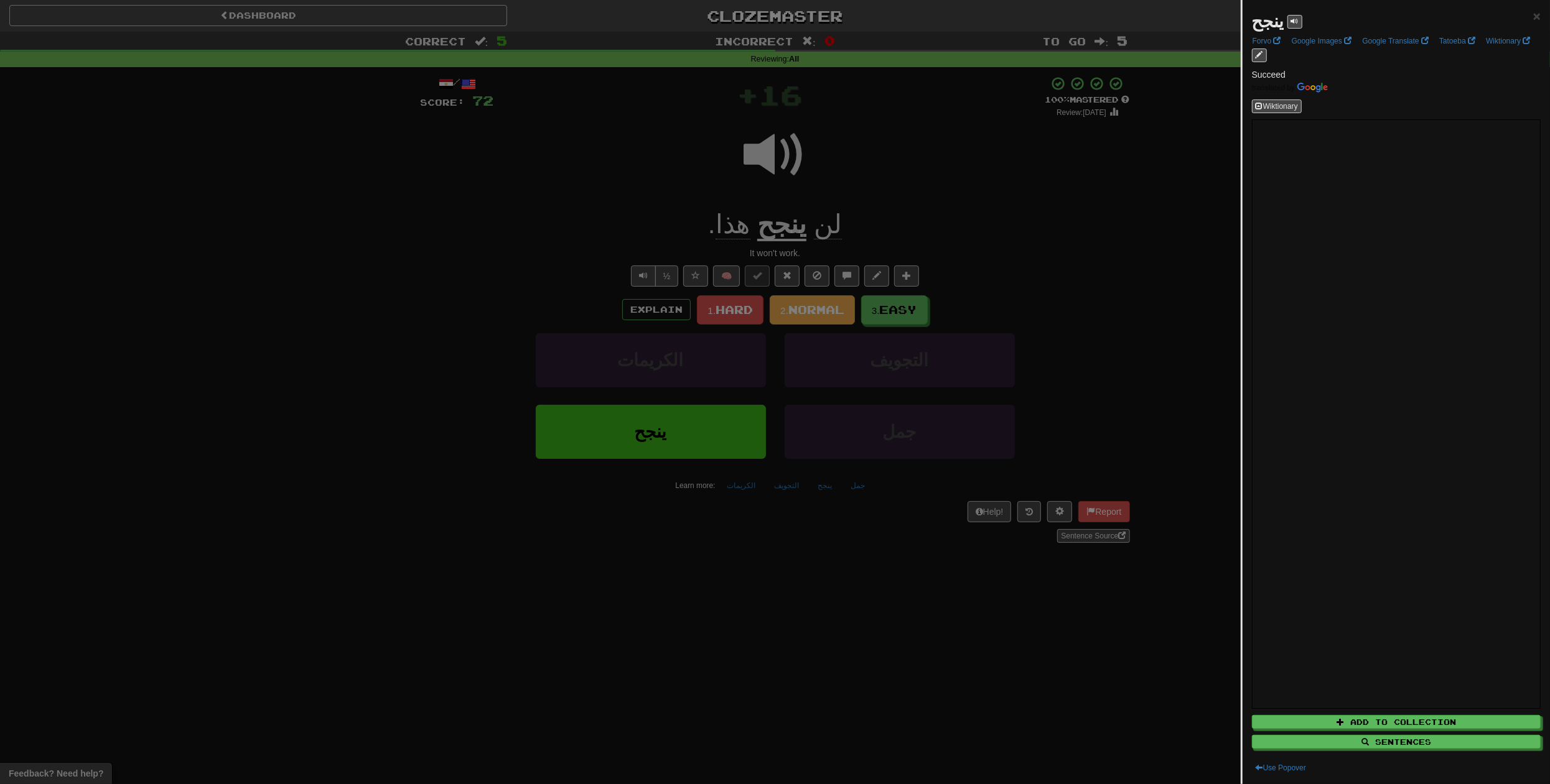
click at [850, 236] on div at bounding box center [775, 392] width 1550 height 784
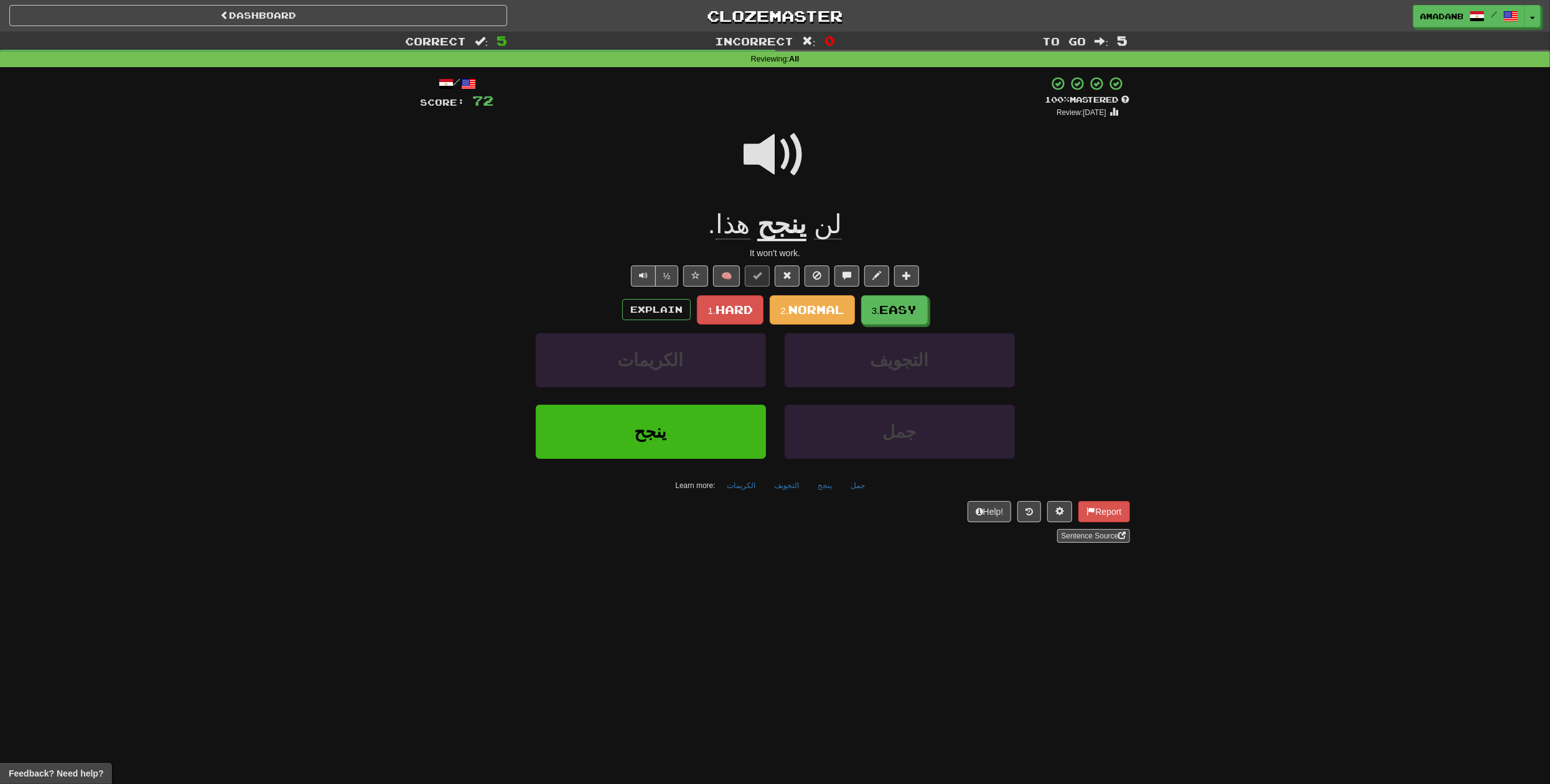
click at [860, 227] on div "لن ينجح هذا ." at bounding box center [775, 225] width 709 height 34
drag, startPoint x: 841, startPoint y: 228, endPoint x: 724, endPoint y: 229, distance: 117.0
click at [724, 229] on div "لن ينجح هذا ." at bounding box center [775, 225] width 709 height 34
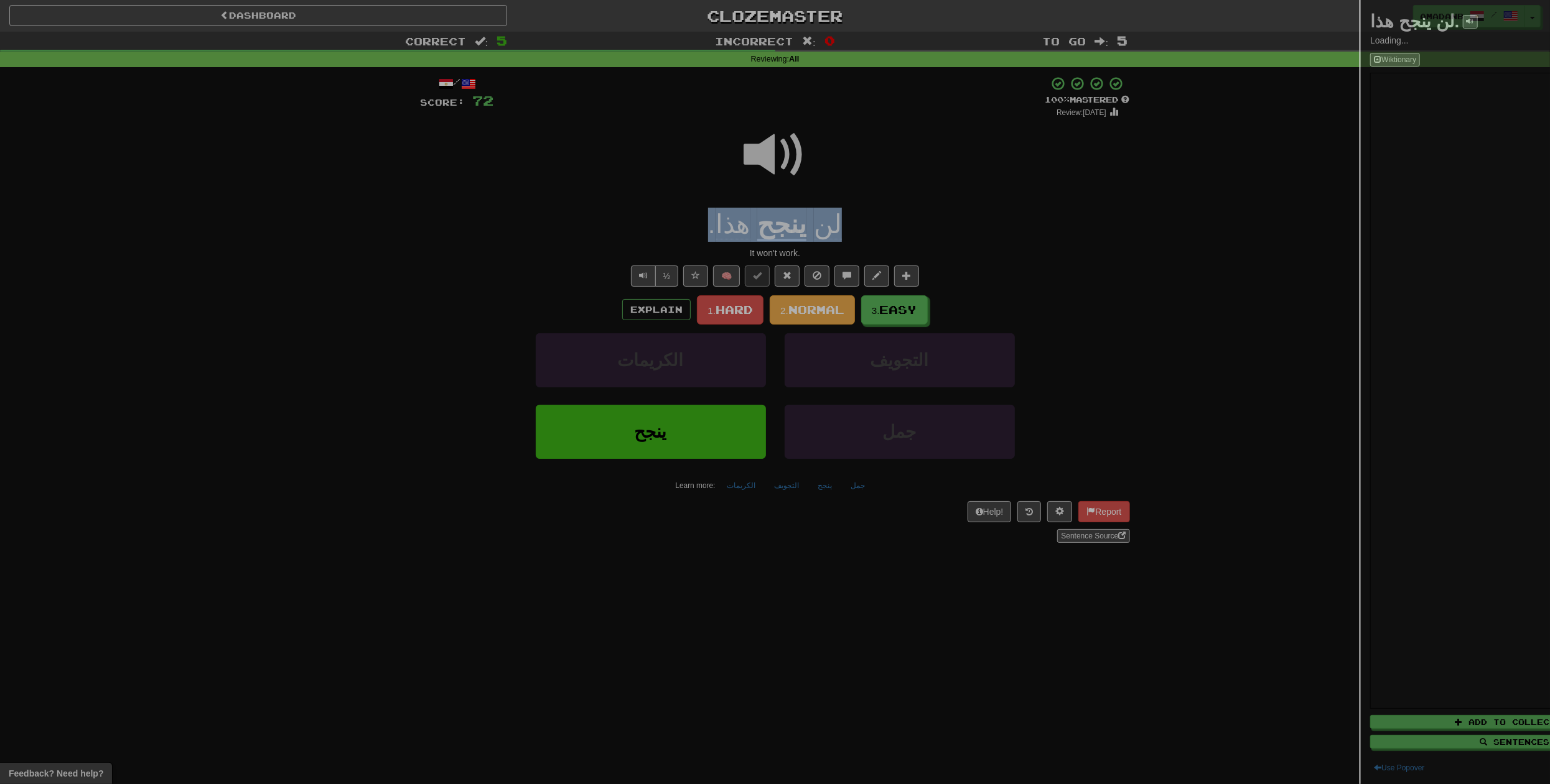
copy div "لن ينجح هذا ."
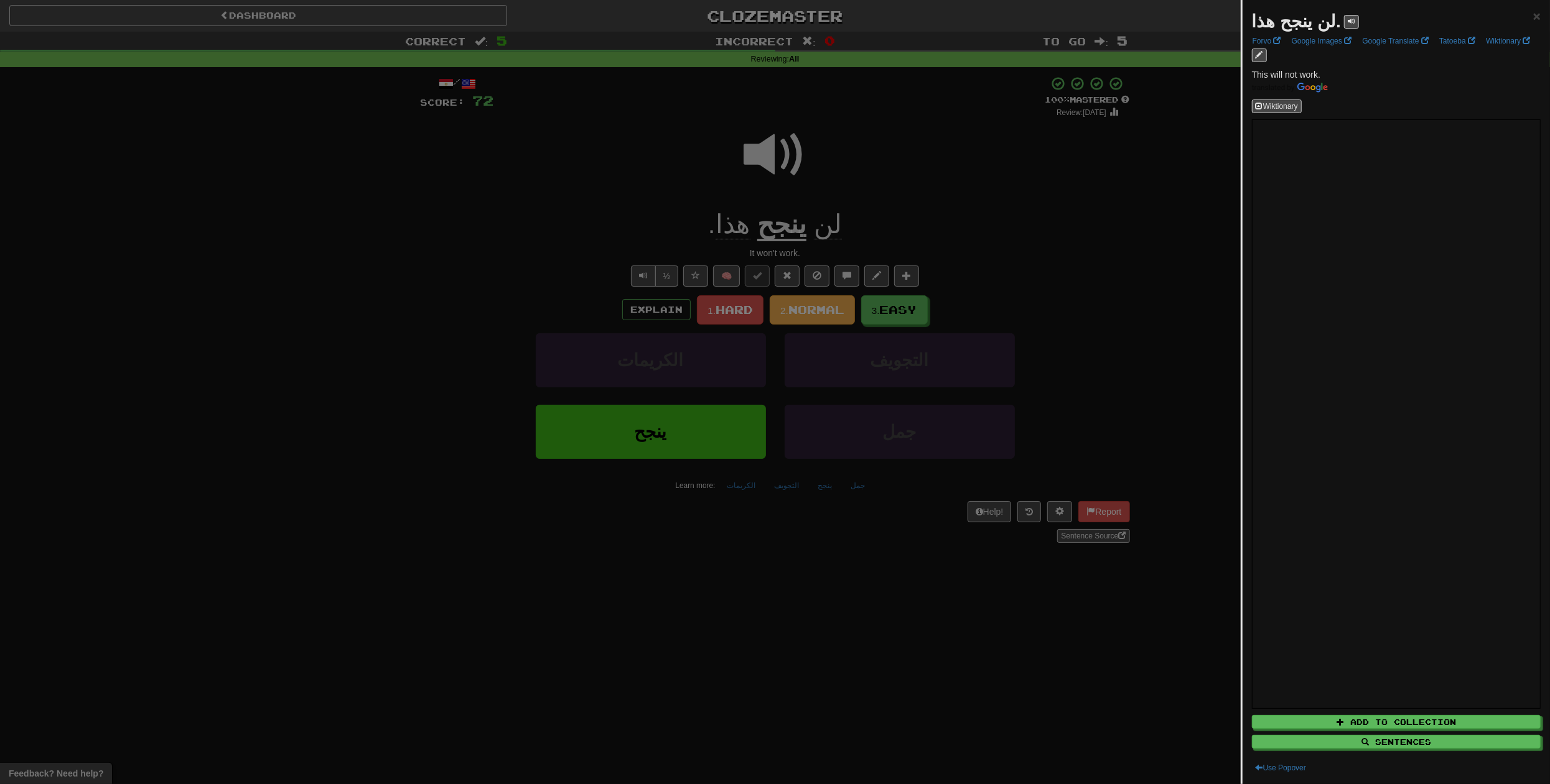
click at [1100, 157] on div at bounding box center [775, 392] width 1550 height 784
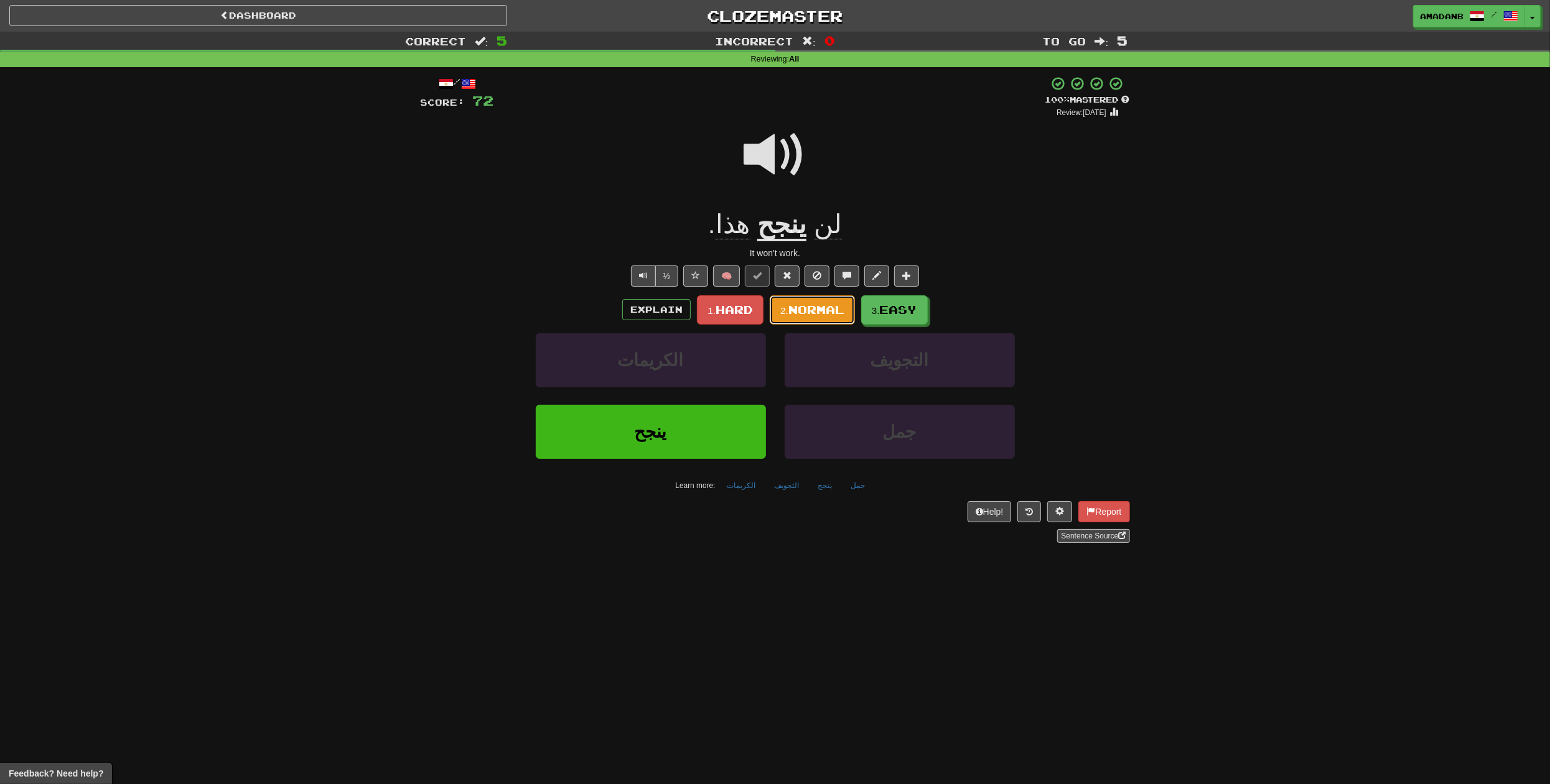
click at [820, 307] on span "Normal" at bounding box center [816, 309] width 56 height 14
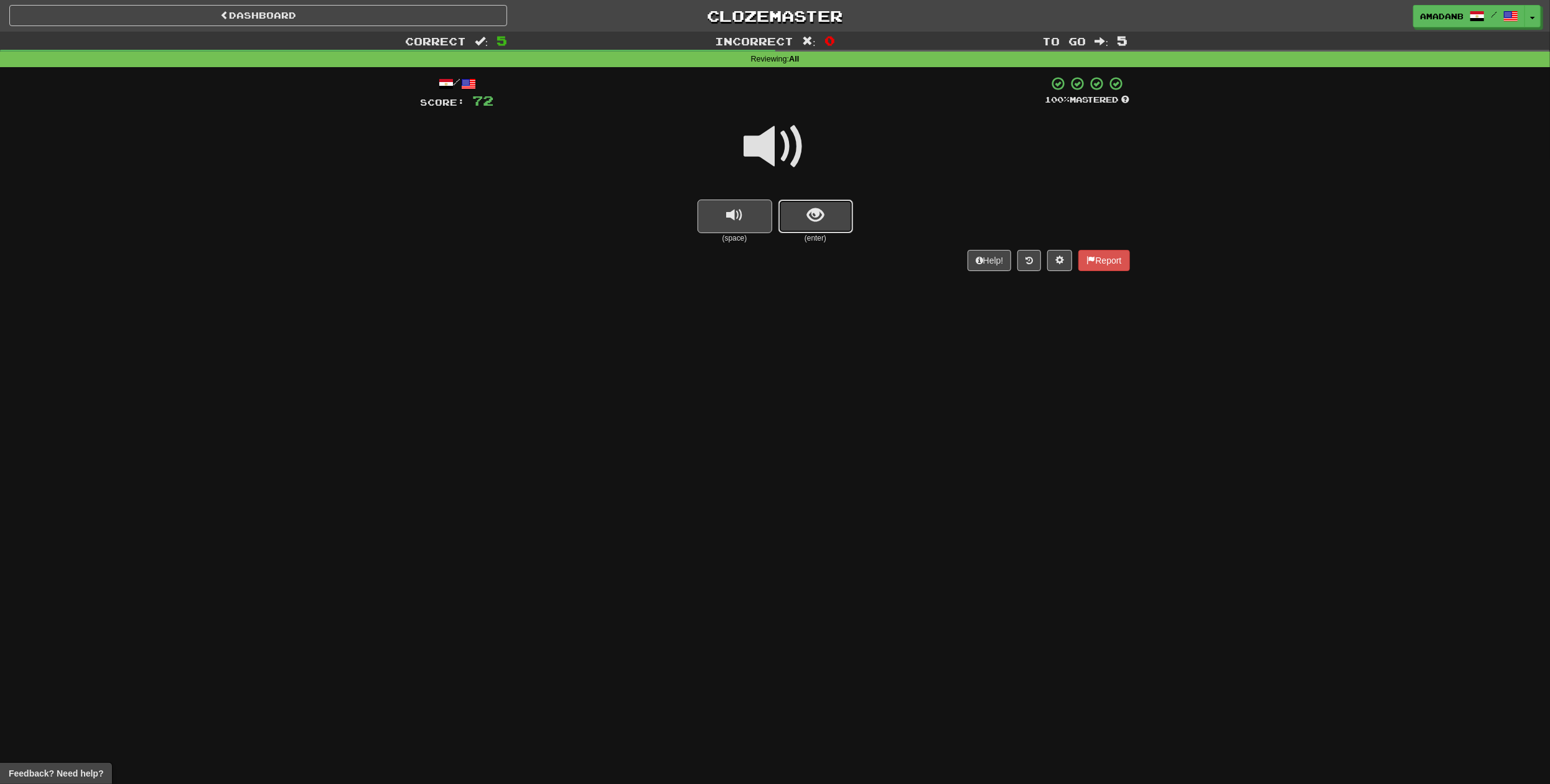
click at [813, 224] on span "show sentence" at bounding box center [816, 215] width 17 height 17
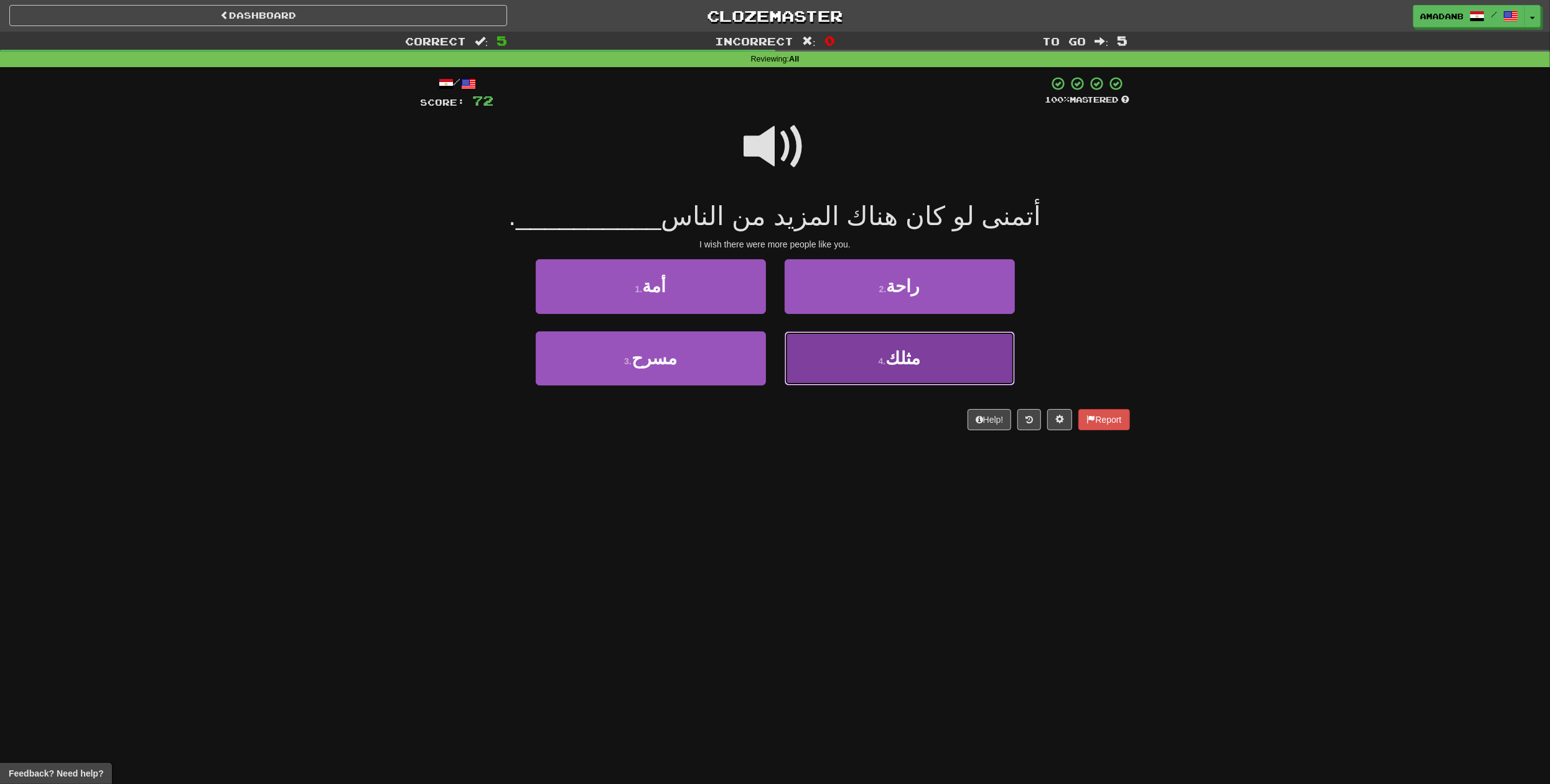
click at [855, 350] on button "4 . مثلك" at bounding box center [899, 358] width 230 height 54
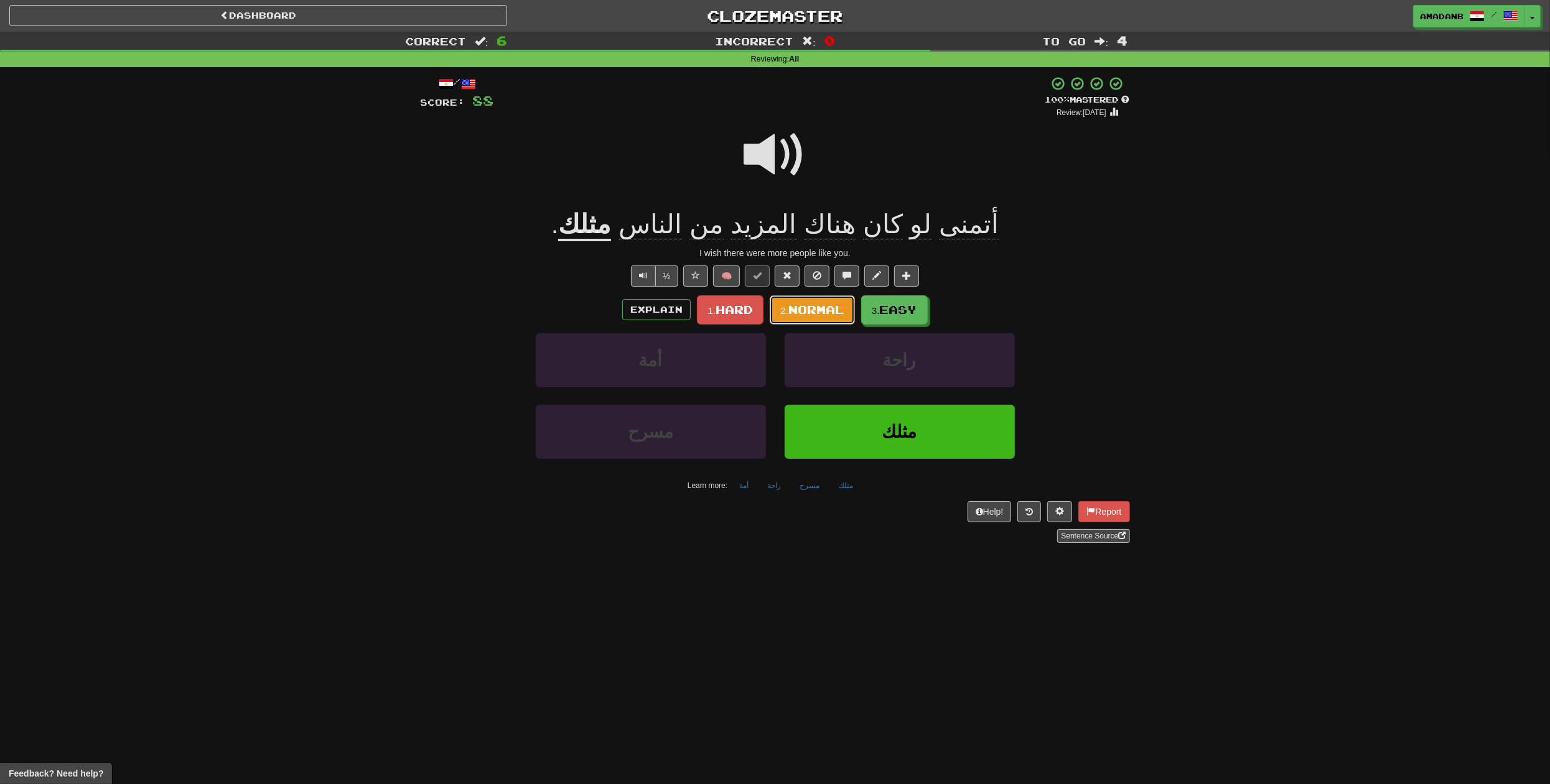
click at [807, 314] on span "Normal" at bounding box center [816, 309] width 56 height 14
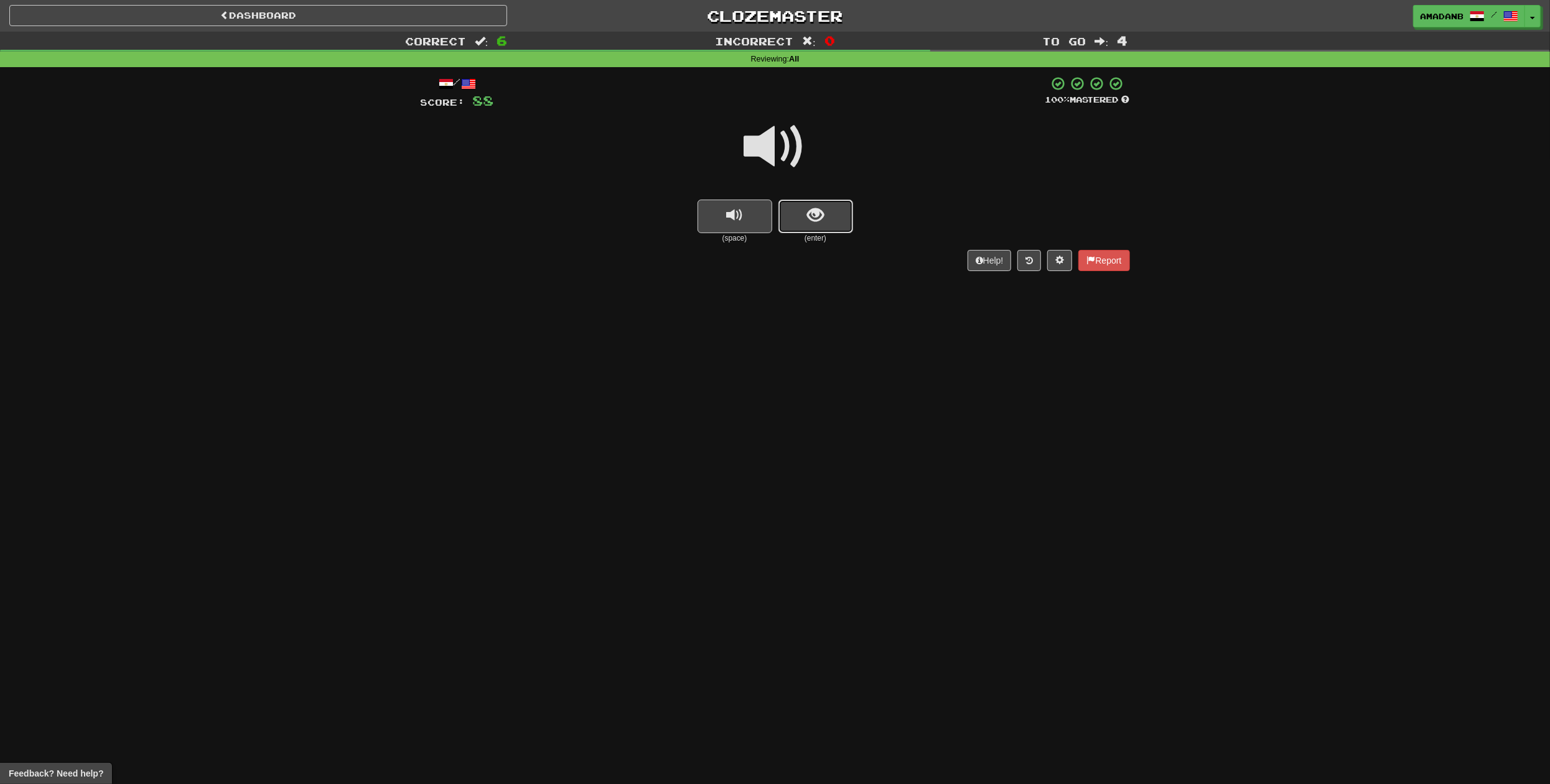
click at [823, 228] on button "show sentence" at bounding box center [816, 216] width 75 height 34
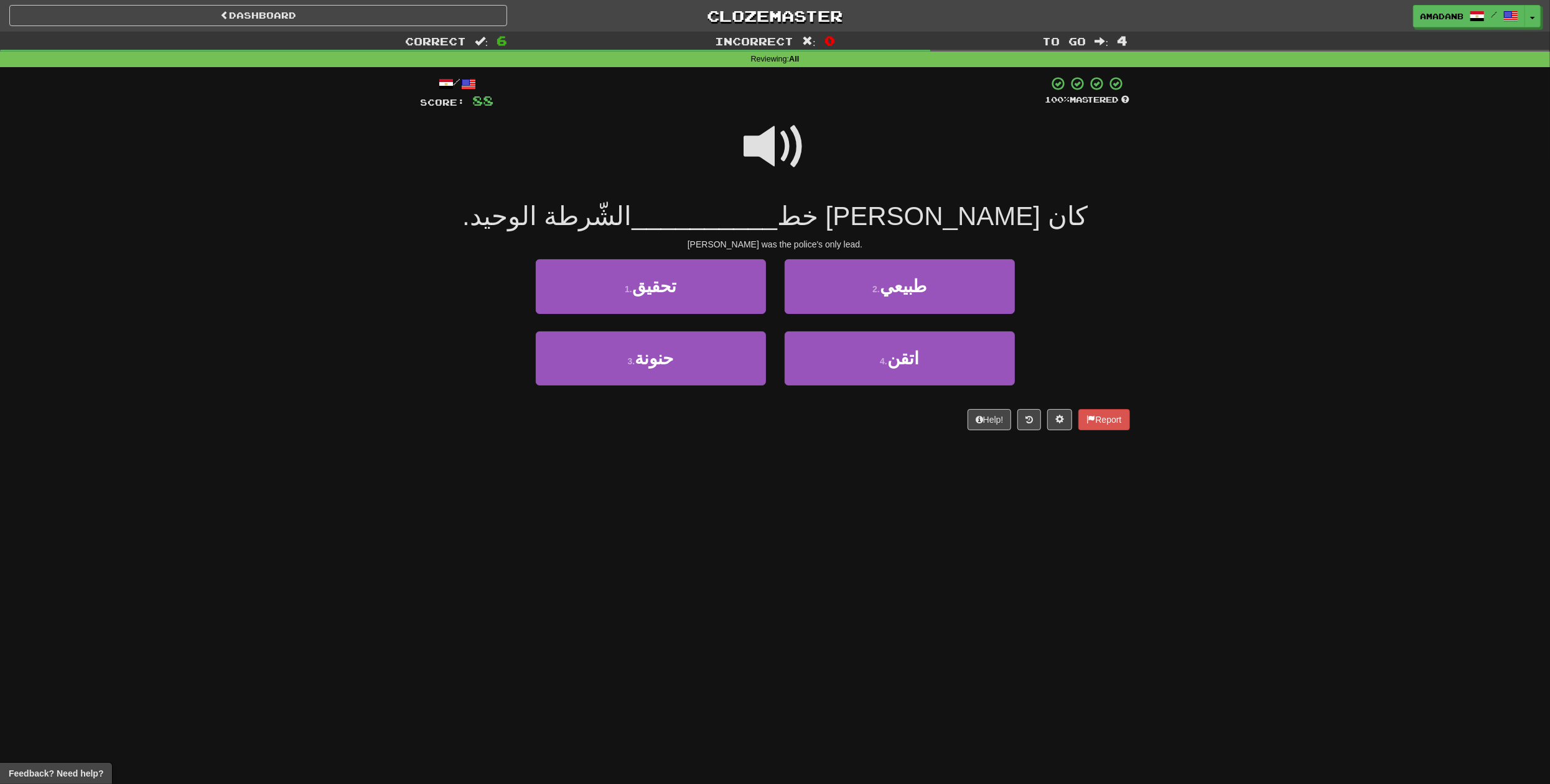
click at [775, 155] on span at bounding box center [775, 146] width 62 height 62
click at [704, 294] on button "1 . تحقيق" at bounding box center [650, 286] width 230 height 54
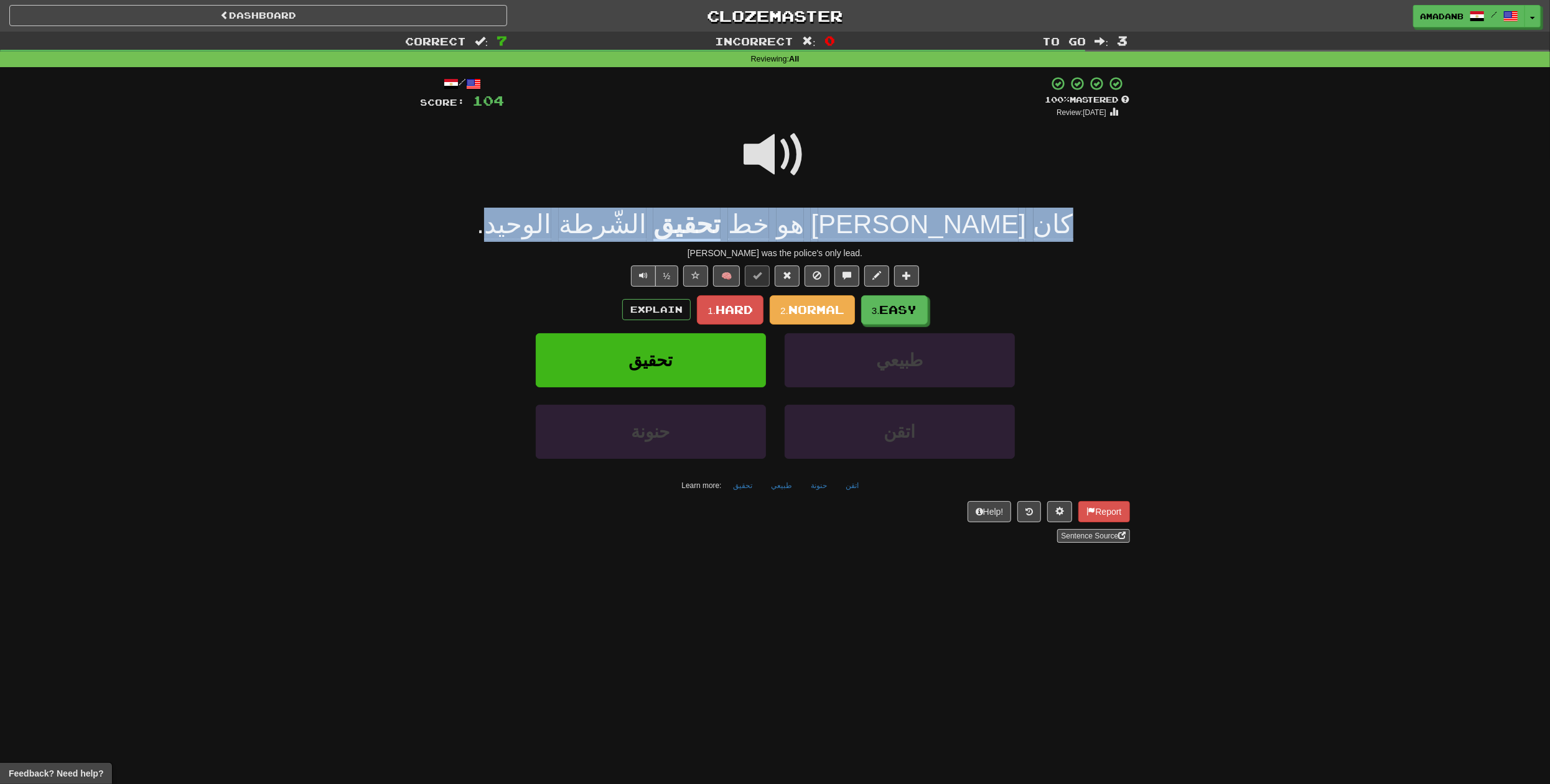
drag, startPoint x: 964, startPoint y: 224, endPoint x: 608, endPoint y: 242, distance: 356.5
click at [608, 242] on div "/ Score: 104 + 16 100 % Mastered Review: [DATE] كان [PERSON_NAME] خط تحقيق الشّ…" at bounding box center [775, 309] width 709 height 466
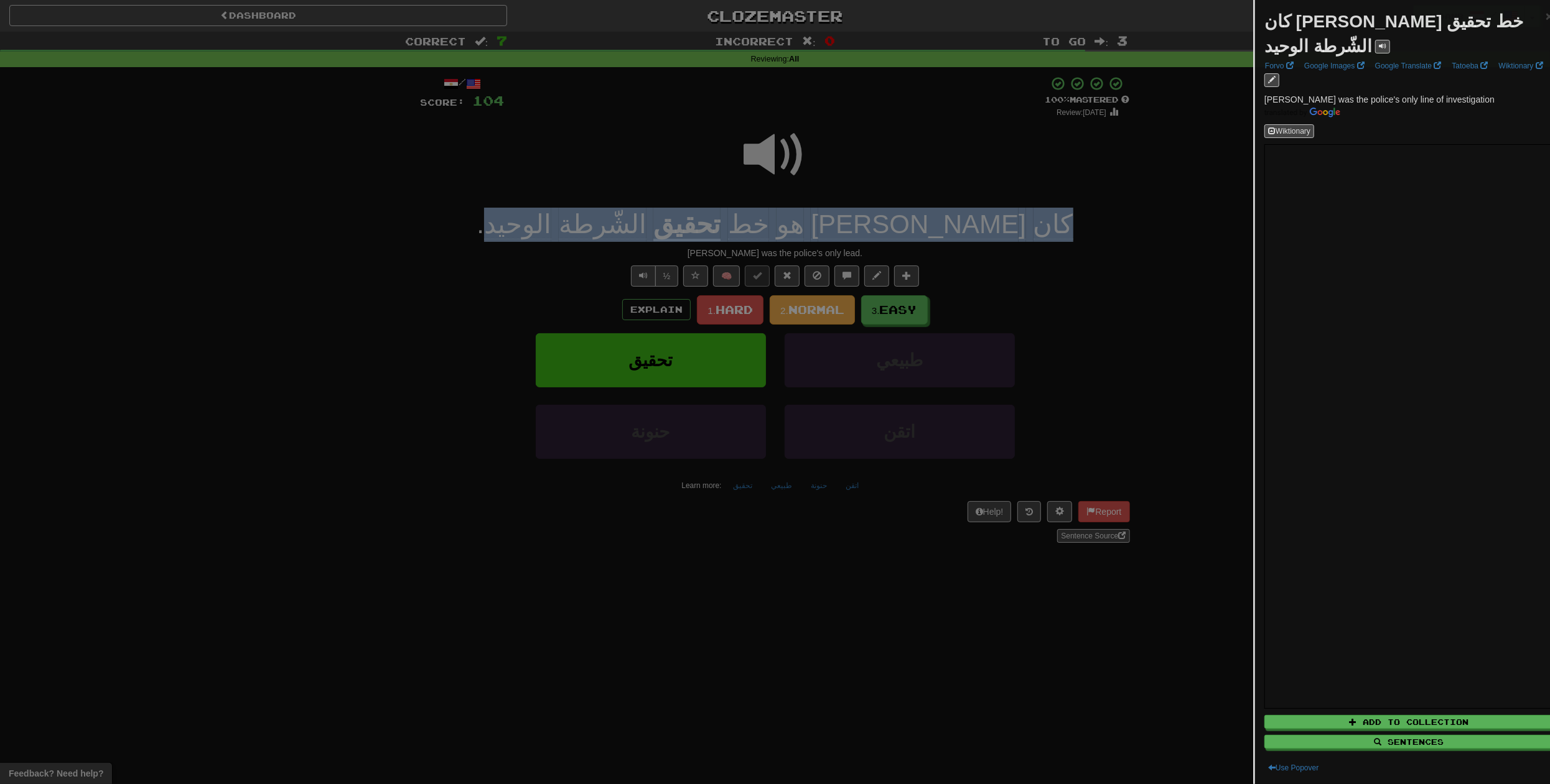
copy div "كان [PERSON_NAME] خط تحقيق الشّرطة الوحيد"
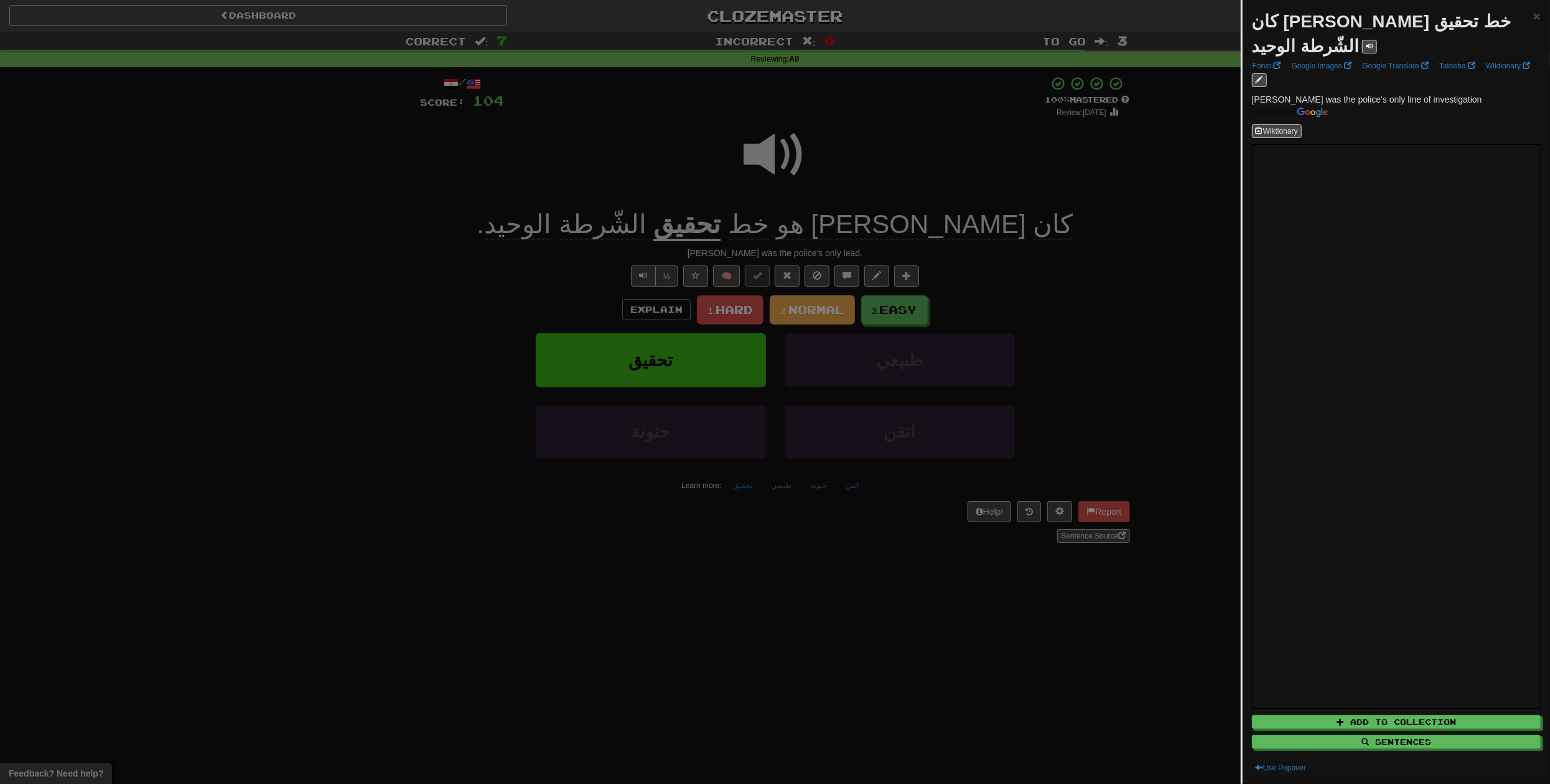
click at [717, 159] on div at bounding box center [775, 392] width 1550 height 784
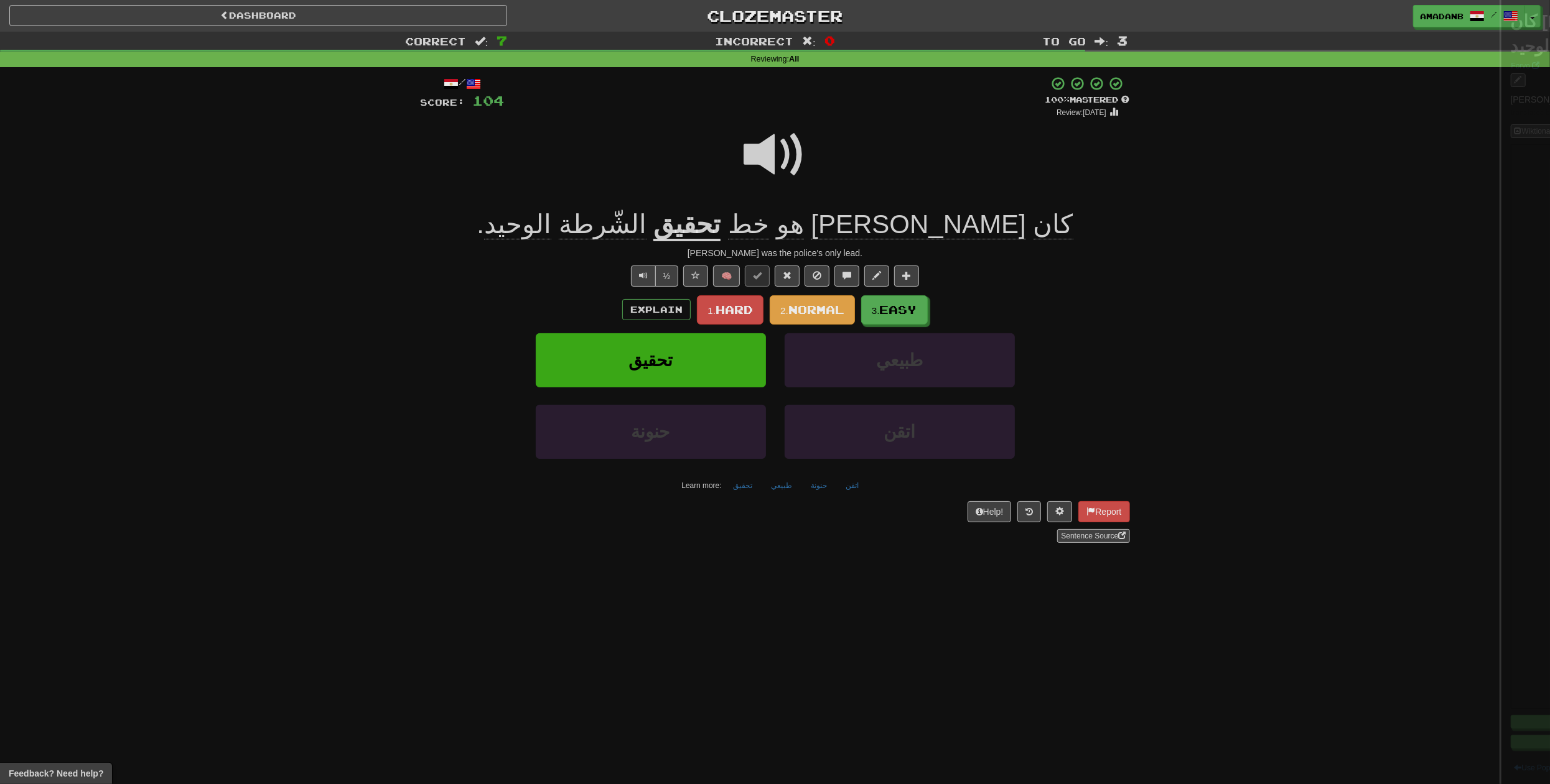
click at [780, 150] on div at bounding box center [775, 392] width 1550 height 784
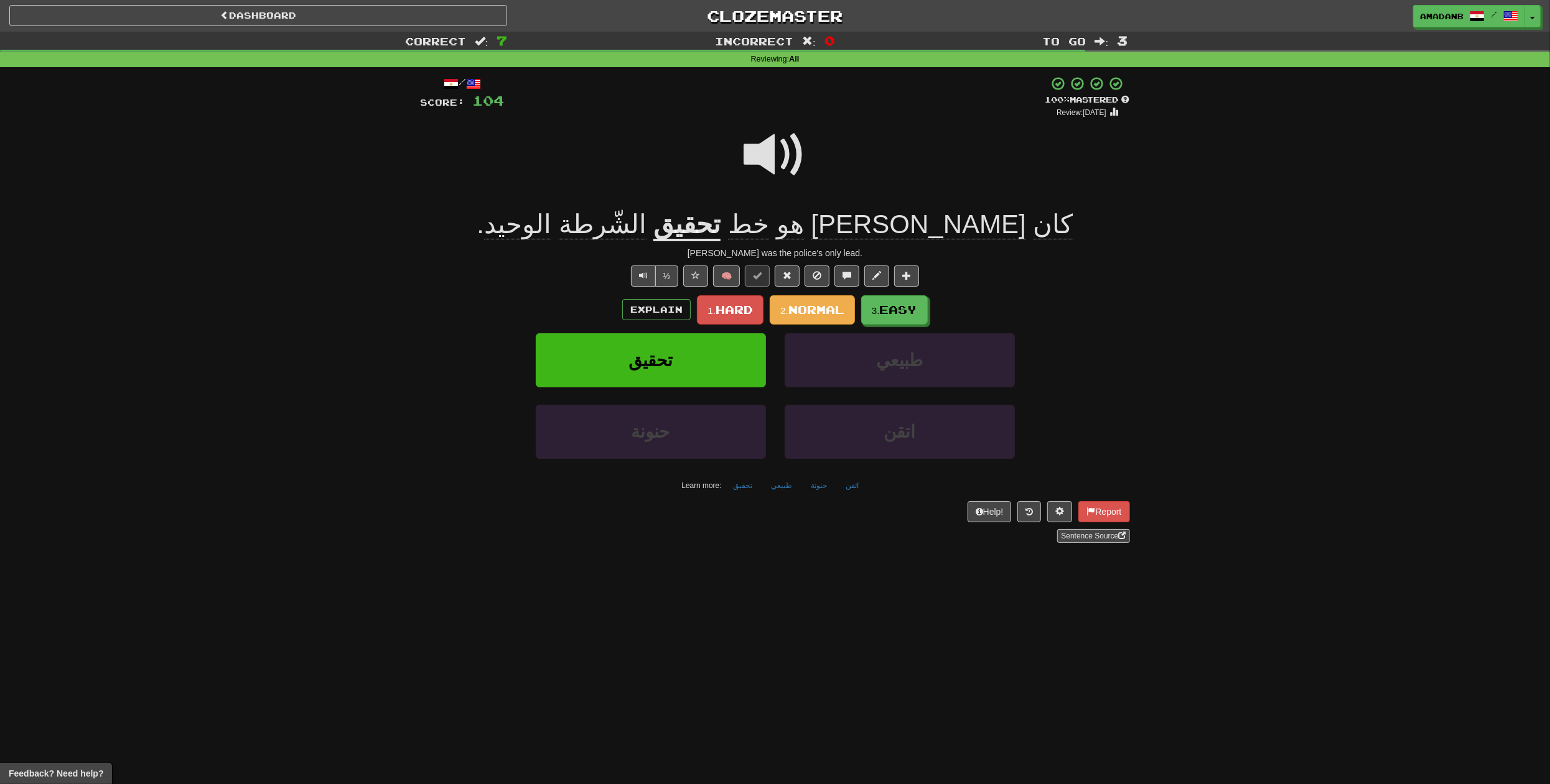
click at [779, 151] on span at bounding box center [775, 155] width 62 height 62
click at [580, 155] on div at bounding box center [775, 163] width 709 height 89
click at [794, 308] on span "Normal" at bounding box center [816, 309] width 56 height 14
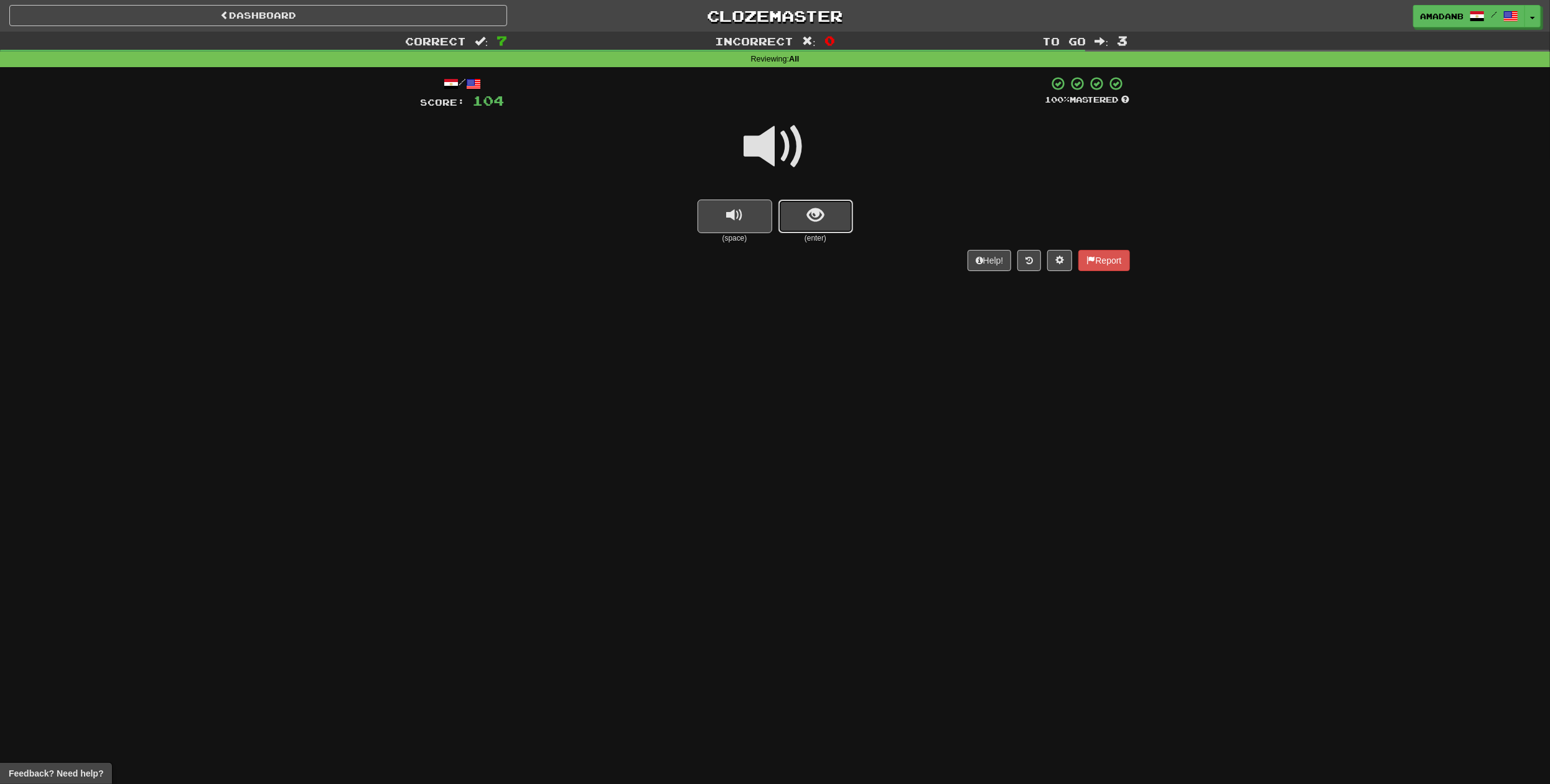
click at [816, 222] on span "show sentence" at bounding box center [816, 215] width 17 height 17
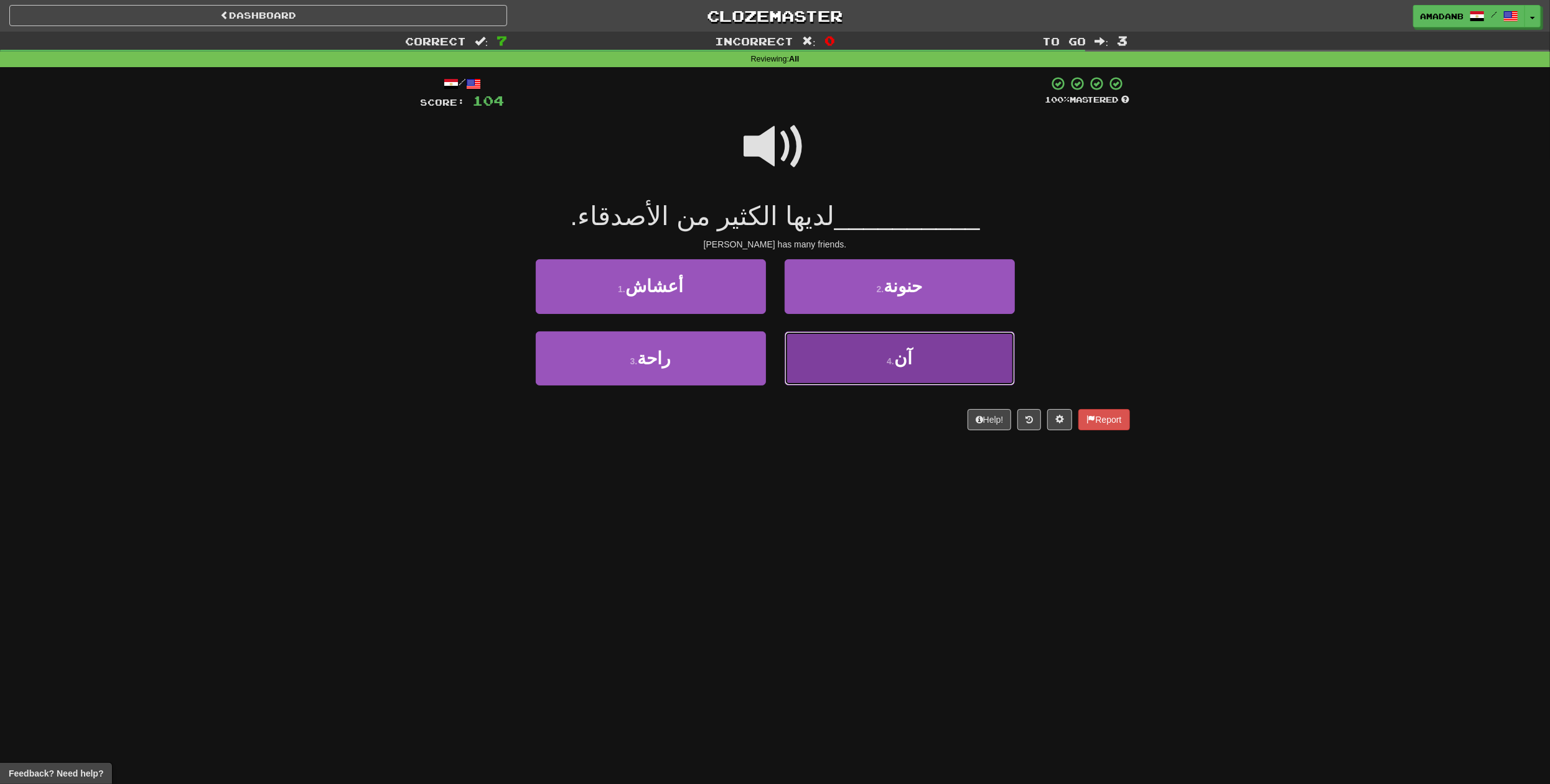
click at [834, 355] on button "4 . آن" at bounding box center [899, 358] width 230 height 54
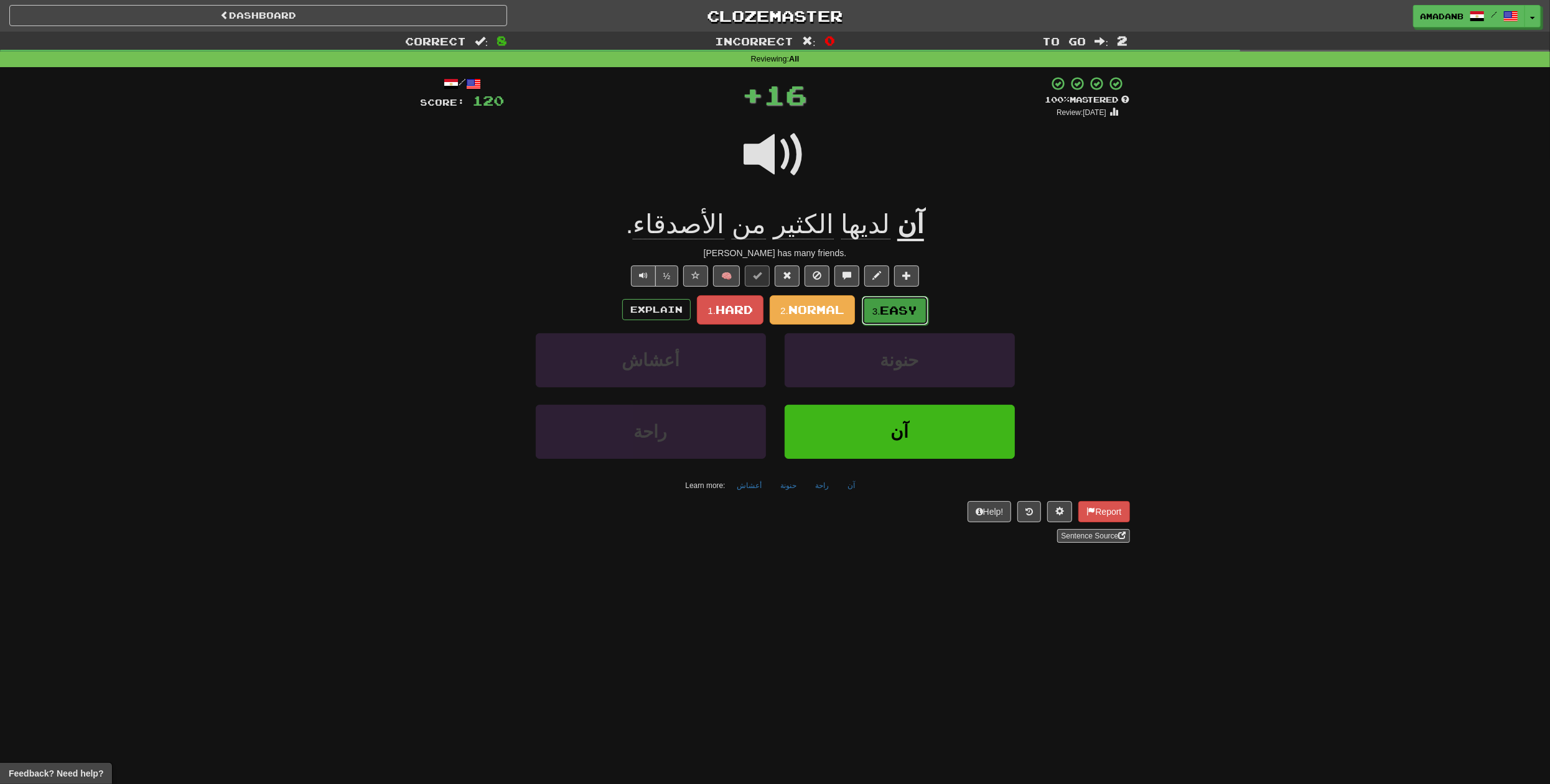
click at [880, 306] on small "3." at bounding box center [877, 311] width 8 height 11
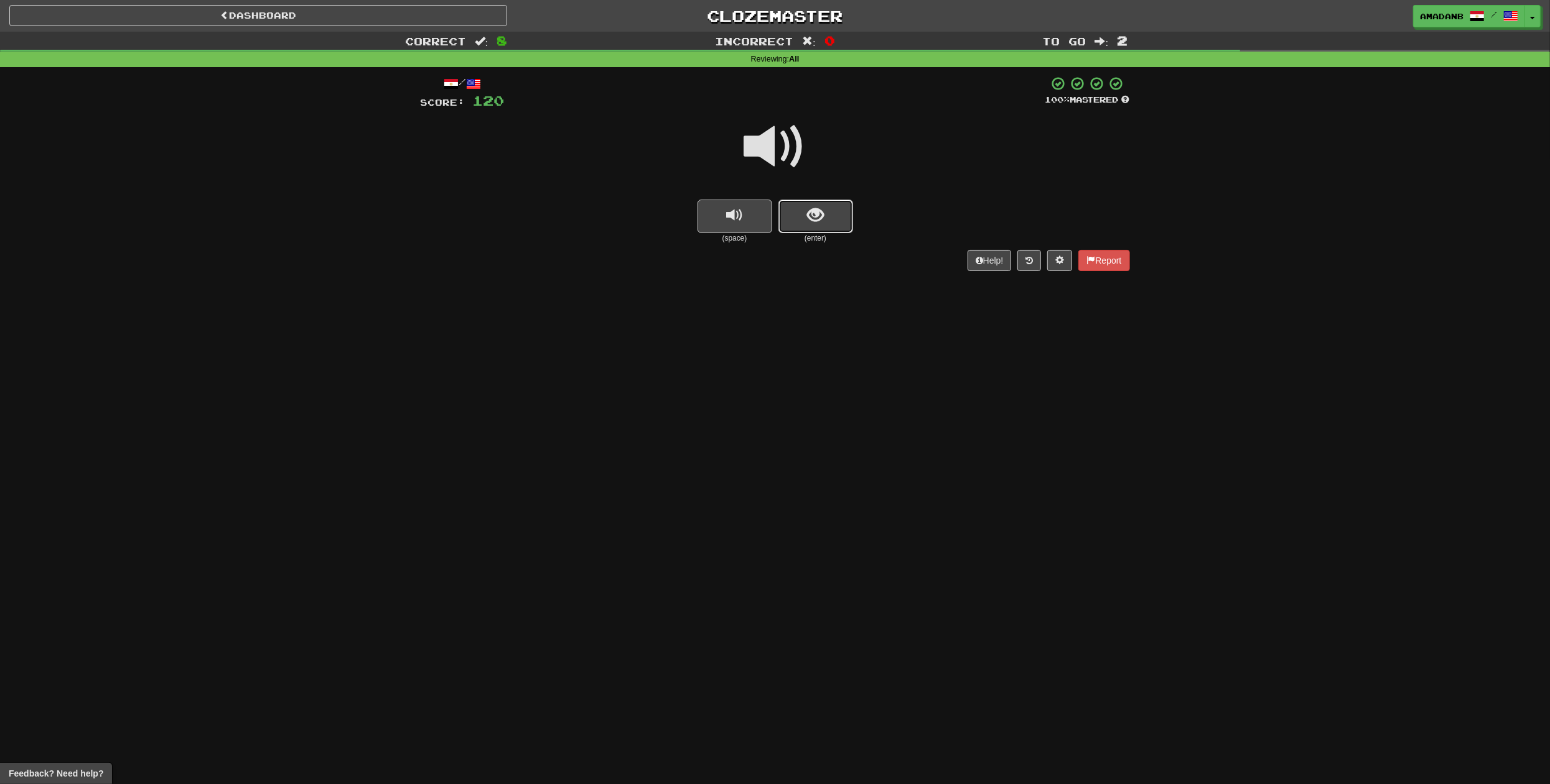
click at [805, 213] on button "show sentence" at bounding box center [816, 216] width 75 height 34
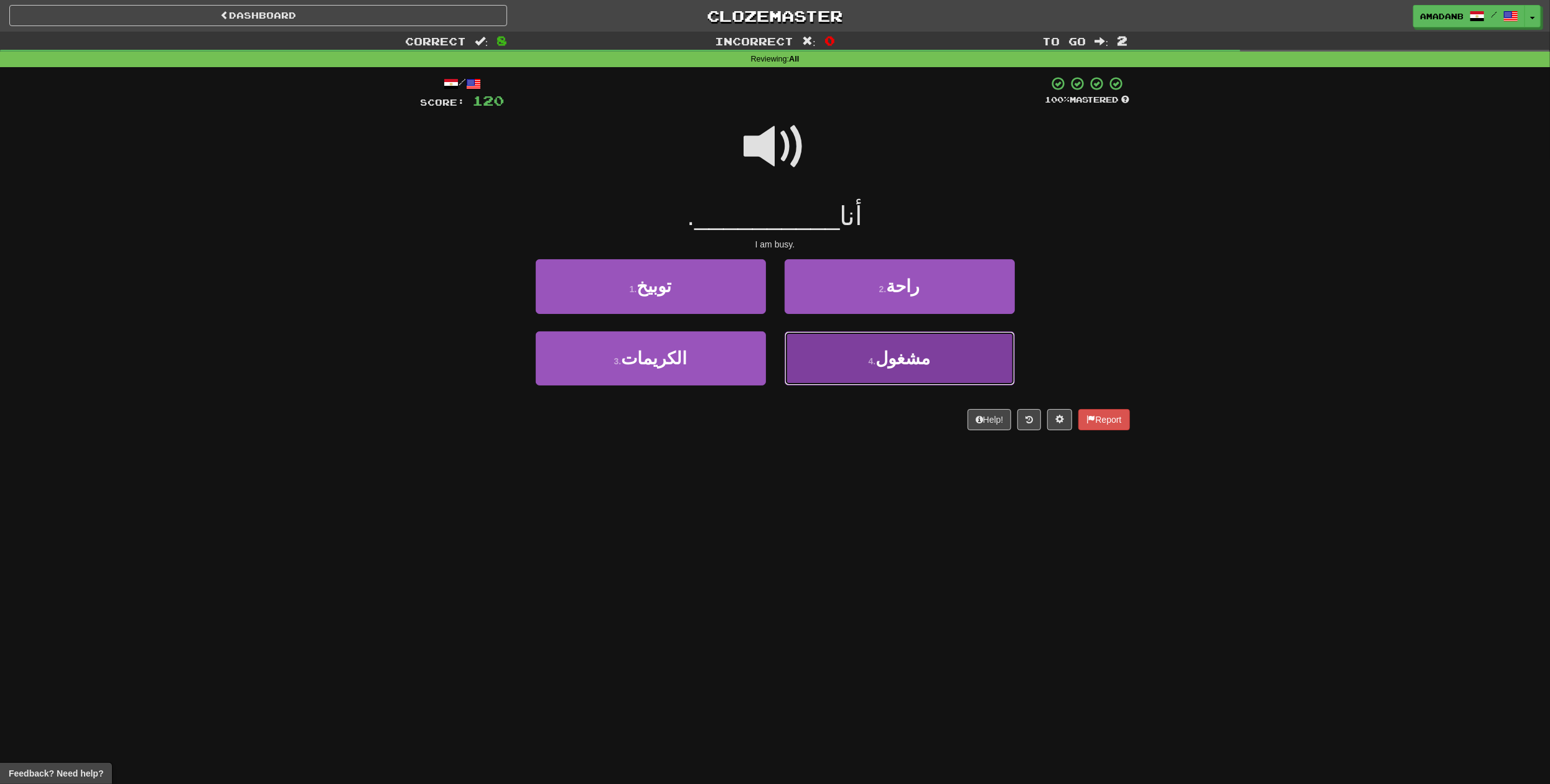
click at [842, 358] on button "4 . مشغول" at bounding box center [899, 358] width 230 height 54
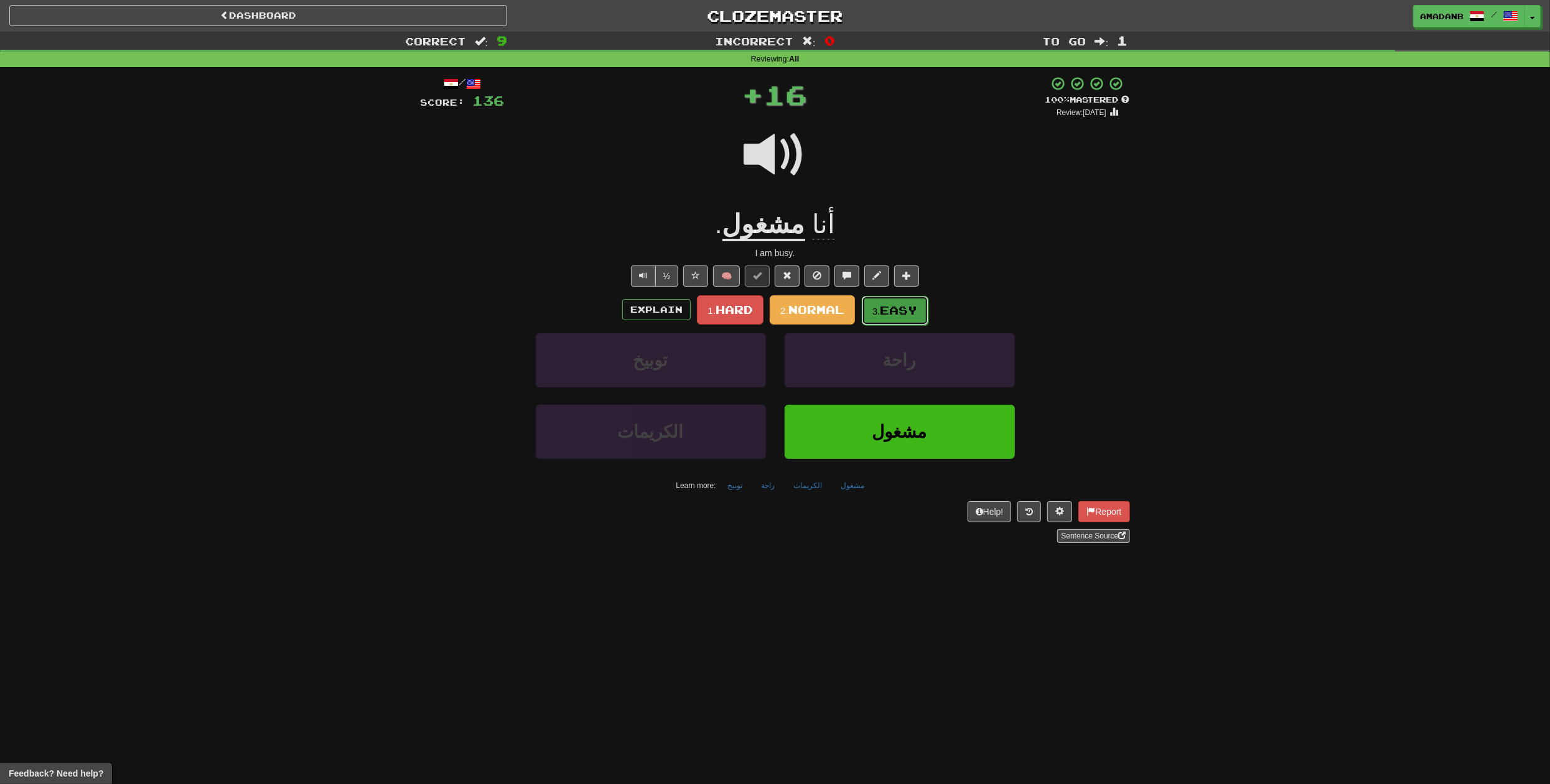
click at [872, 313] on button "3. Easy" at bounding box center [895, 311] width 66 height 29
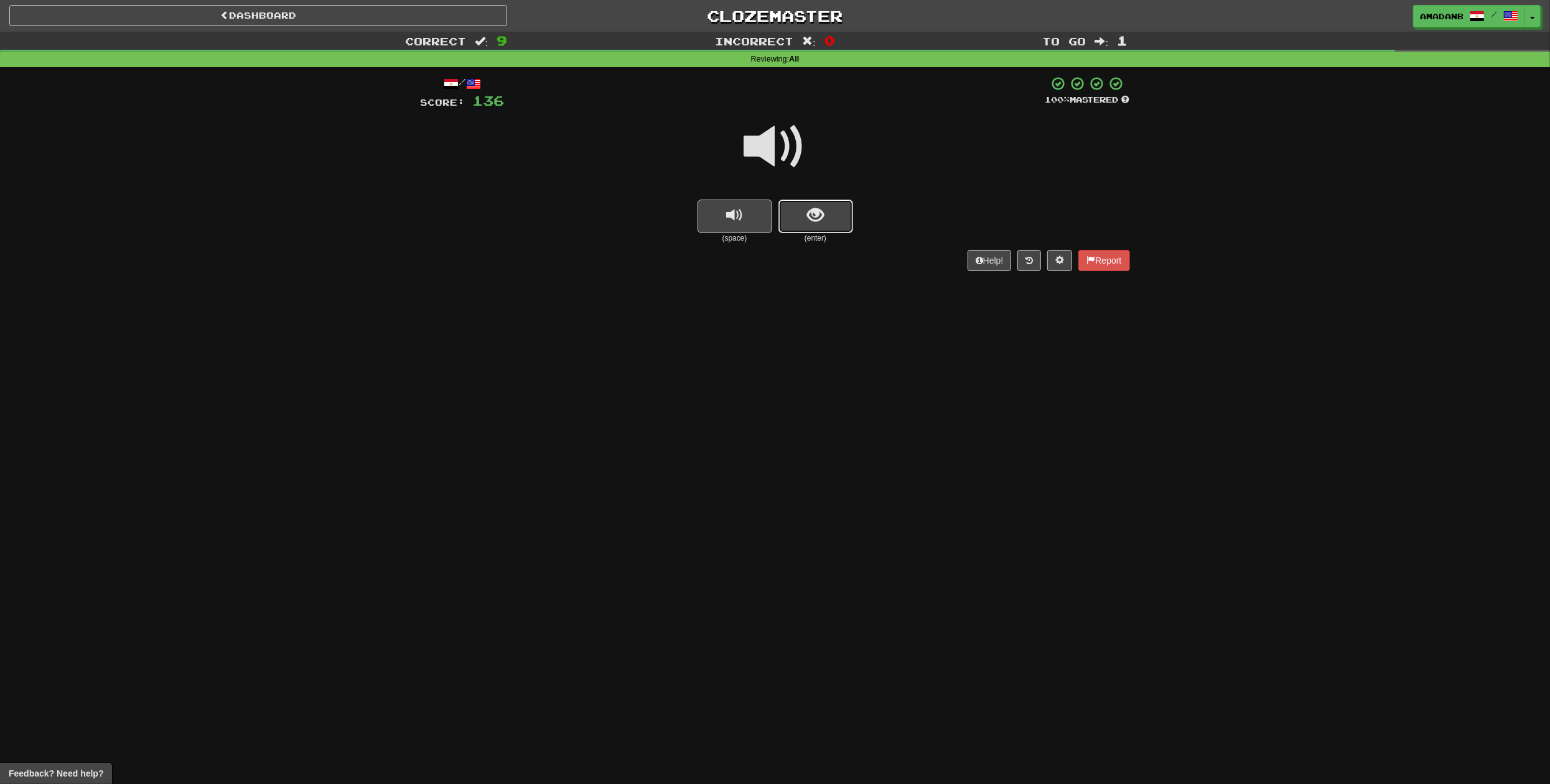
click at [794, 214] on button "show sentence" at bounding box center [816, 216] width 75 height 34
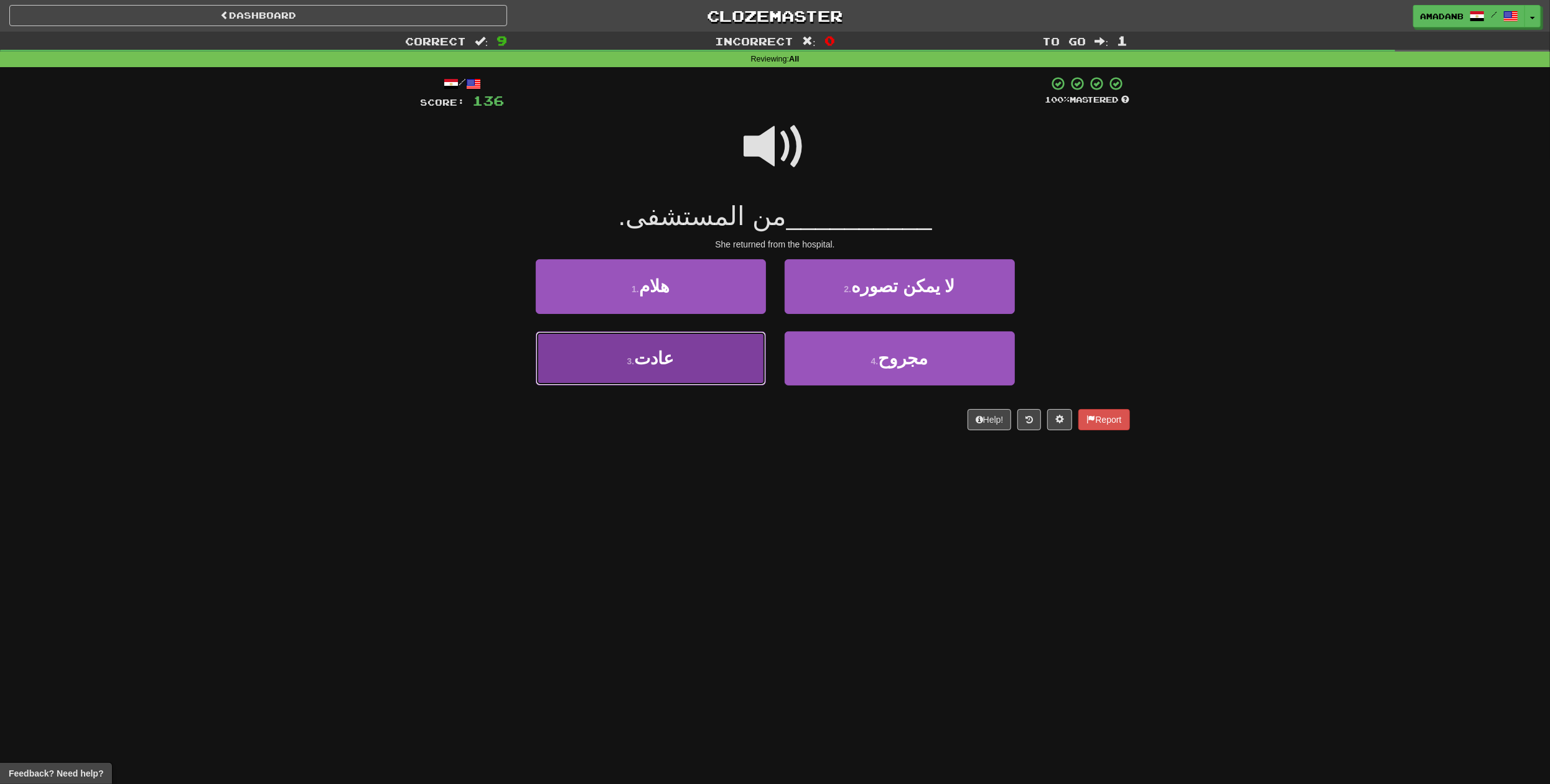
click at [717, 353] on button "3 . عادت" at bounding box center [650, 358] width 230 height 54
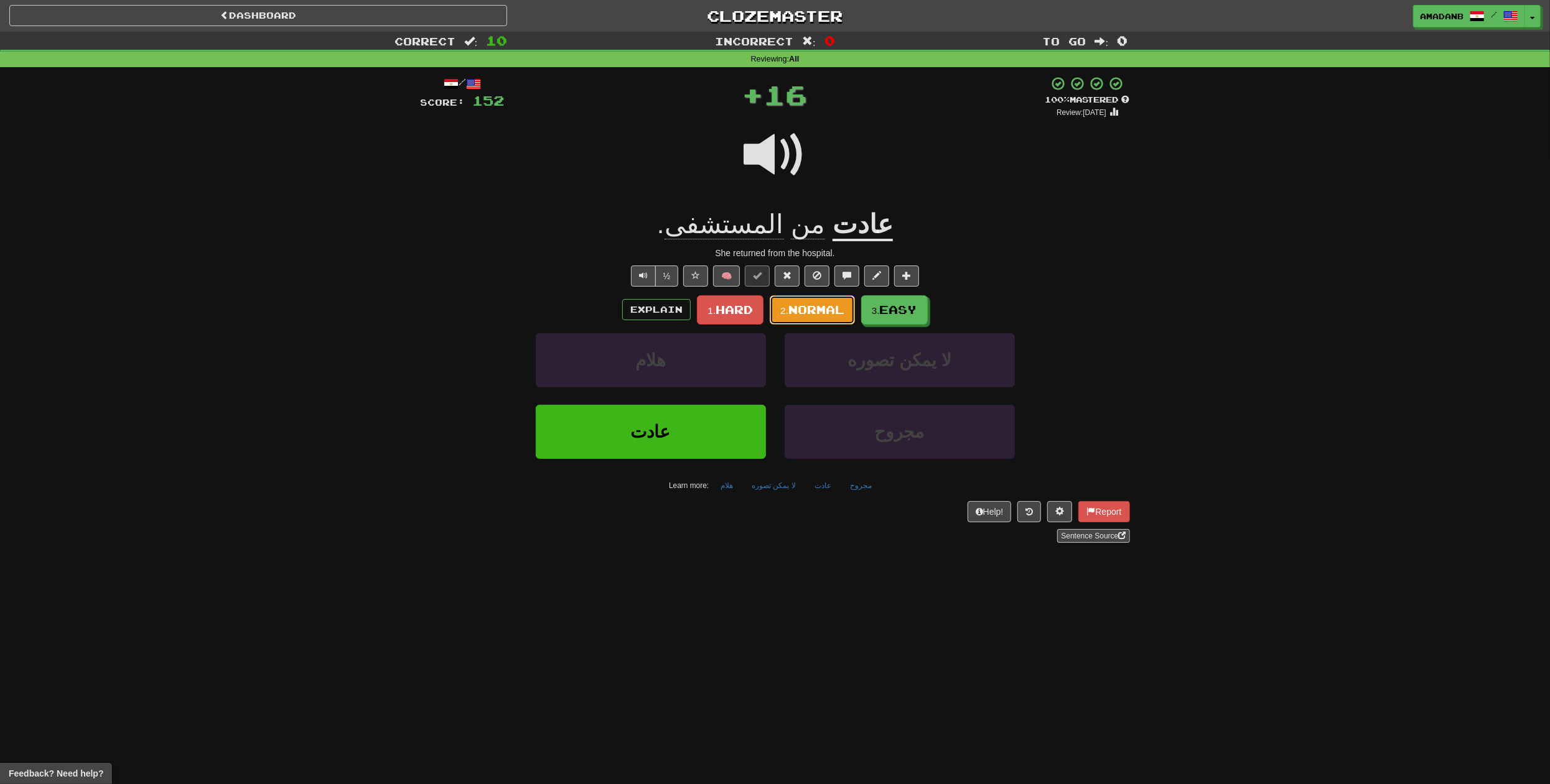
click at [820, 314] on span "Normal" at bounding box center [816, 309] width 56 height 14
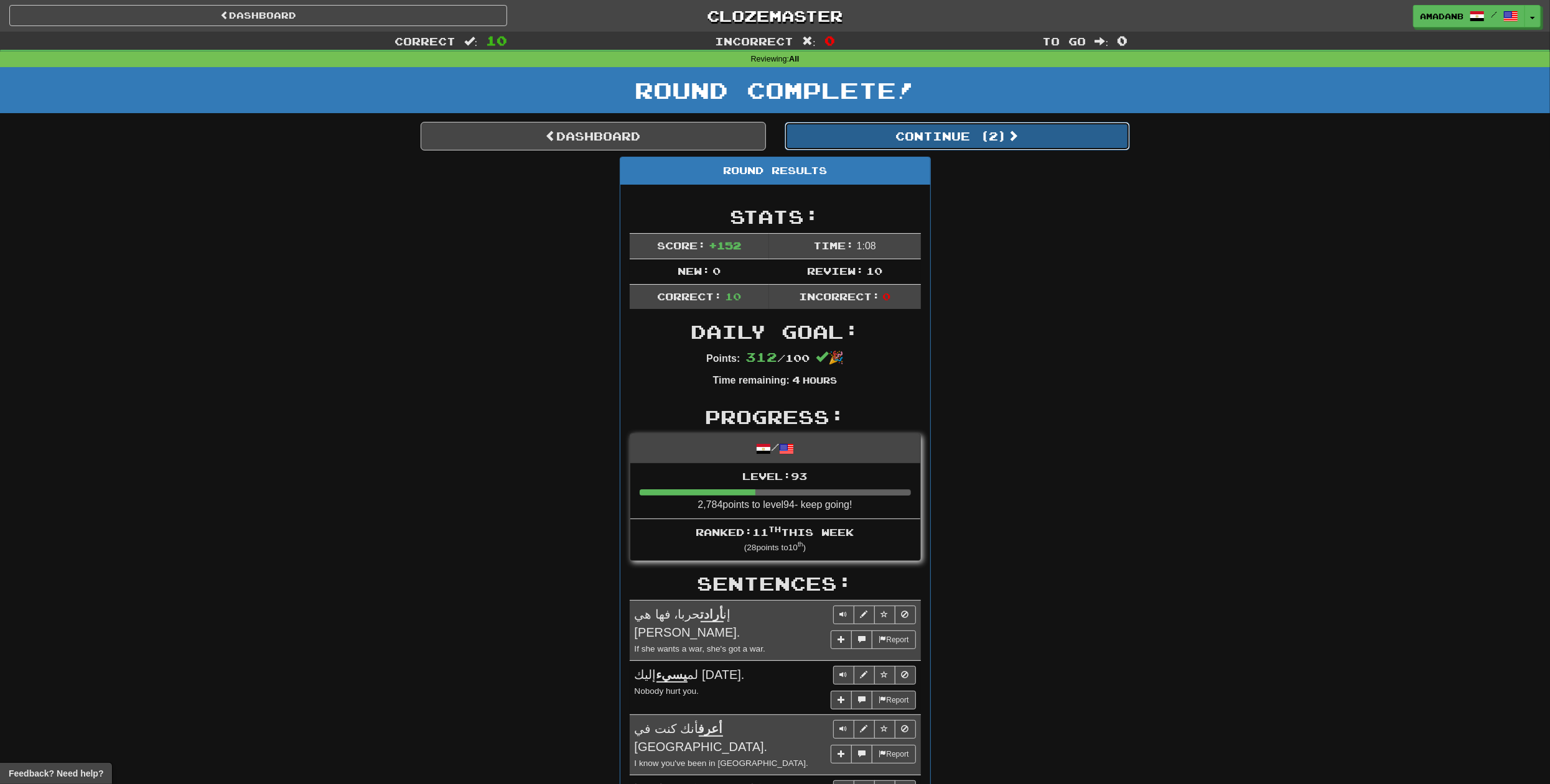
click at [860, 143] on button "Continue ( 2 )" at bounding box center [957, 136] width 346 height 29
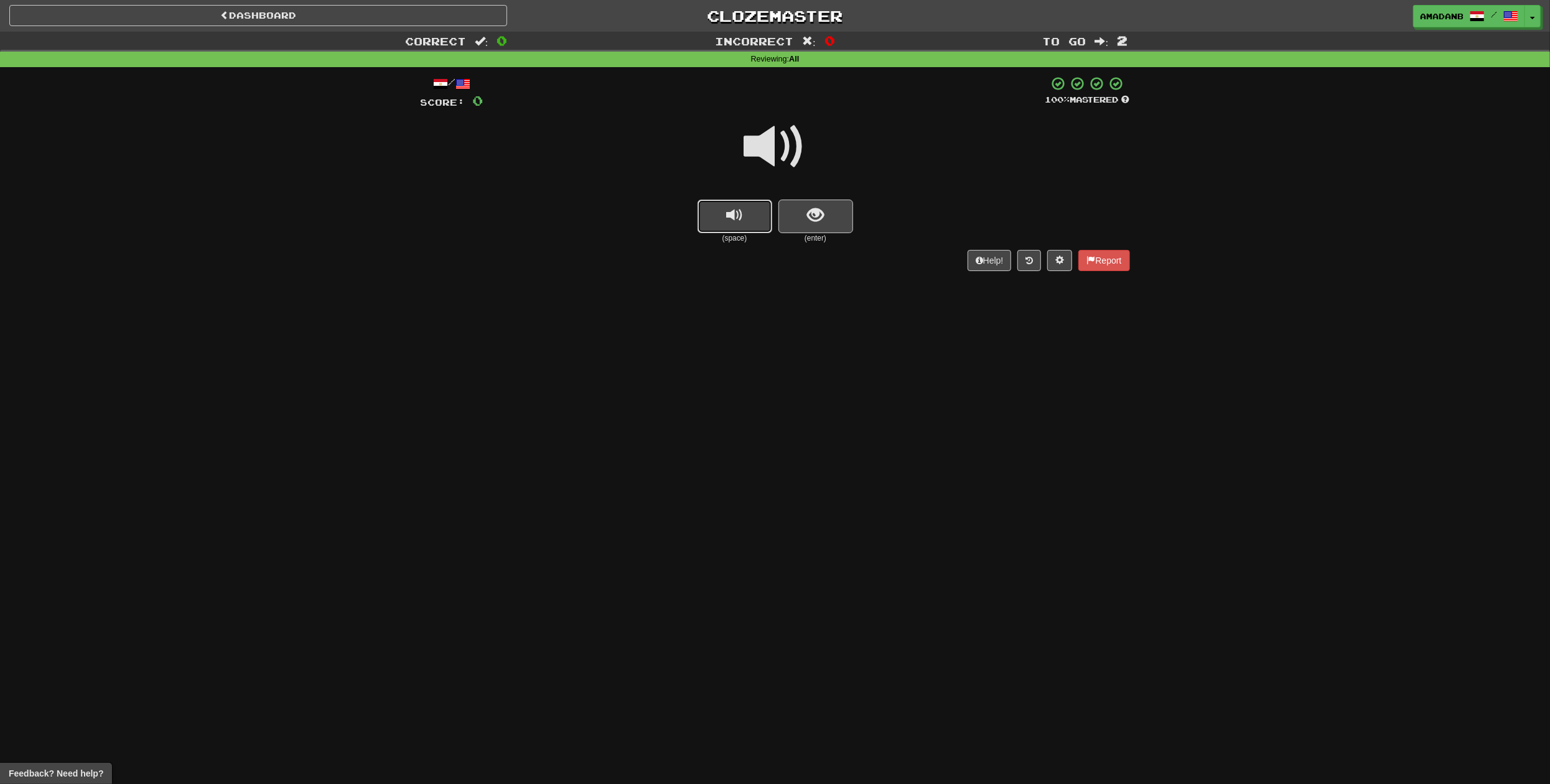
click at [709, 212] on button "replay audio" at bounding box center [734, 216] width 75 height 34
click at [810, 216] on span "show sentence" at bounding box center [816, 215] width 17 height 17
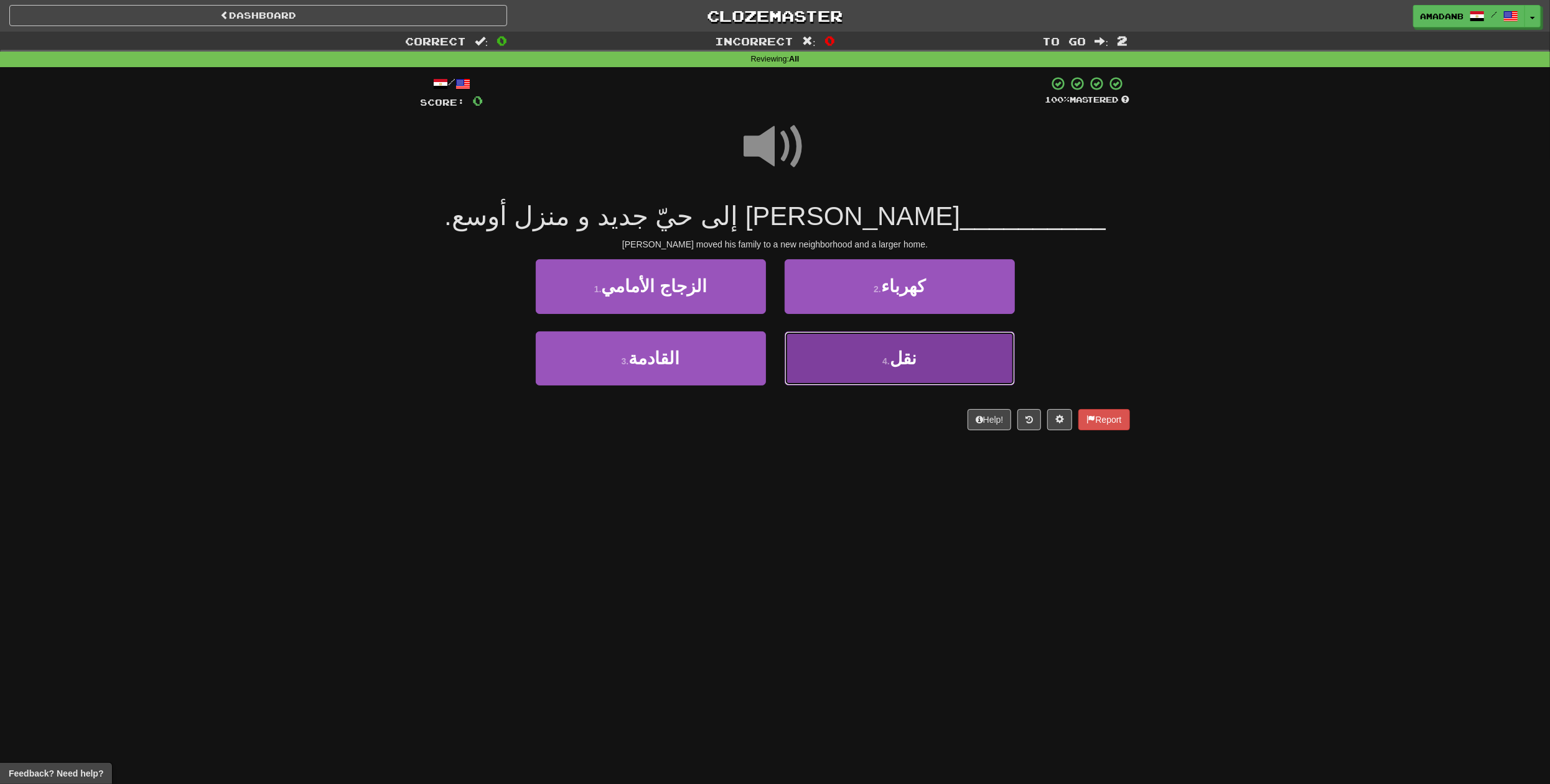
click at [848, 362] on button "4 . نقل" at bounding box center [899, 358] width 230 height 54
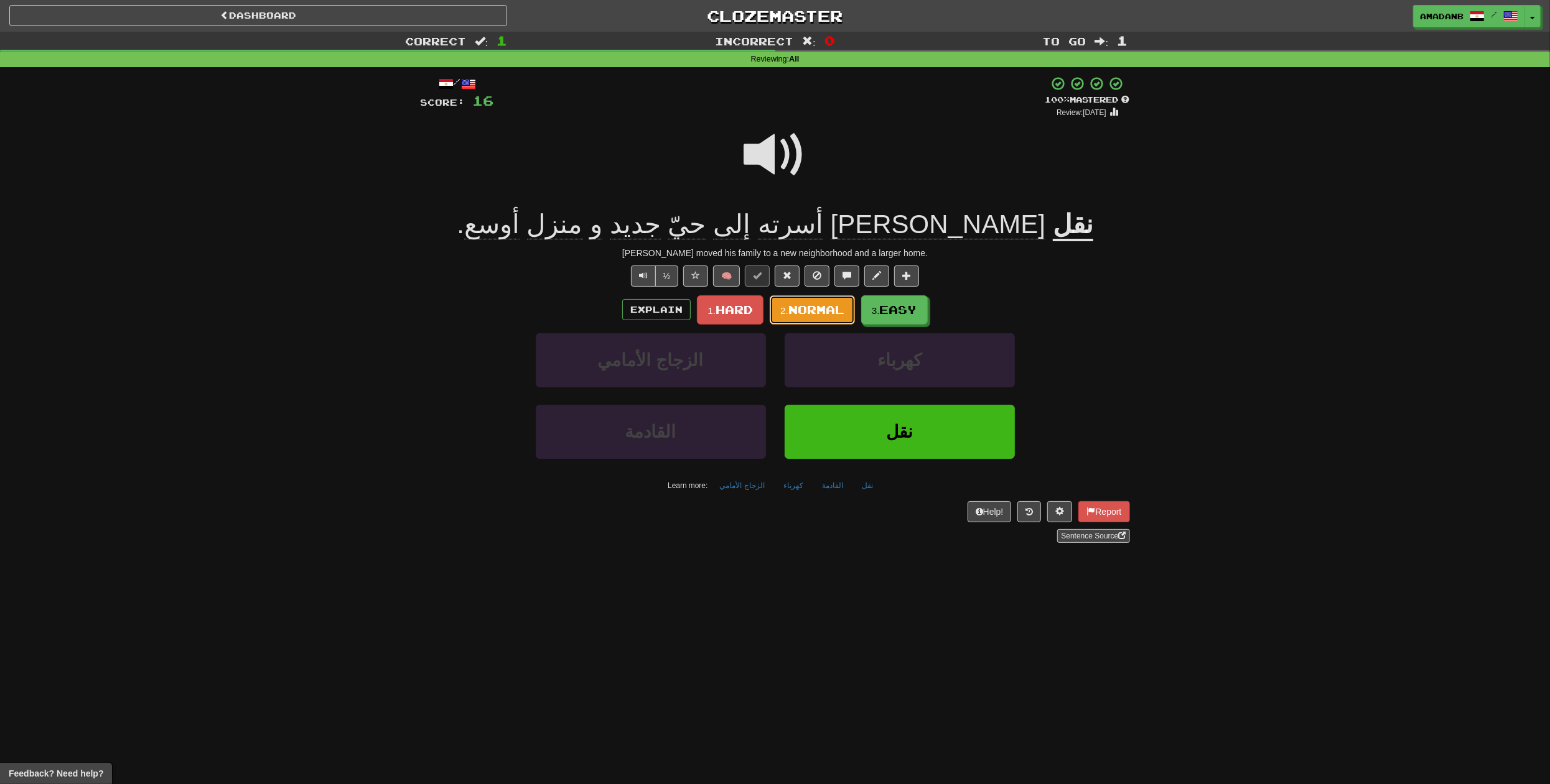
click at [808, 314] on span "Normal" at bounding box center [816, 309] width 56 height 14
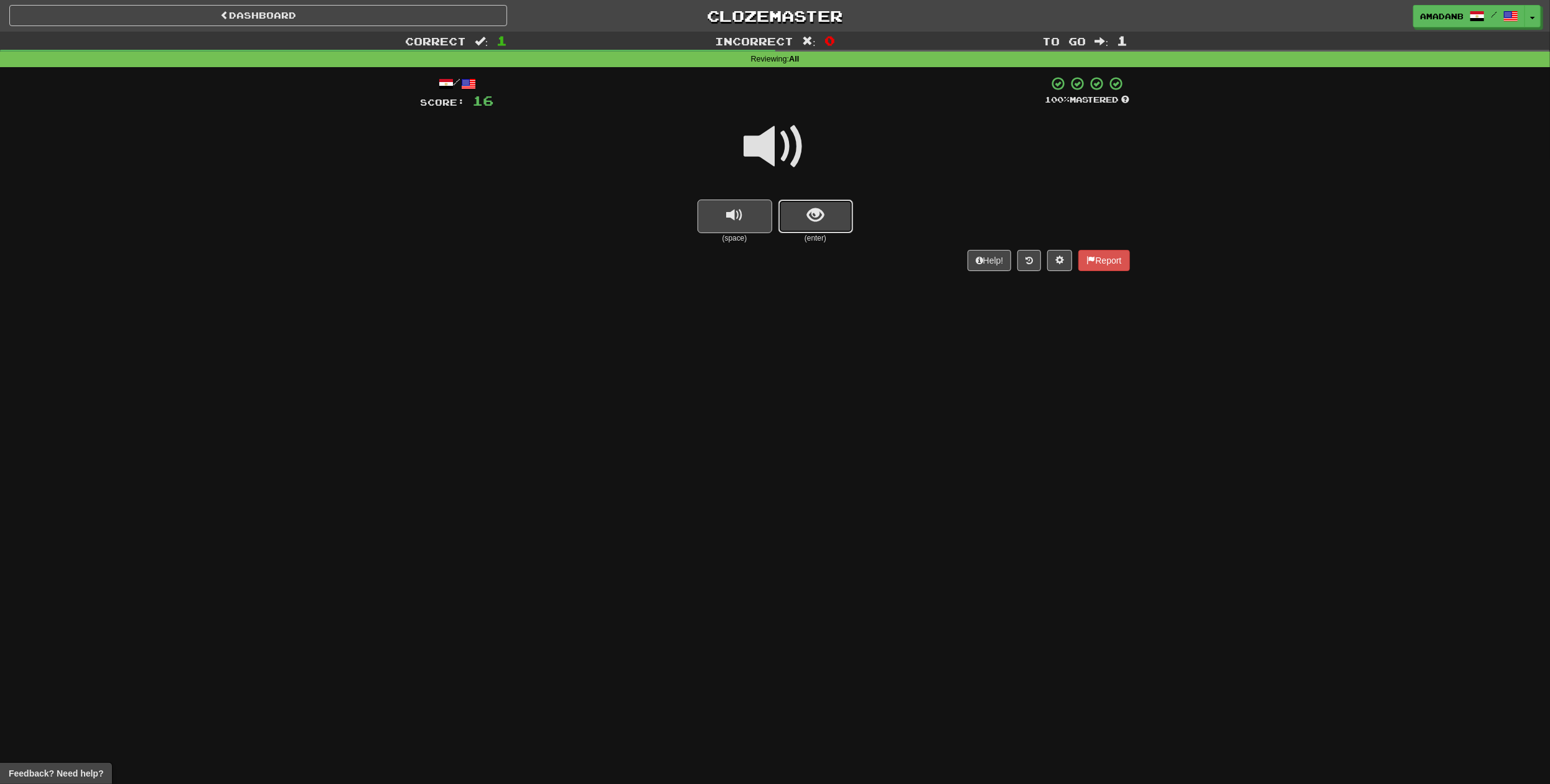
click at [844, 216] on button "show sentence" at bounding box center [816, 216] width 75 height 34
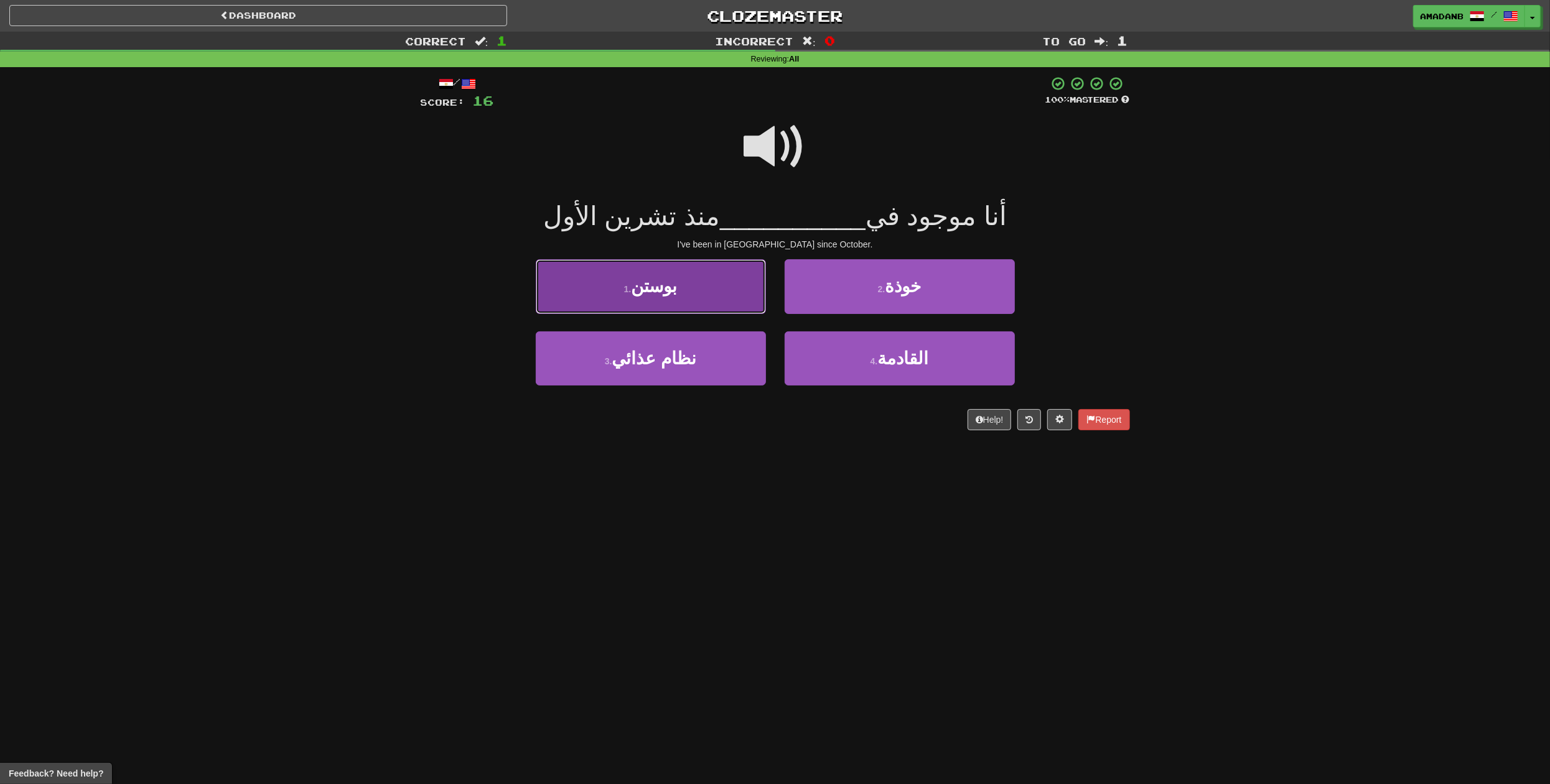
click at [706, 300] on button "1 . بوستن" at bounding box center [650, 286] width 230 height 54
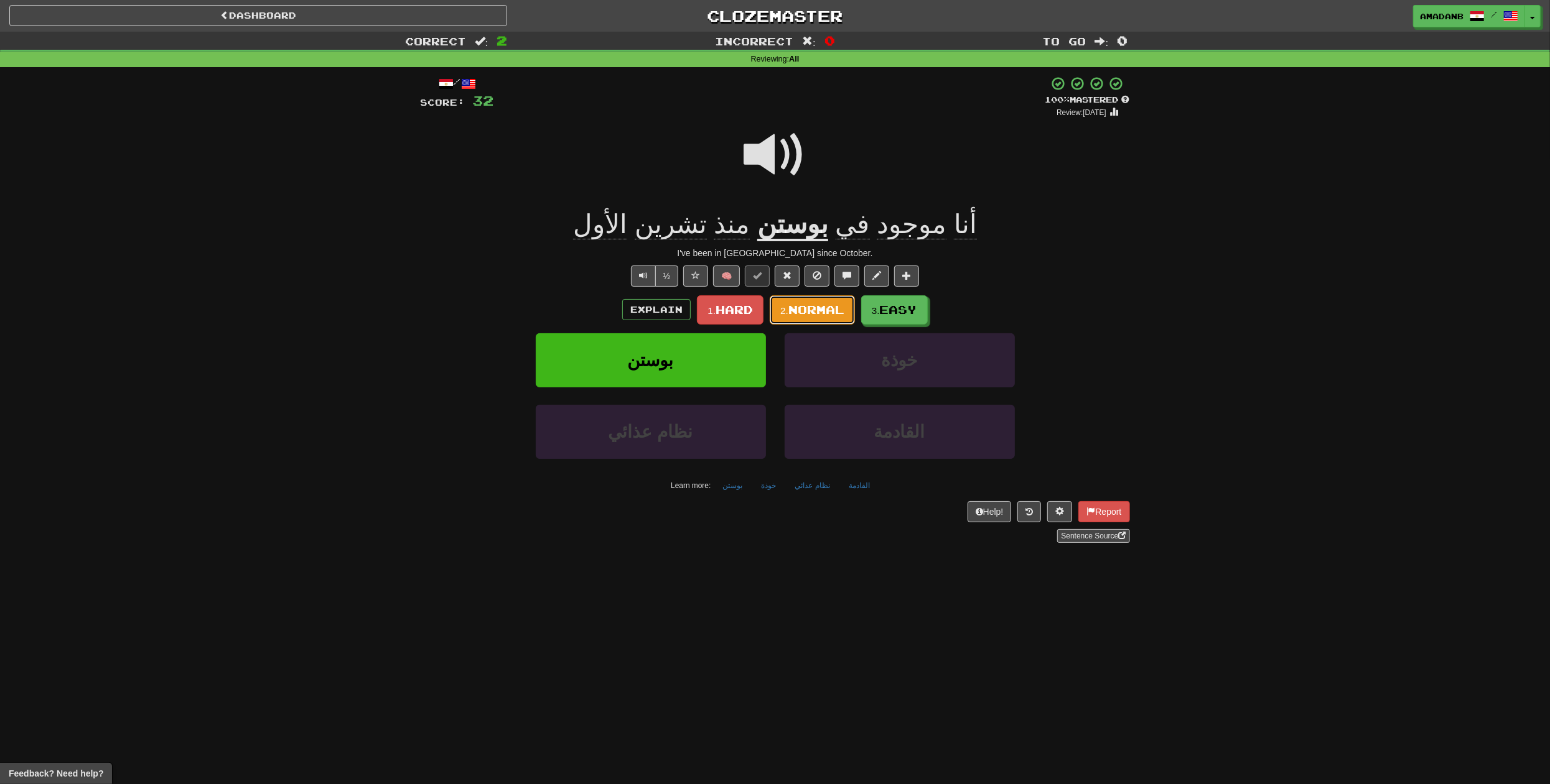
click at [798, 316] on button "2. Normal" at bounding box center [812, 310] width 85 height 29
